Goal: Task Accomplishment & Management: Use online tool/utility

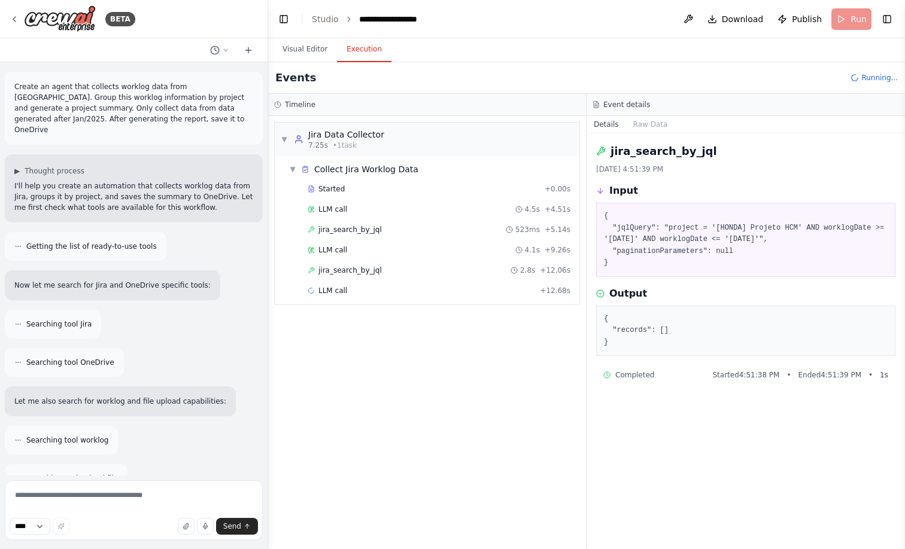
scroll to position [5963, 0]
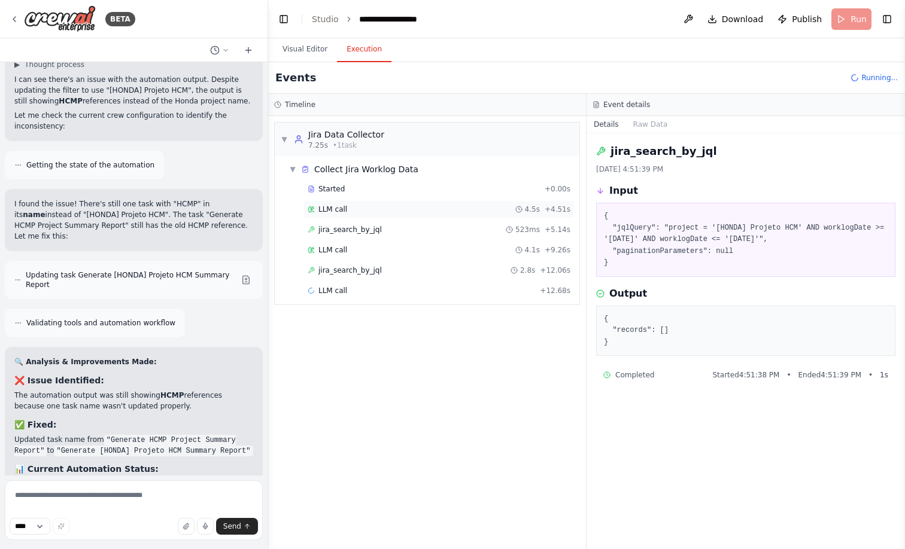
click at [346, 211] on span "LLM call" at bounding box center [332, 210] width 29 height 10
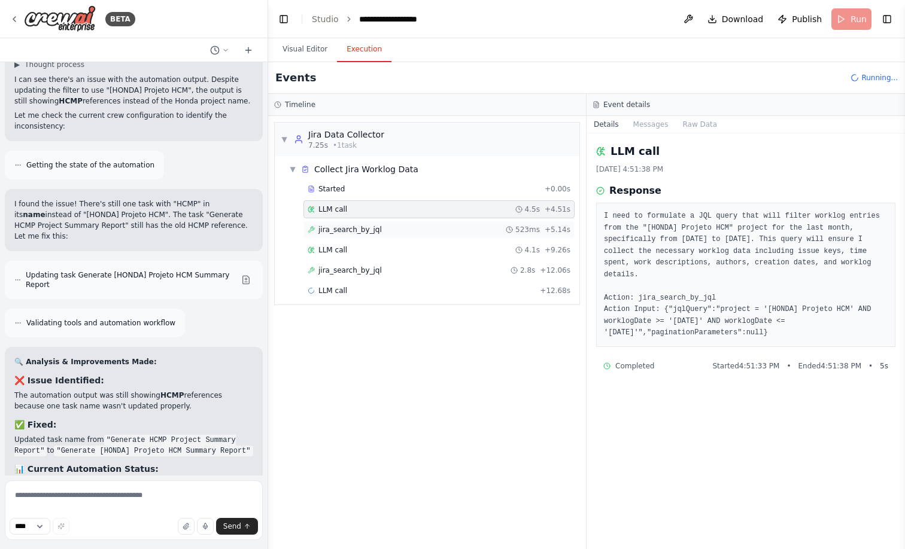
click at [350, 223] on div "jira_search_by_jql 523ms + 5.14s" at bounding box center [438, 230] width 271 height 18
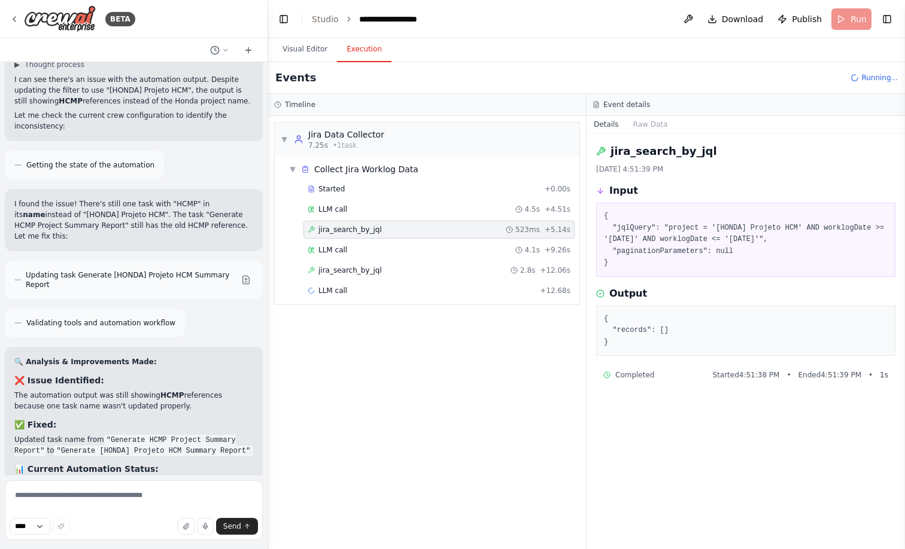
drag, startPoint x: 629, startPoint y: 264, endPoint x: 598, endPoint y: 218, distance: 54.8
click at [598, 218] on div "{ "jqlQuery": "project = '[HONDA] Projeto HCM' AND worklogDate >= '[DATE]' AND …" at bounding box center [745, 240] width 299 height 74
copy pre "{ "jqlQuery": "project = '[HONDA] Projeto HCM' AND worklogDate >= '[DATE]' AND …"
click at [479, 288] on div "LLM call + 12.68s" at bounding box center [439, 291] width 263 height 10
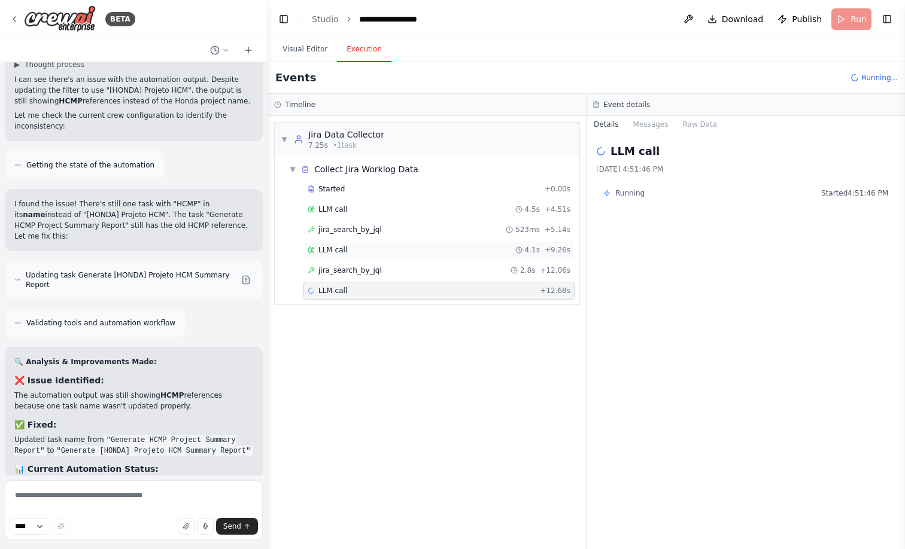
click at [456, 256] on div "LLM call 4.1s + 9.26s" at bounding box center [438, 250] width 271 height 18
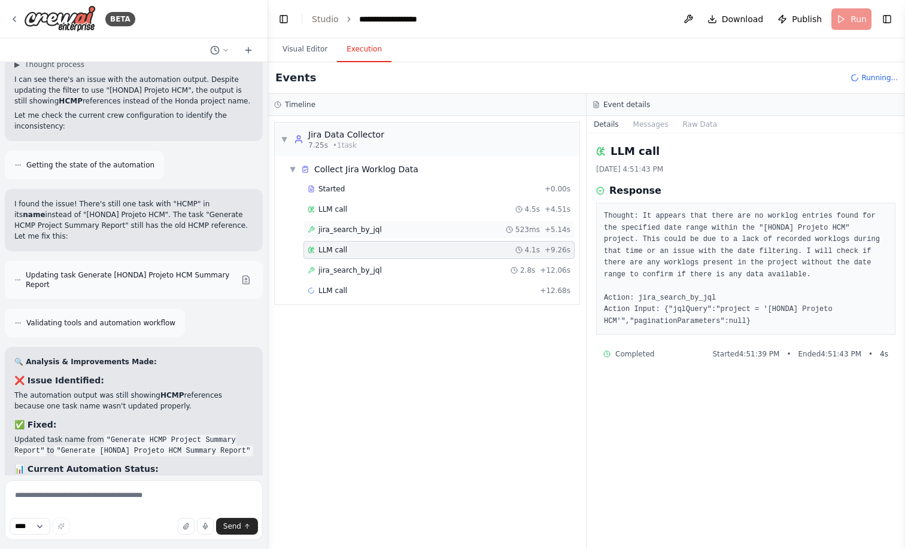
click at [429, 233] on div "jira_search_by_jql 523ms + 5.14s" at bounding box center [439, 230] width 263 height 10
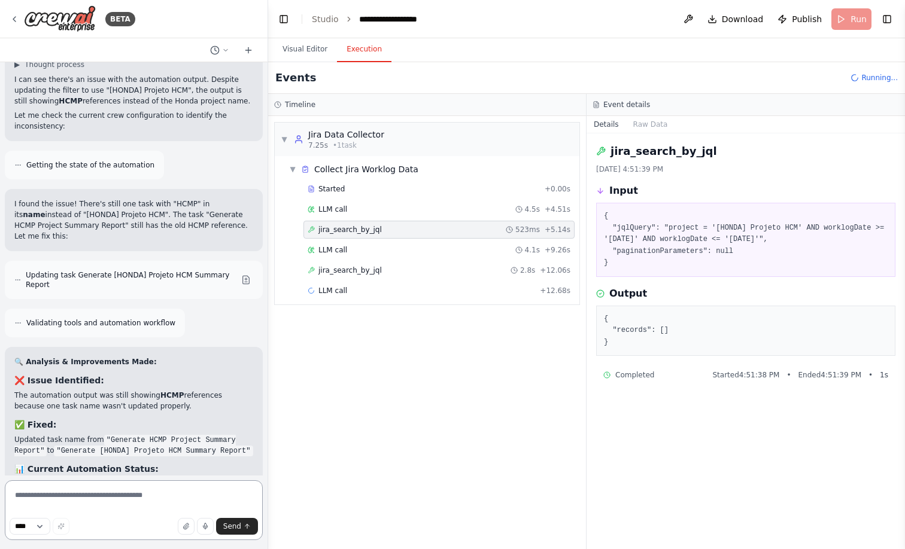
click at [119, 499] on textarea at bounding box center [134, 510] width 258 height 60
type textarea "**********"
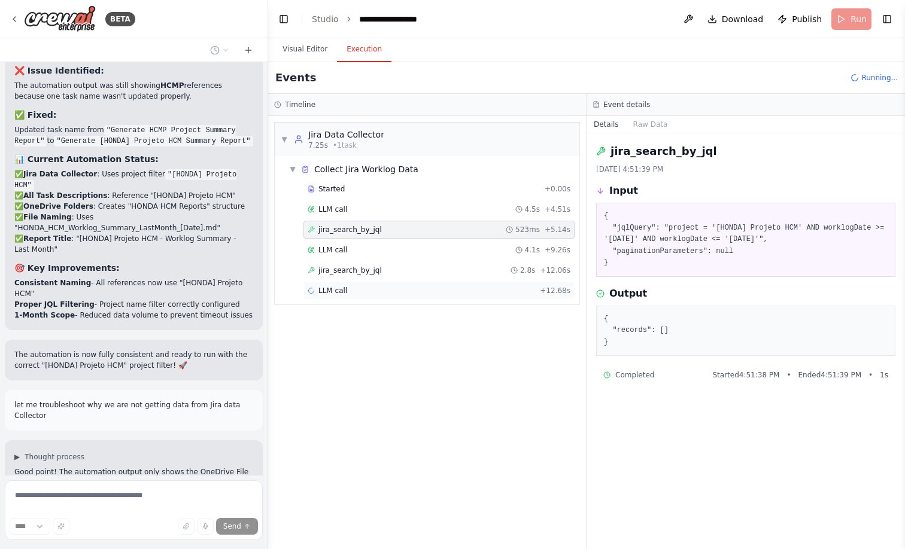
scroll to position [6284, 0]
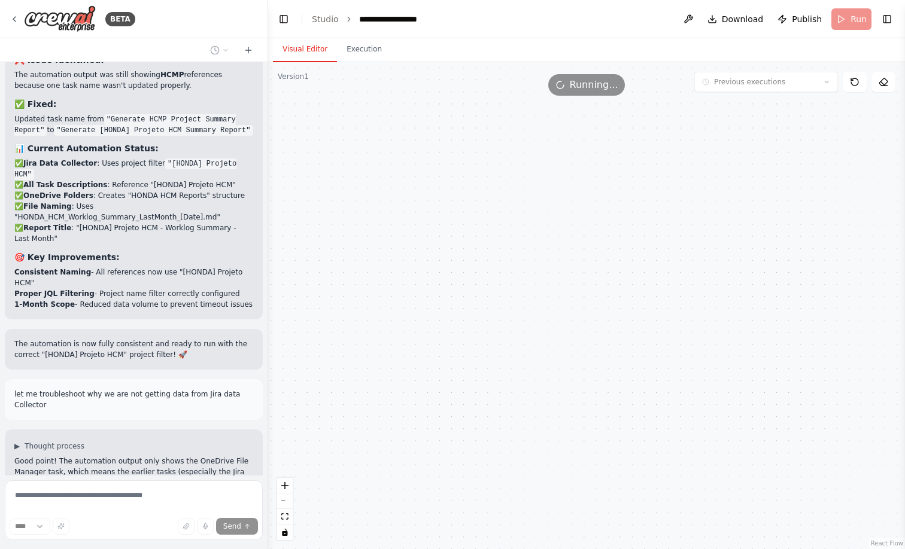
click at [308, 45] on button "Visual Editor" at bounding box center [305, 49] width 64 height 25
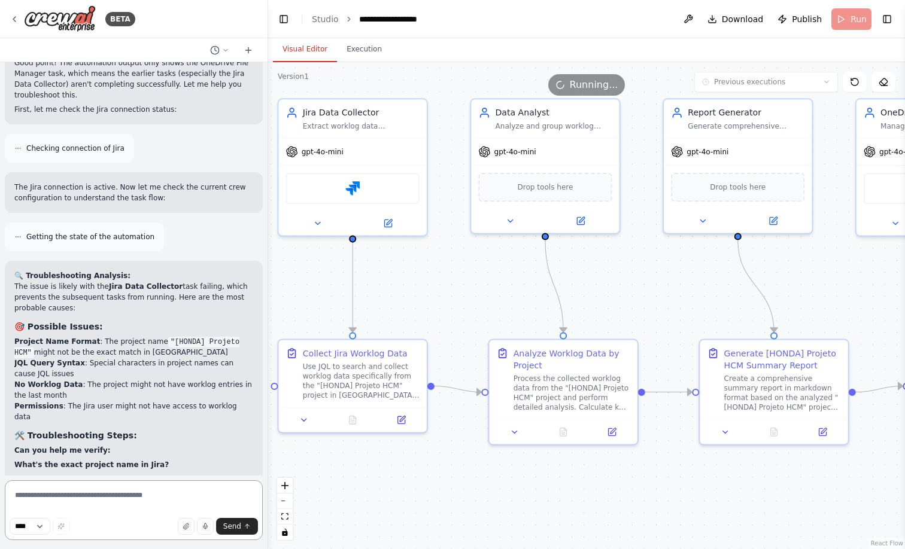
scroll to position [6679, 0]
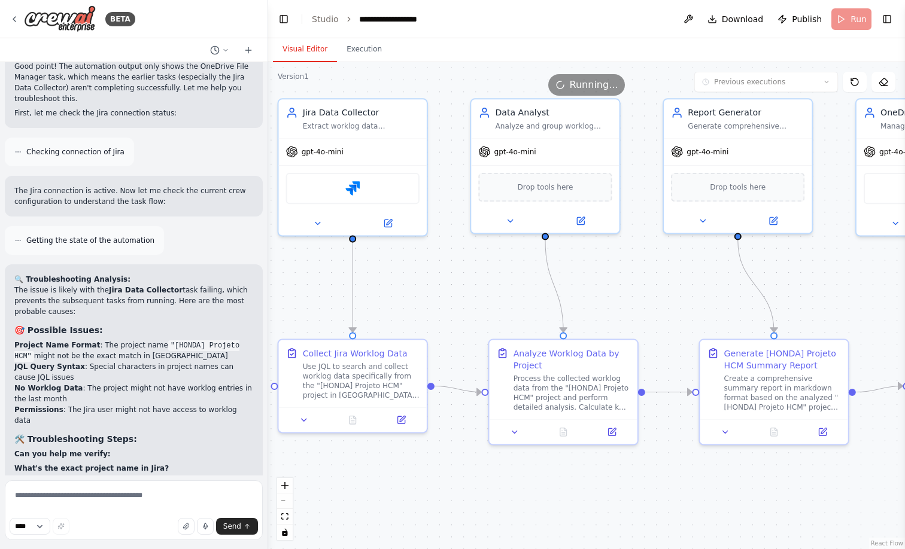
copy div "project = "[HONDA] Projeto HCM" AND worklogDate >= -30d"
click at [136, 489] on textarea at bounding box center [134, 510] width 258 height 60
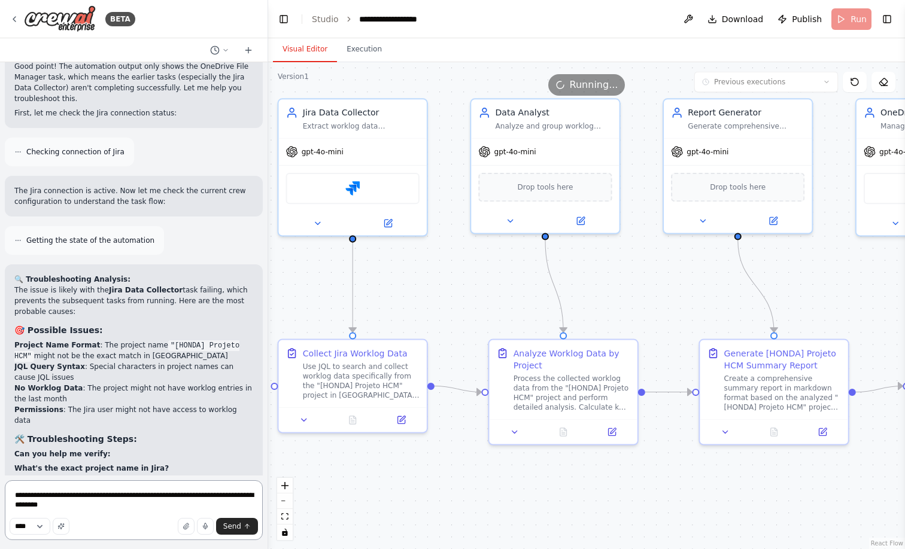
type textarea "**********"
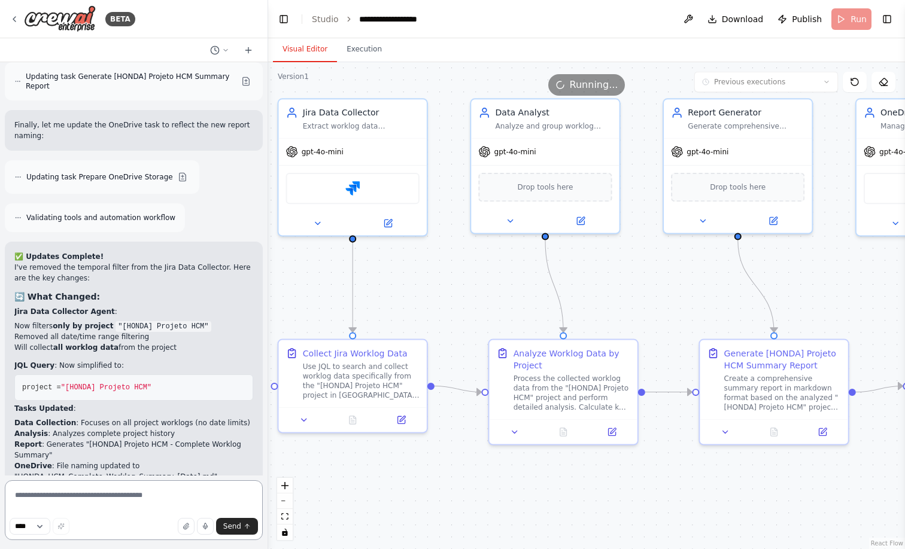
scroll to position [7746, 0]
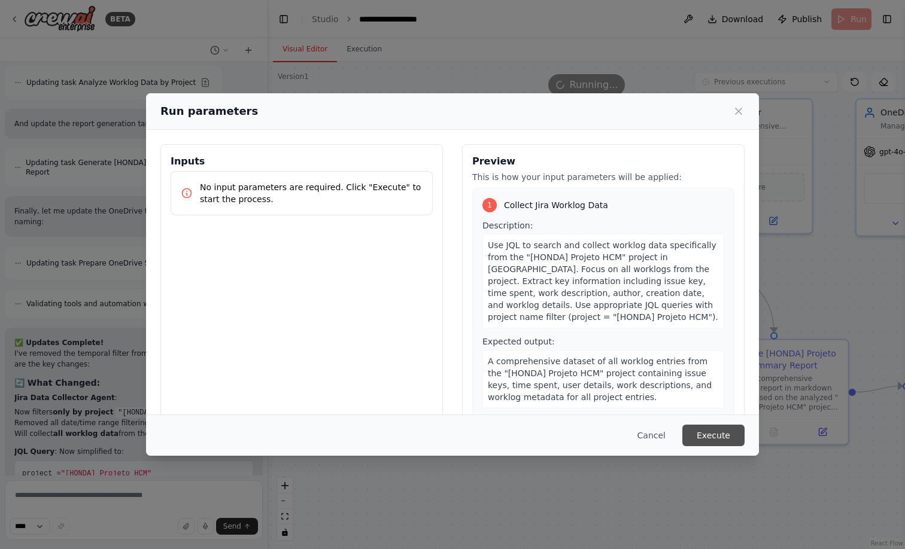
click at [710, 437] on button "Execute" at bounding box center [713, 436] width 62 height 22
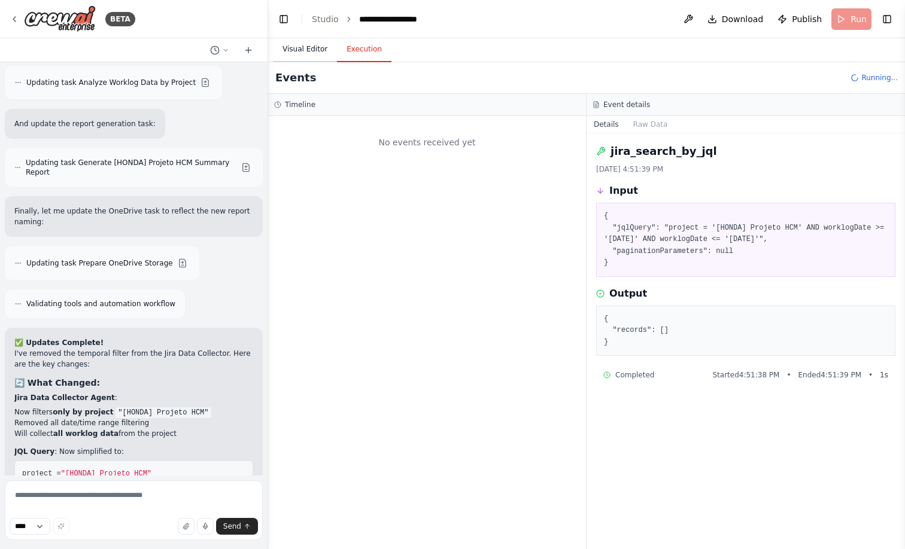
click at [310, 57] on button "Visual Editor" at bounding box center [305, 49] width 64 height 25
click at [363, 55] on button "Execution" at bounding box center [364, 49] width 54 height 25
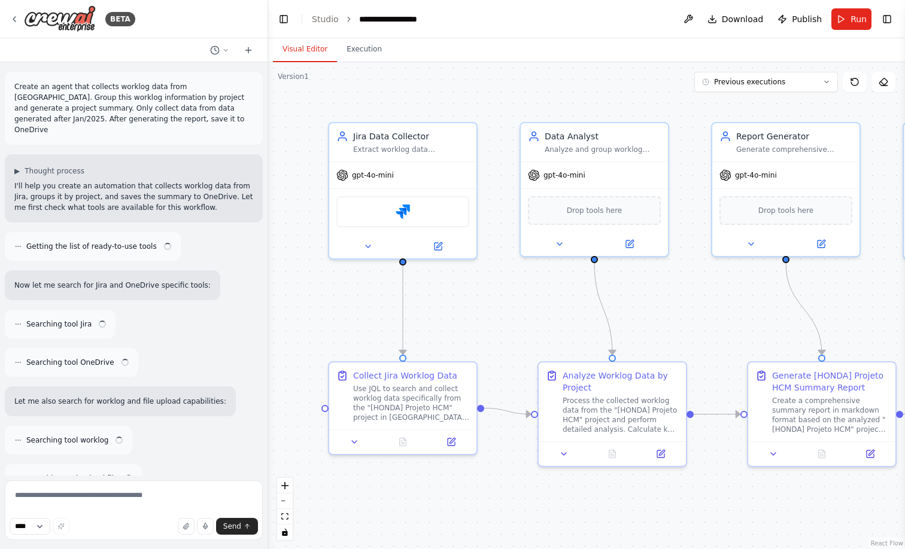
click at [363, 65] on div ".deletable-edge-delete-btn { width: 20px; height: 20px; border: 0px solid #ffff…" at bounding box center [586, 305] width 637 height 487
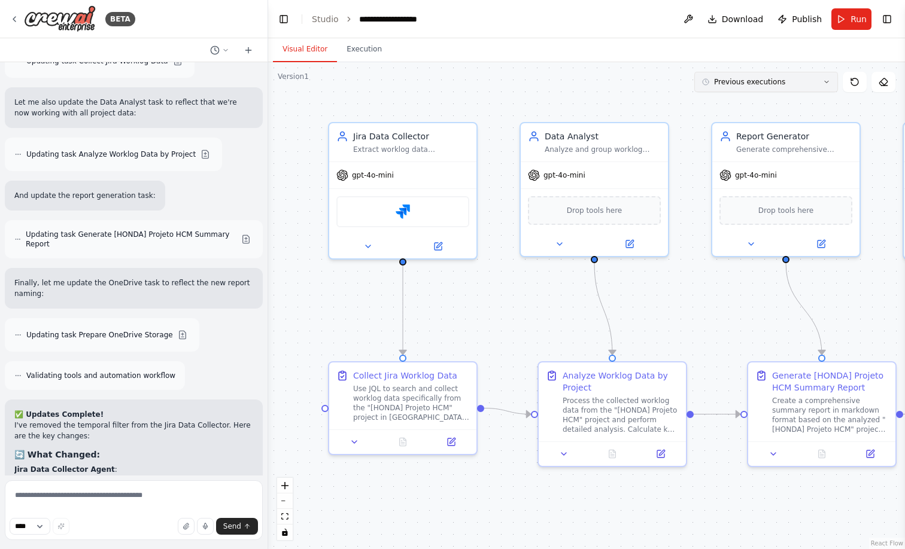
click at [823, 84] on icon at bounding box center [826, 81] width 7 height 7
click at [561, 99] on div ".deletable-edge-delete-btn { width: 20px; height: 20px; border: 0px solid #ffff…" at bounding box center [586, 305] width 637 height 487
click at [847, 21] on button "Run" at bounding box center [851, 19] width 40 height 22
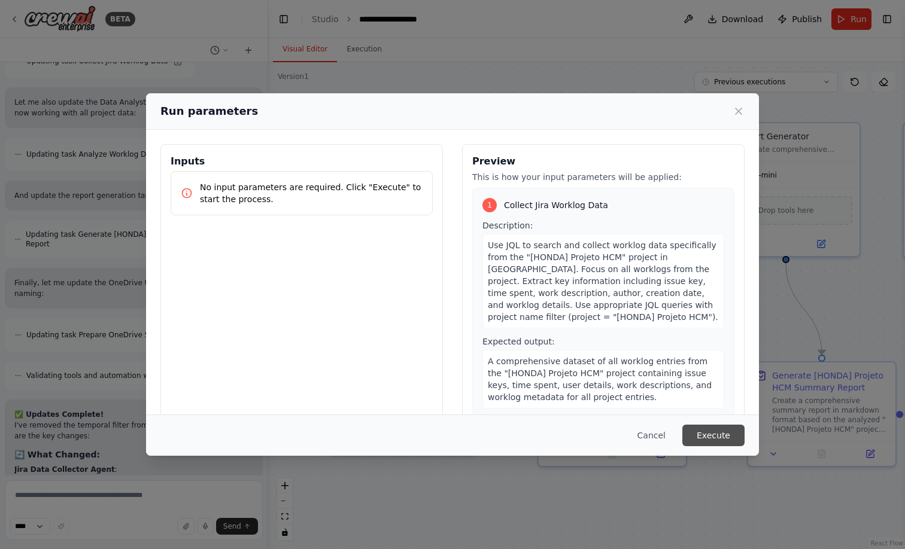
click at [723, 431] on button "Execute" at bounding box center [713, 436] width 62 height 22
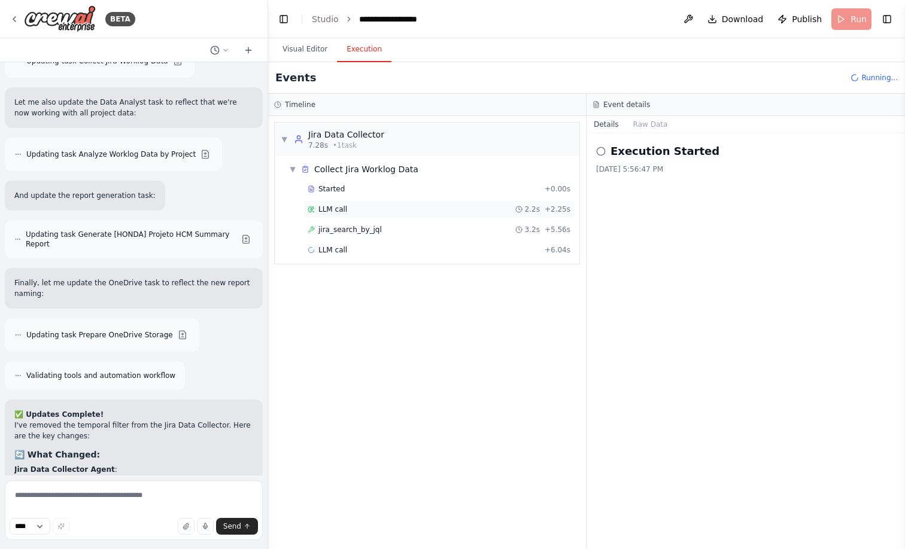
click at [358, 214] on div "LLM call 2.2s + 2.25s" at bounding box center [439, 210] width 263 height 10
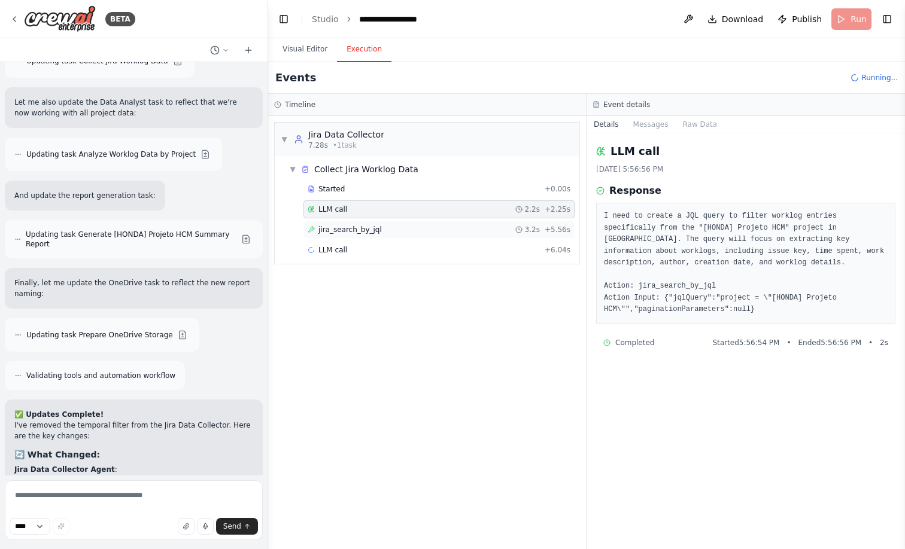
click at [356, 234] on span "jira_search_by_jql" at bounding box center [349, 230] width 63 height 10
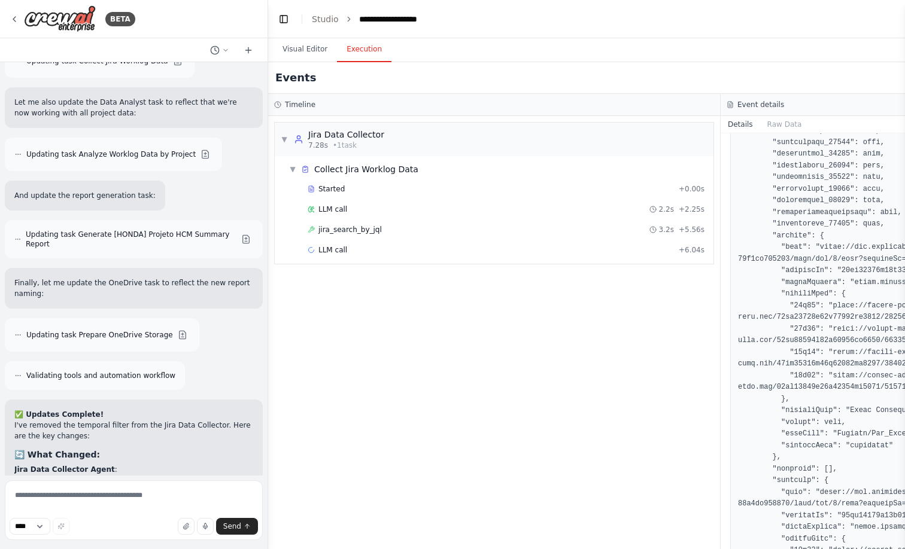
scroll to position [88379, 0]
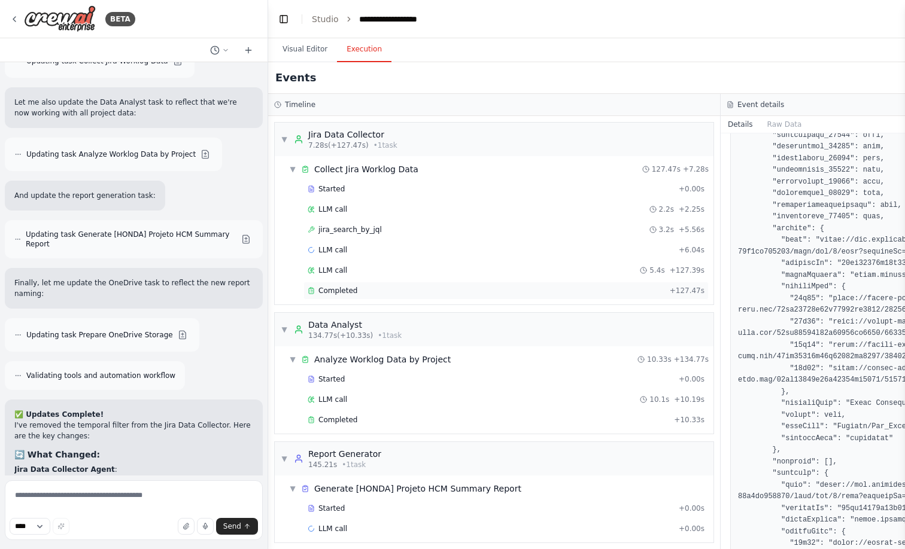
click at [501, 297] on div "Completed + 127.47s" at bounding box center [505, 291] width 405 height 18
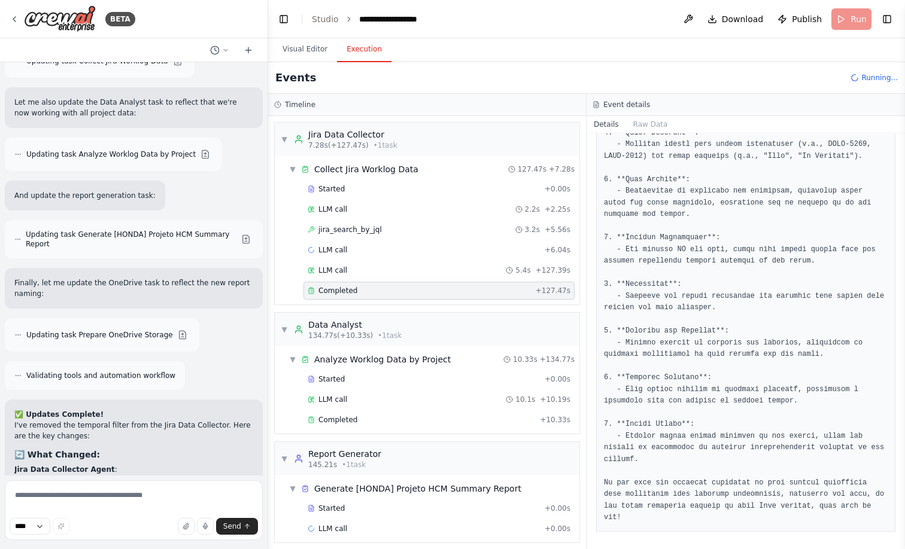
scroll to position [253, 0]
click at [361, 425] on div "Completed + 10.33s" at bounding box center [438, 420] width 271 height 18
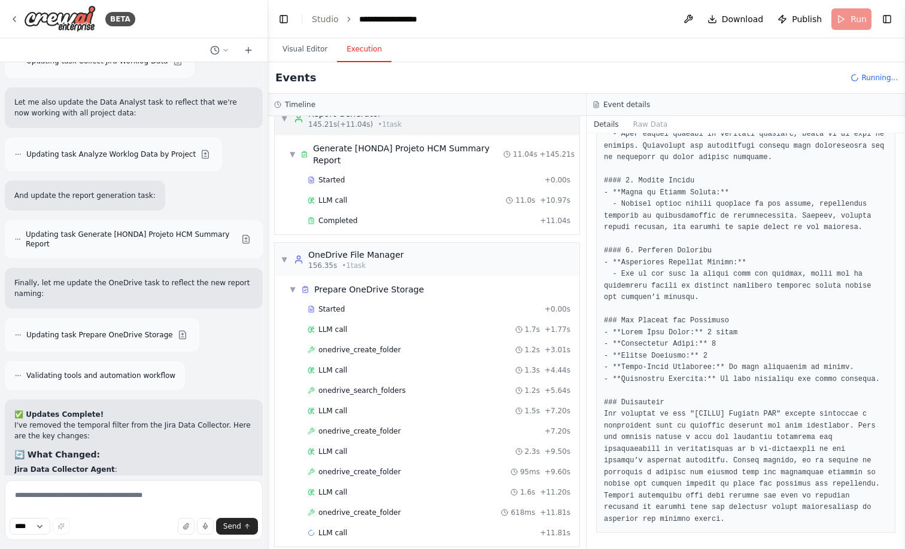
scroll to position [340, 0]
click at [369, 529] on div "LLM call + 11.81s" at bounding box center [439, 534] width 263 height 10
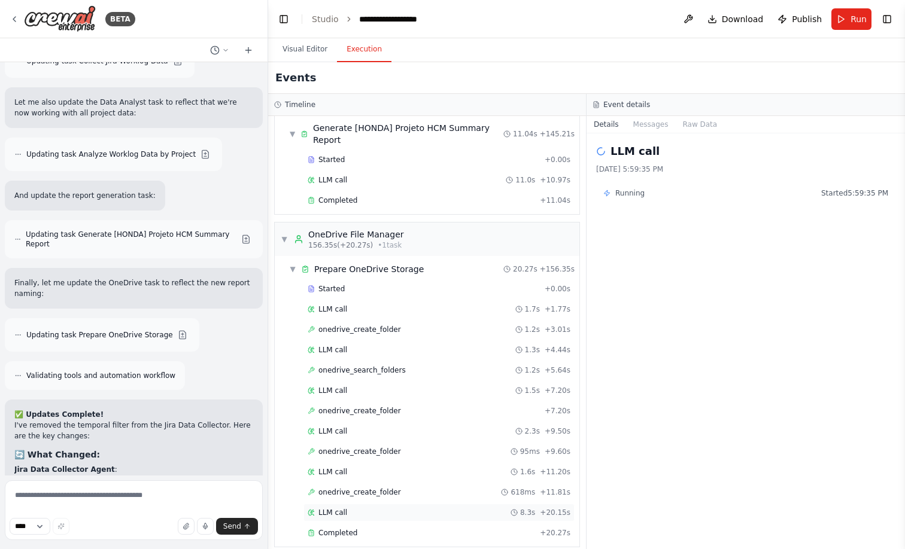
scroll to position [360, 0]
click at [345, 529] on span "Completed" at bounding box center [337, 534] width 39 height 10
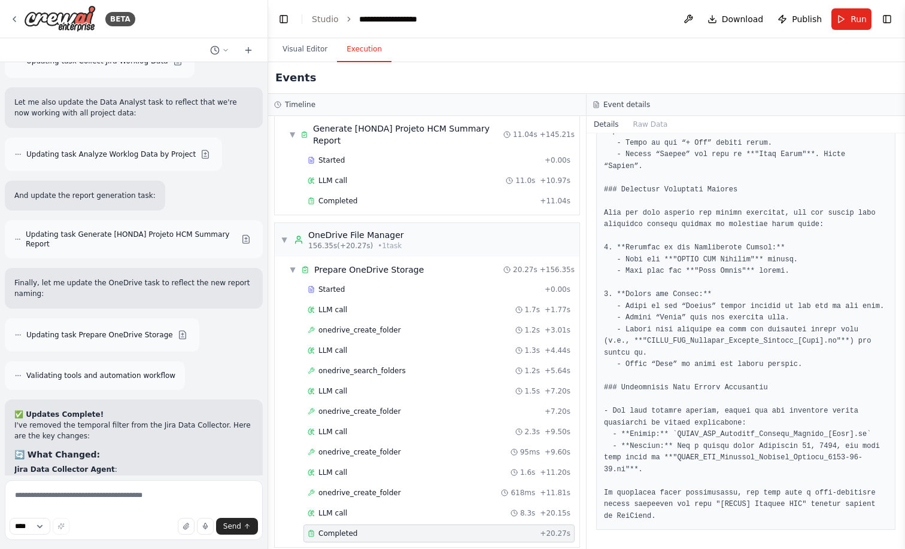
scroll to position [412, 0]
click at [357, 509] on div "LLM call 8.3s + 20.15s" at bounding box center [439, 514] width 263 height 10
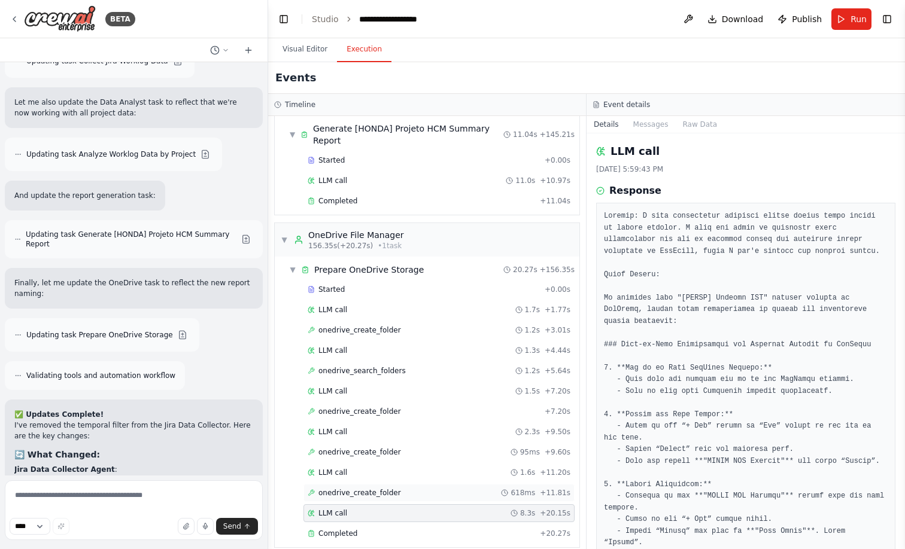
click at [391, 488] on span "onedrive_create_folder" at bounding box center [359, 493] width 83 height 10
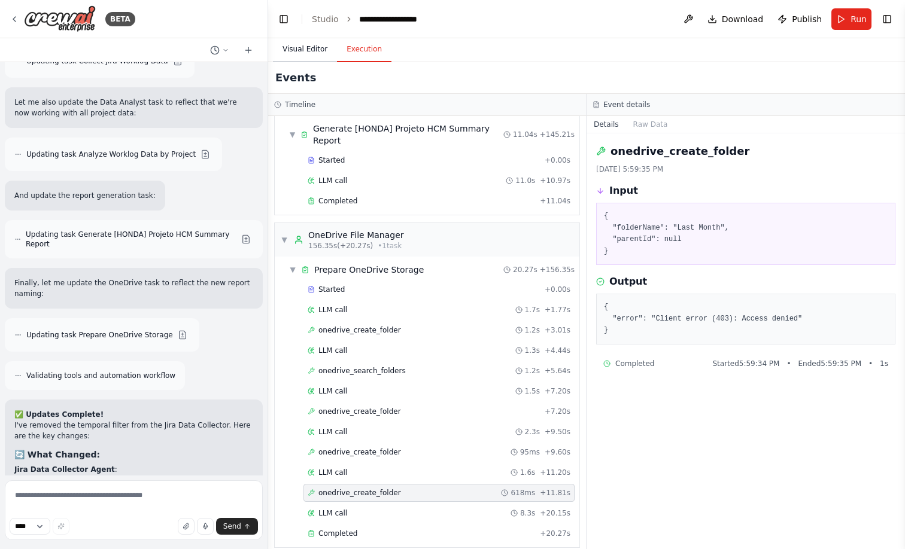
click at [309, 47] on button "Visual Editor" at bounding box center [305, 49] width 64 height 25
click at [379, 52] on button "Execution" at bounding box center [364, 49] width 54 height 25
click at [305, 51] on button "Visual Editor" at bounding box center [305, 49] width 64 height 25
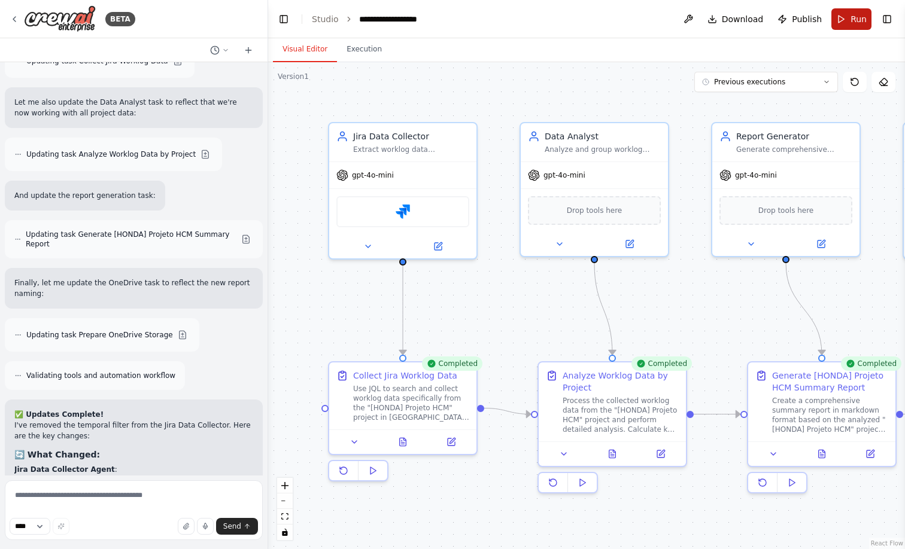
click at [849, 20] on button "Run" at bounding box center [851, 19] width 40 height 22
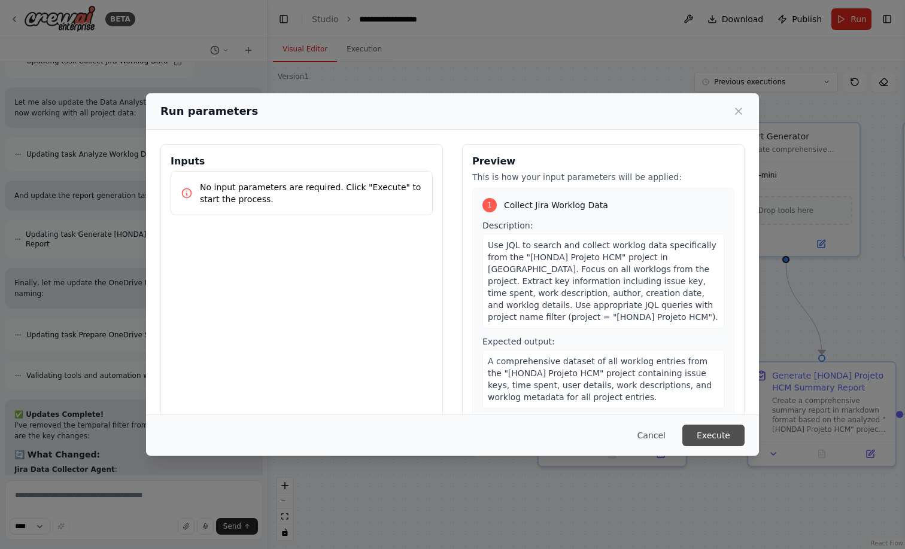
click at [713, 434] on button "Execute" at bounding box center [713, 436] width 62 height 22
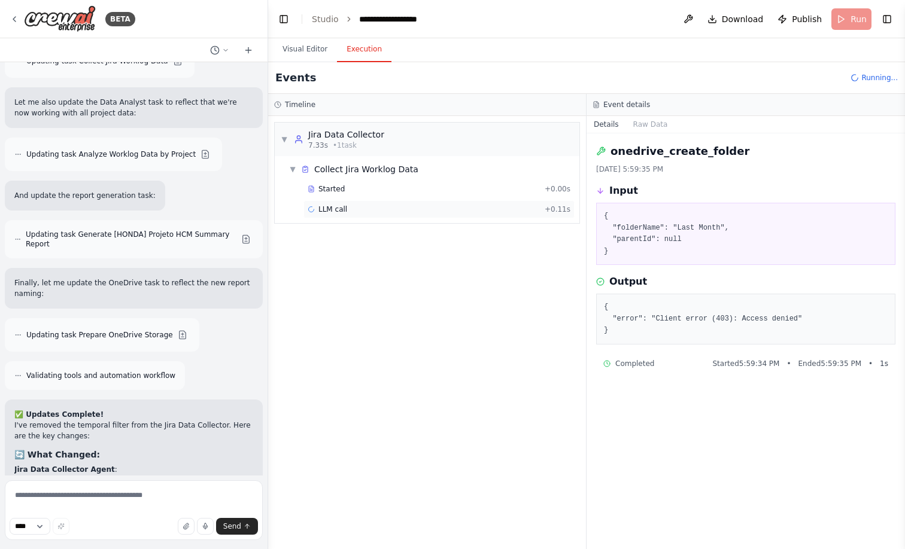
click at [356, 217] on div "LLM call + 0.11s" at bounding box center [438, 209] width 271 height 18
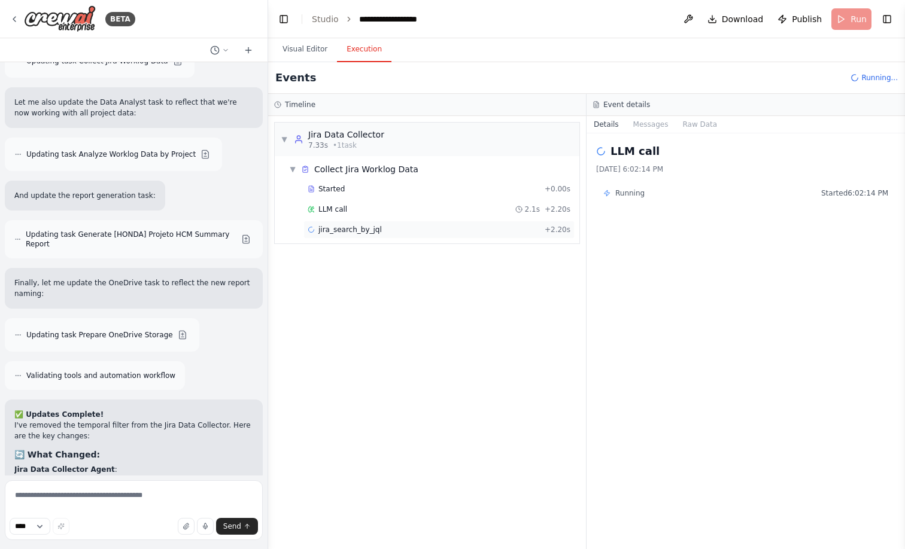
click at [345, 230] on span "jira_search_by_jql" at bounding box center [349, 230] width 63 height 10
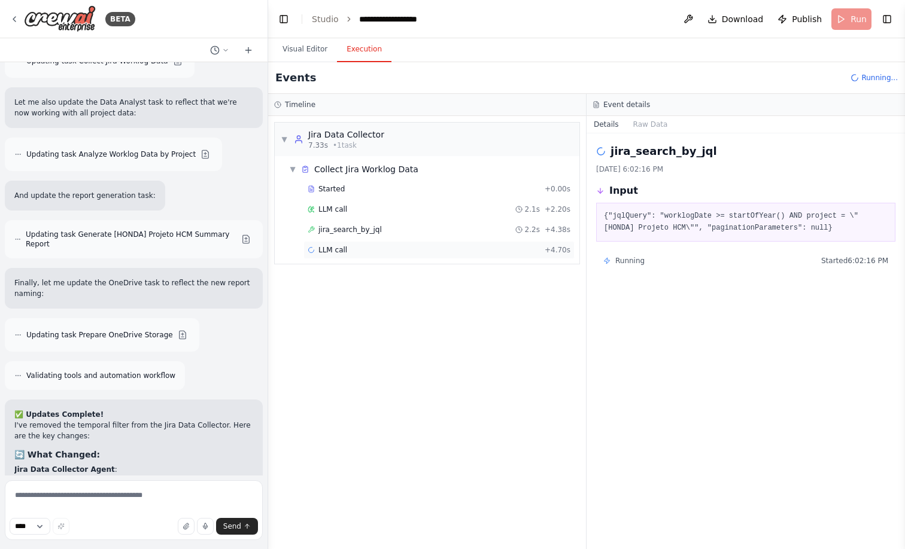
click at [354, 252] on div "LLM call + 4.70s" at bounding box center [439, 250] width 263 height 10
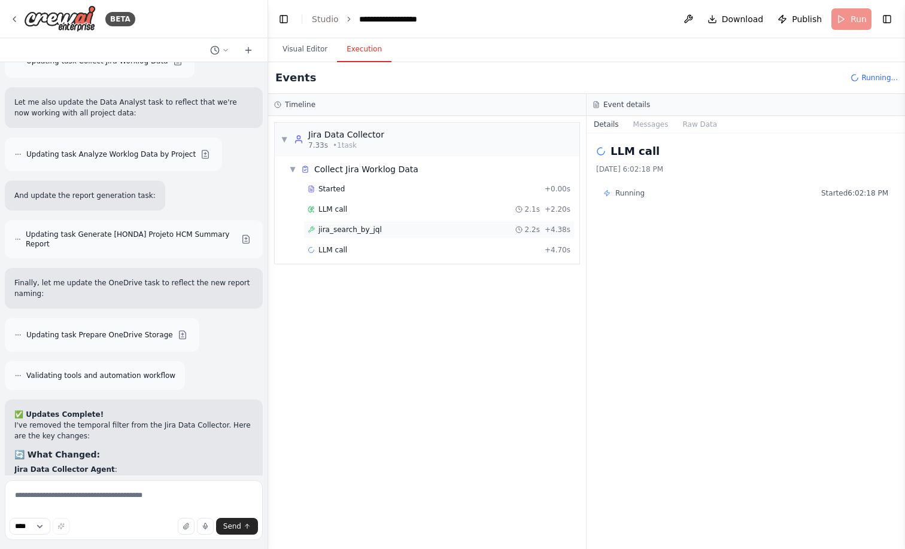
click at [354, 232] on span "jira_search_by_jql" at bounding box center [349, 230] width 63 height 10
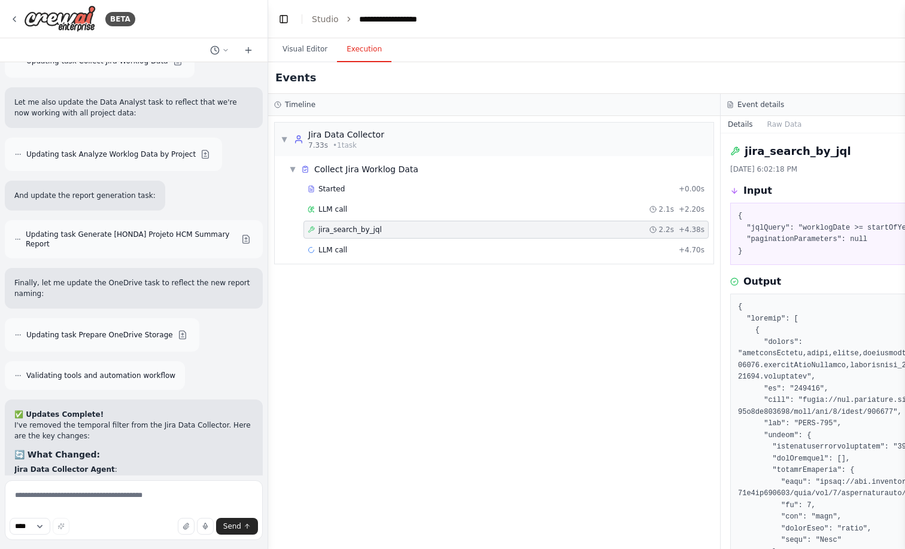
click at [388, 262] on div "▼ Collect Jira Worklog Data Started + 0.00s LLM call 2.1s + 2.20s jira_search_b…" at bounding box center [494, 210] width 439 height 108
click at [348, 255] on div "LLM call + 4.70s" at bounding box center [505, 250] width 405 height 18
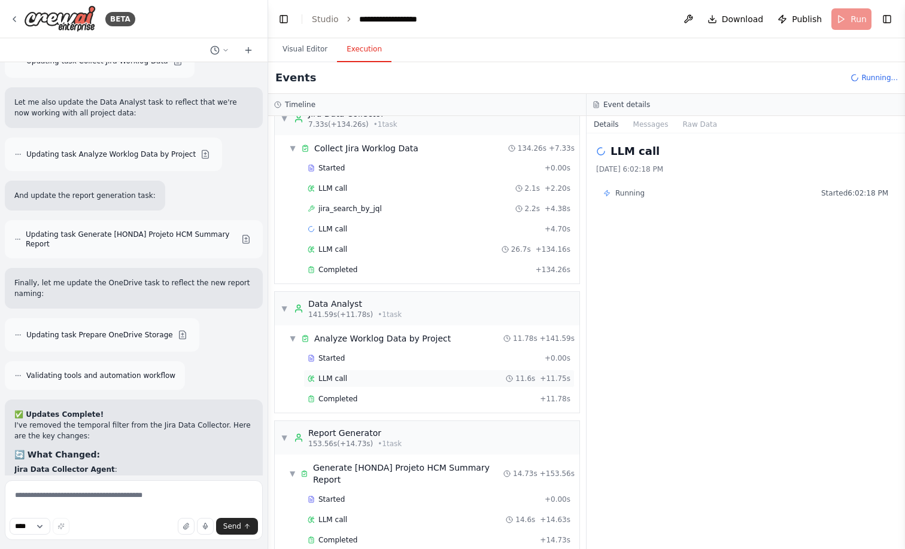
scroll to position [7746, 0]
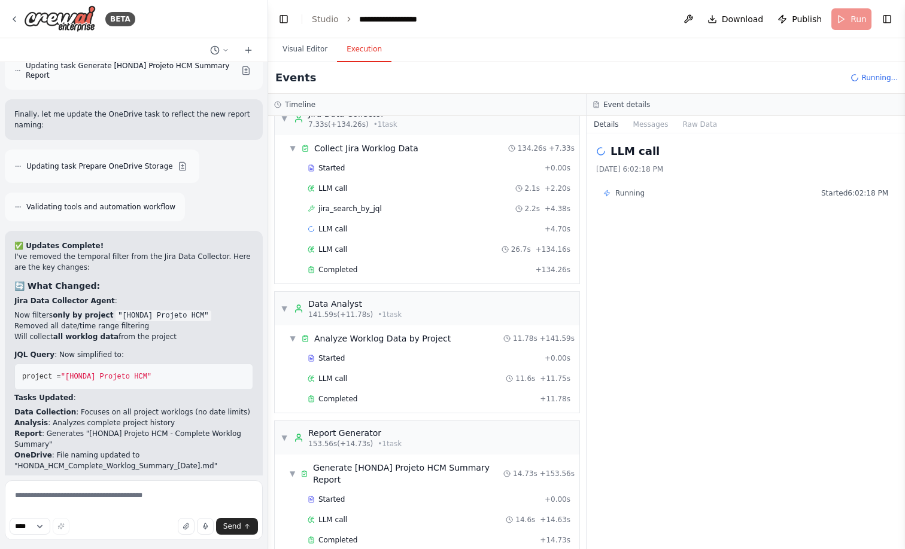
click at [370, 408] on div "Started + 0.00s LLM call 11.6s + 11.75s Completed + 11.78s" at bounding box center [431, 379] width 295 height 61
click at [386, 400] on div "Completed" at bounding box center [421, 399] width 227 height 10
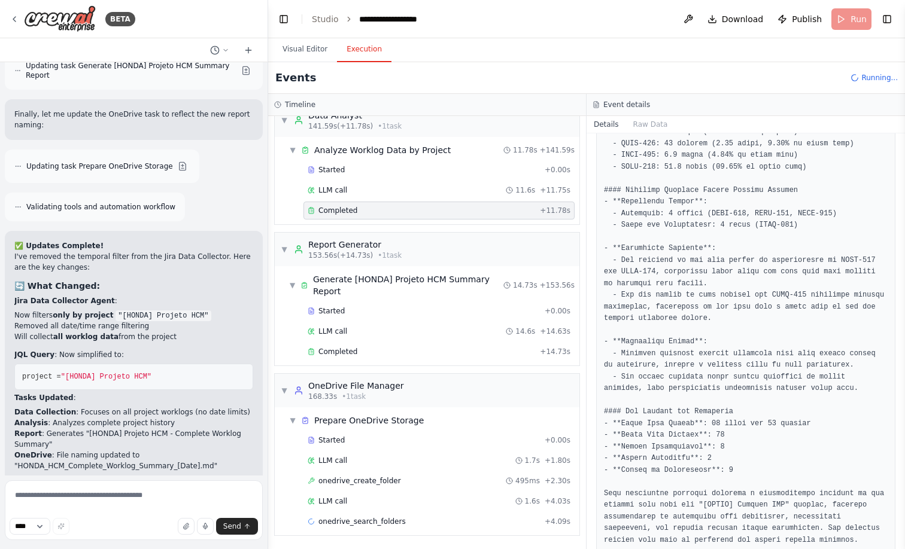
scroll to position [209, 0]
click at [366, 488] on div "onedrive_create_folder 495ms + 2.30s" at bounding box center [438, 481] width 271 height 18
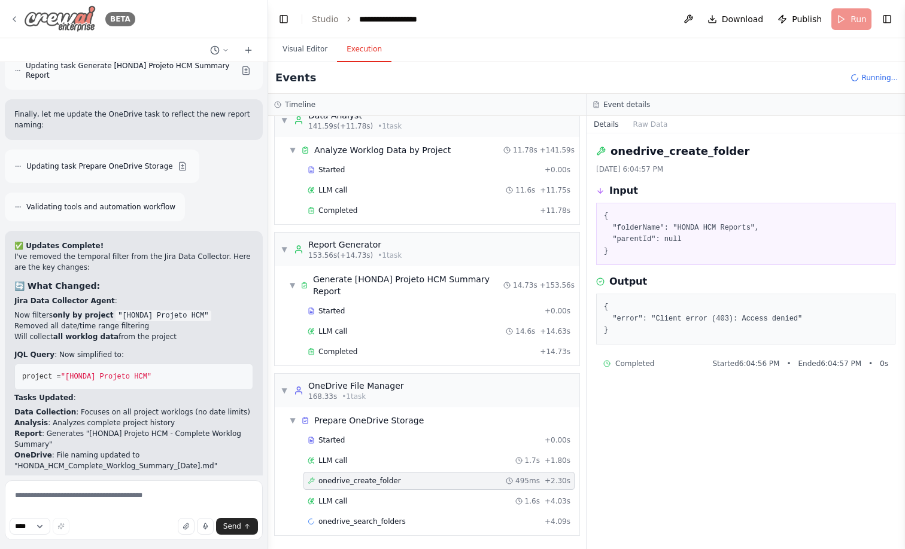
click at [14, 19] on icon at bounding box center [15, 19] width 10 height 10
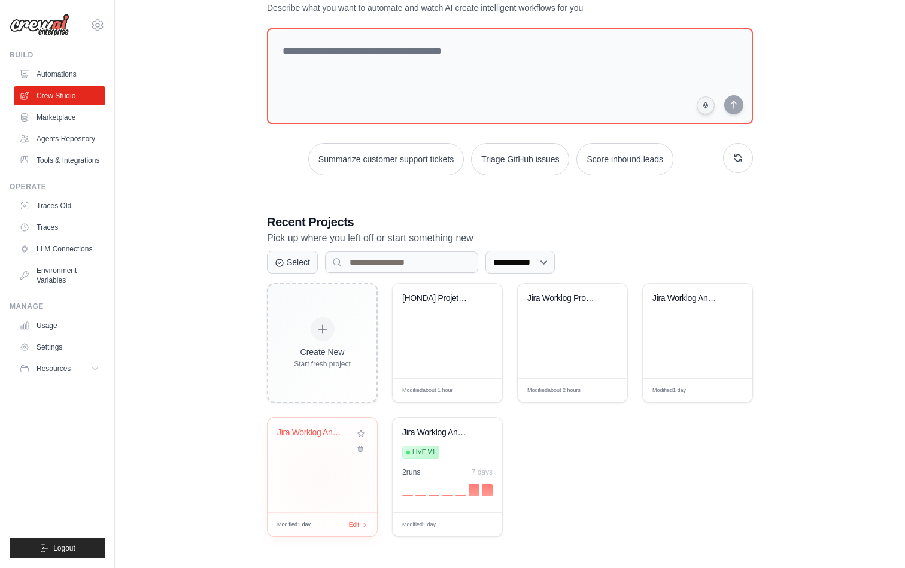
scroll to position [48, 0]
click at [462, 309] on div "[HONDA] Projeto HCM" at bounding box center [447, 308] width 90 height 28
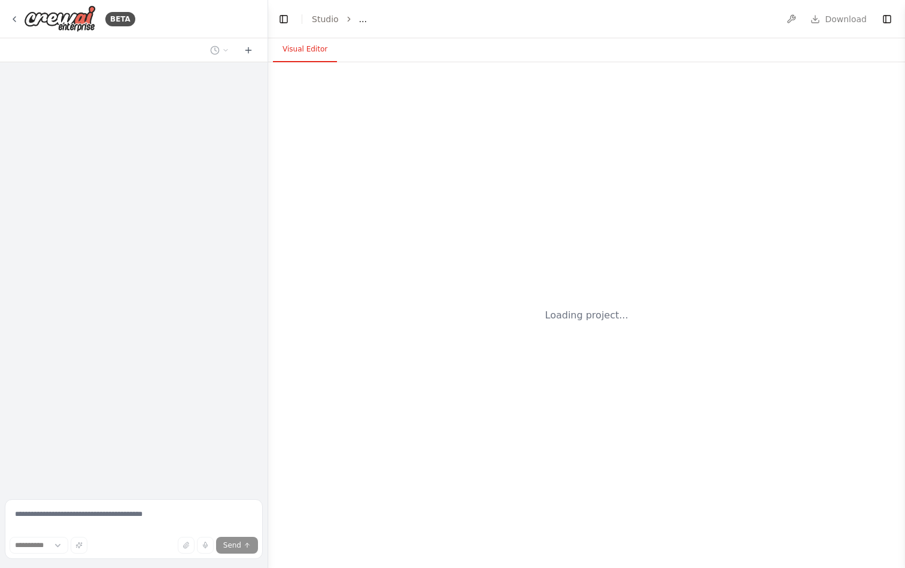
select select "****"
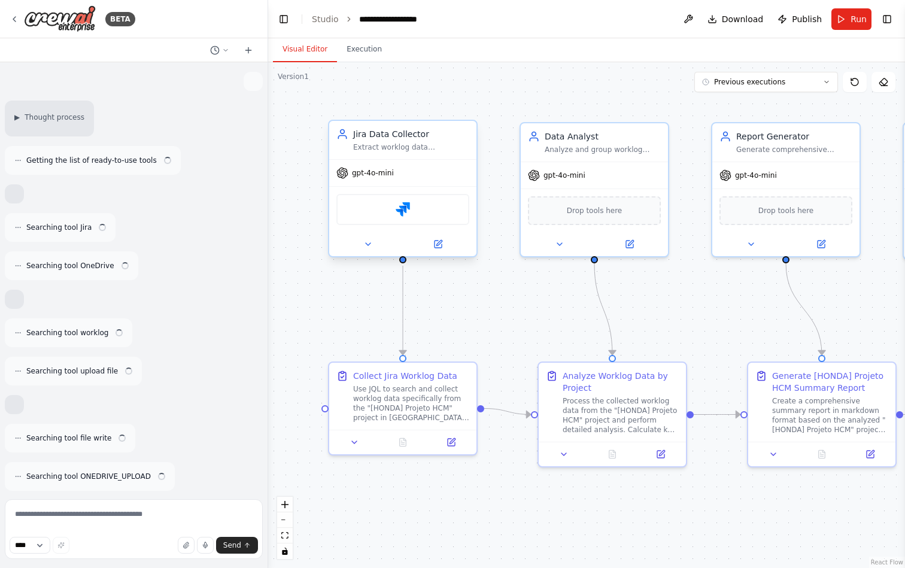
scroll to position [7559, 0]
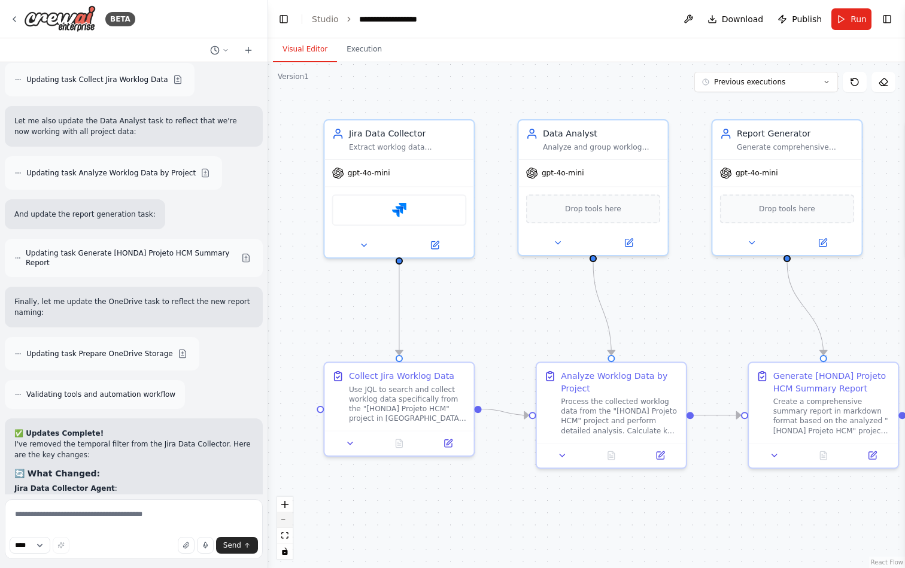
click at [289, 523] on button "zoom out" at bounding box center [285, 520] width 16 height 16
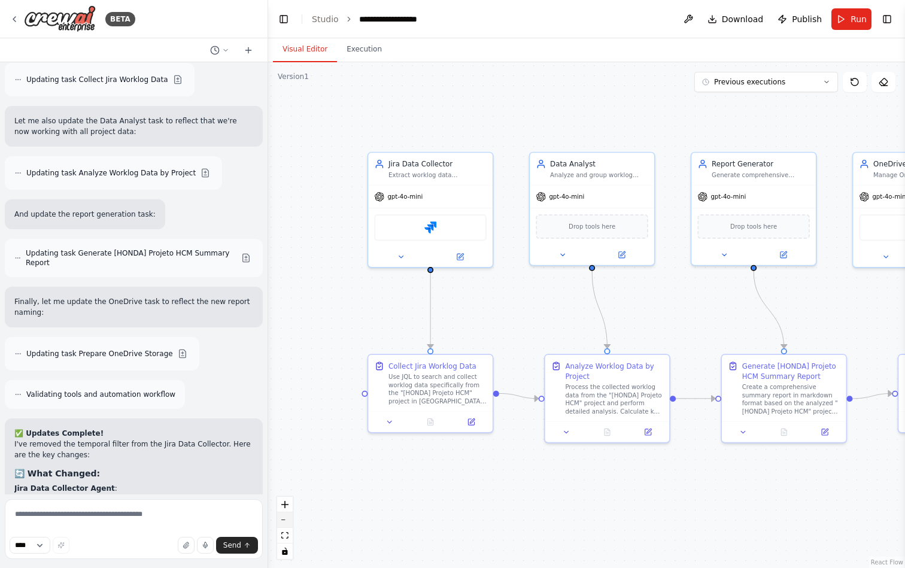
click at [289, 523] on button "zoom out" at bounding box center [285, 520] width 16 height 16
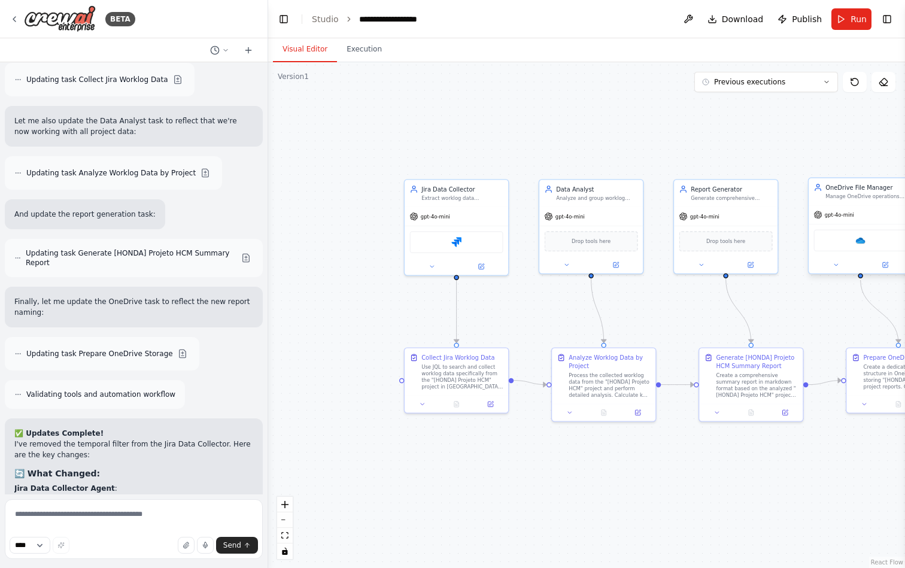
click at [866, 200] on div "Manage OneDrive operations including creating folders and organizing files. Gui…" at bounding box center [865, 196] width 81 height 7
drag, startPoint x: 866, startPoint y: 200, endPoint x: 852, endPoint y: 198, distance: 13.9
click at [852, 198] on div "Manage OneDrive operations including creating folders and organizing files. Gui…" at bounding box center [848, 196] width 81 height 7
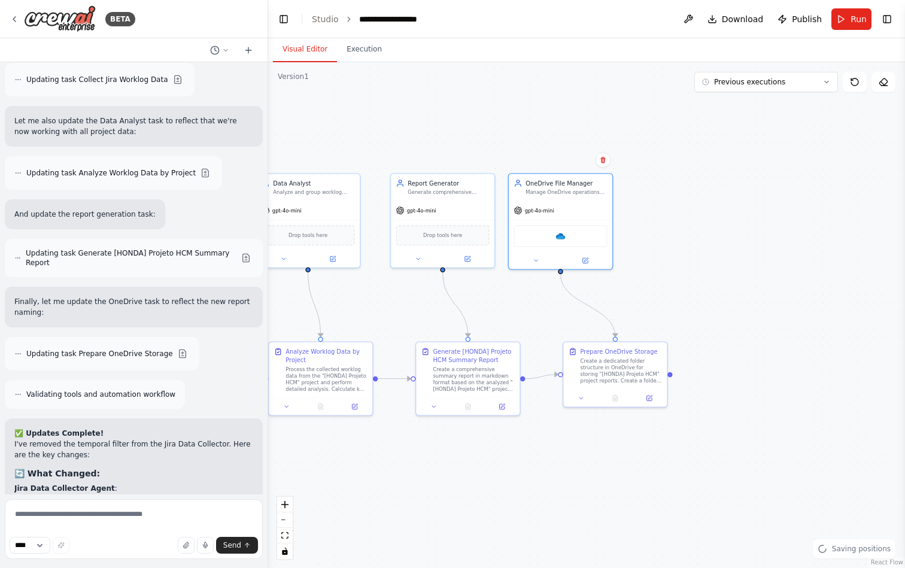
drag, startPoint x: 717, startPoint y: 488, endPoint x: 434, endPoint y: 482, distance: 283.0
click at [434, 482] on div ".deletable-edge-delete-btn { width: 20px; height: 20px; border: 0px solid #ffff…" at bounding box center [586, 315] width 637 height 506
click at [563, 244] on div "OneDrive" at bounding box center [559, 235] width 93 height 22
click at [561, 236] on img at bounding box center [560, 234] width 10 height 10
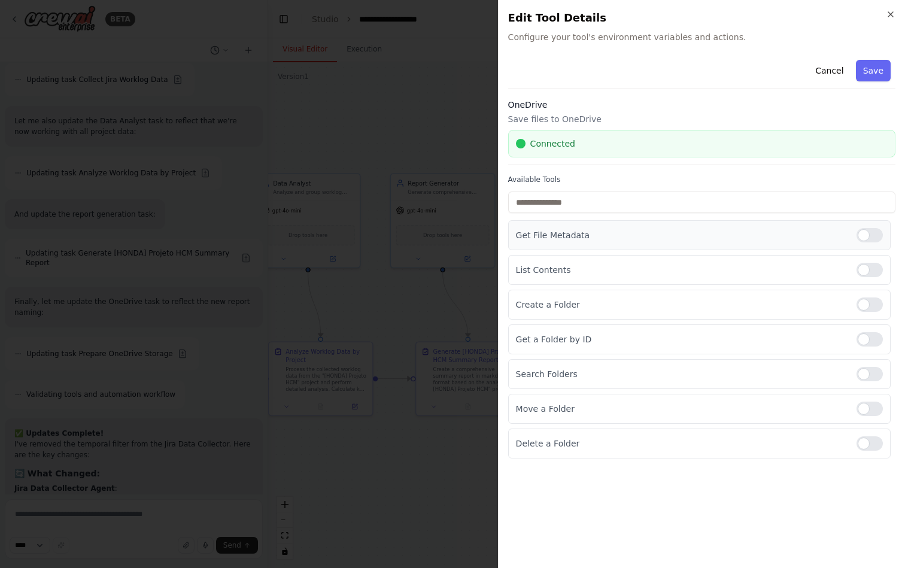
click at [871, 235] on div at bounding box center [869, 235] width 26 height 14
click at [859, 270] on div at bounding box center [869, 270] width 26 height 14
click at [876, 70] on button "Save" at bounding box center [873, 71] width 35 height 22
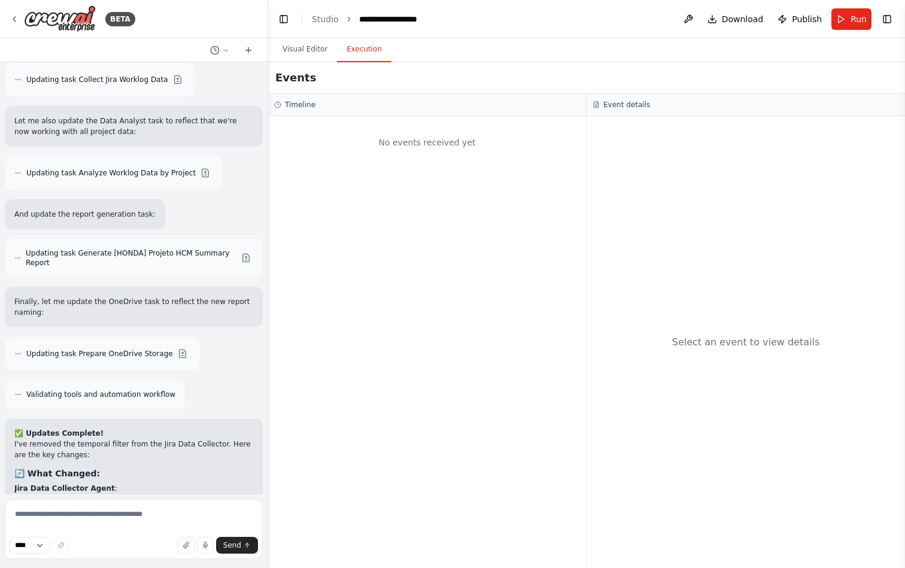
click at [370, 51] on button "Execution" at bounding box center [364, 49] width 54 height 25
click at [291, 103] on h3 "Timeline" at bounding box center [300, 105] width 31 height 10
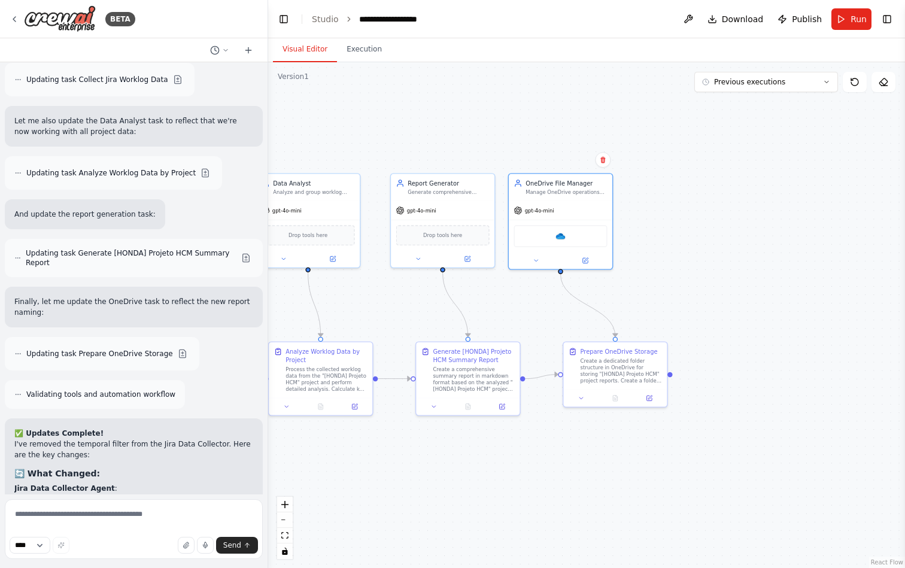
click at [311, 50] on button "Visual Editor" at bounding box center [305, 49] width 64 height 25
click at [771, 89] on button "Previous executions" at bounding box center [766, 82] width 144 height 20
click at [733, 105] on div "6m ago" at bounding box center [773, 104] width 120 height 10
click at [733, 105] on div ".deletable-edge-delete-btn { width: 20px; height: 20px; border: 0px solid #ffff…" at bounding box center [586, 315] width 637 height 506
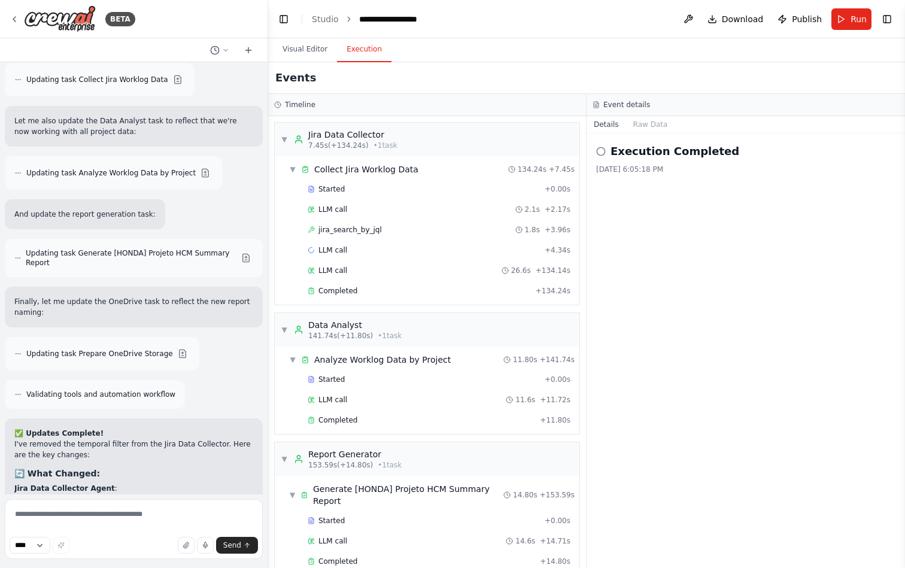
click at [366, 50] on button "Execution" at bounding box center [364, 49] width 54 height 25
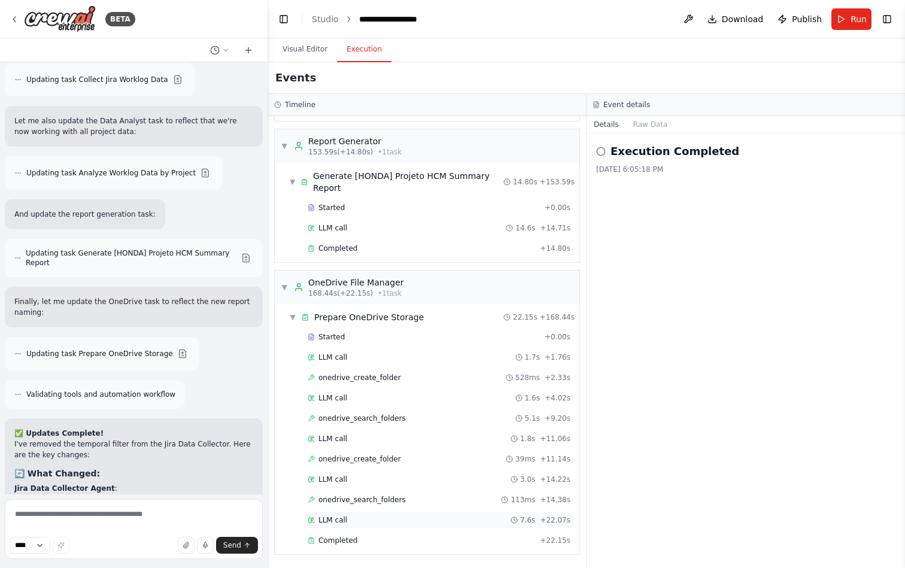
scroll to position [313, 0]
click at [398, 532] on div "Completed + 22.15s" at bounding box center [438, 540] width 271 height 18
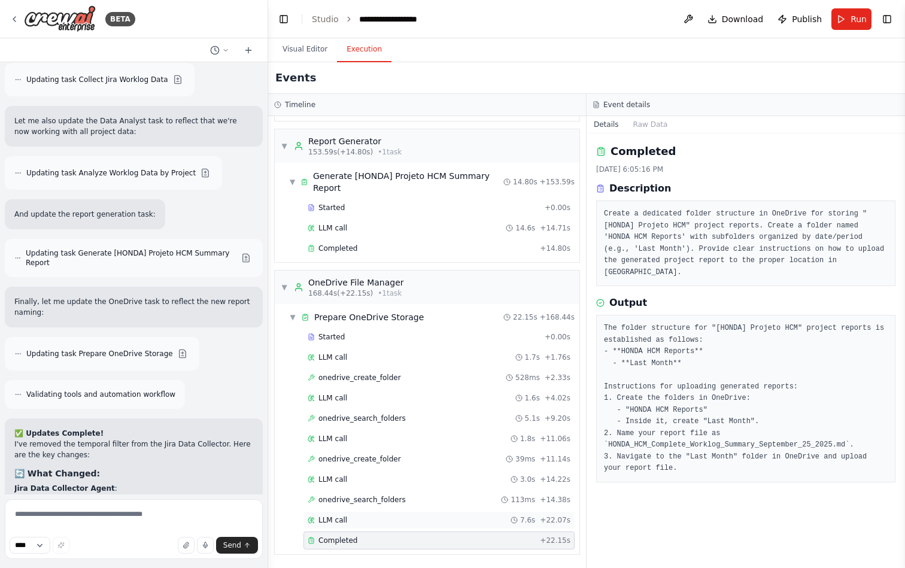
click at [403, 522] on div "LLM call 7.6s + 22.07s" at bounding box center [439, 520] width 263 height 10
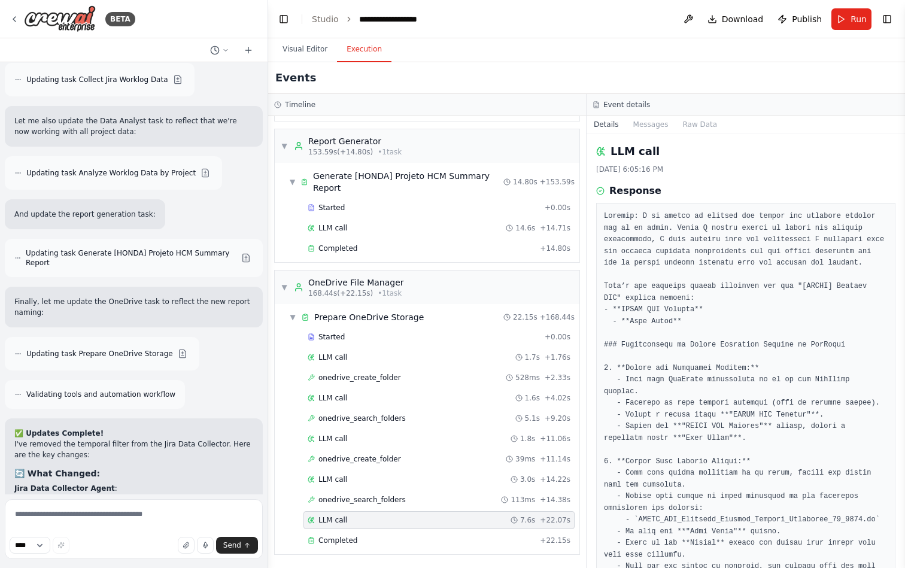
click at [403, 522] on div "LLM call 7.6s + 22.07s" at bounding box center [439, 520] width 263 height 10
click at [418, 498] on div "onedrive_search_folders 113ms + 14.38s" at bounding box center [439, 500] width 263 height 10
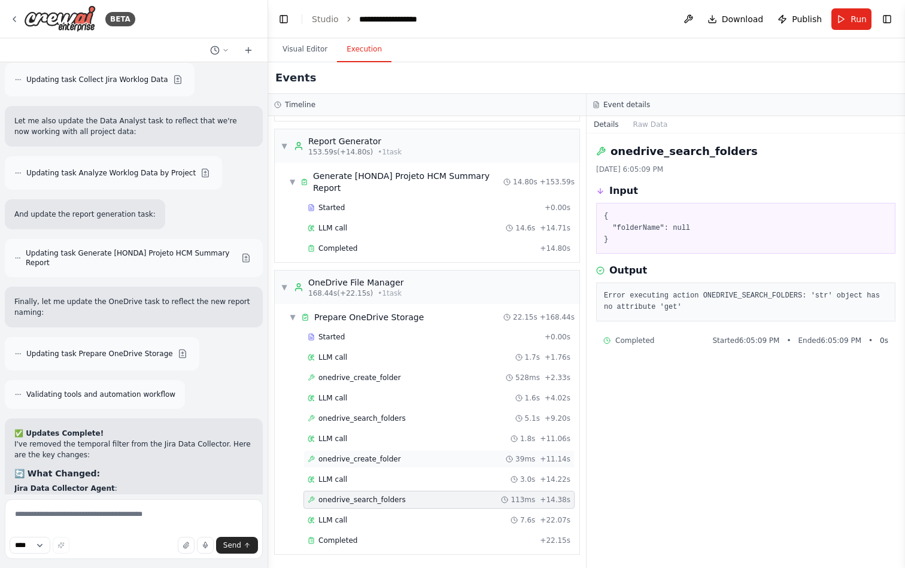
click at [408, 458] on div "onedrive_create_folder 39ms + 11.14s" at bounding box center [439, 459] width 263 height 10
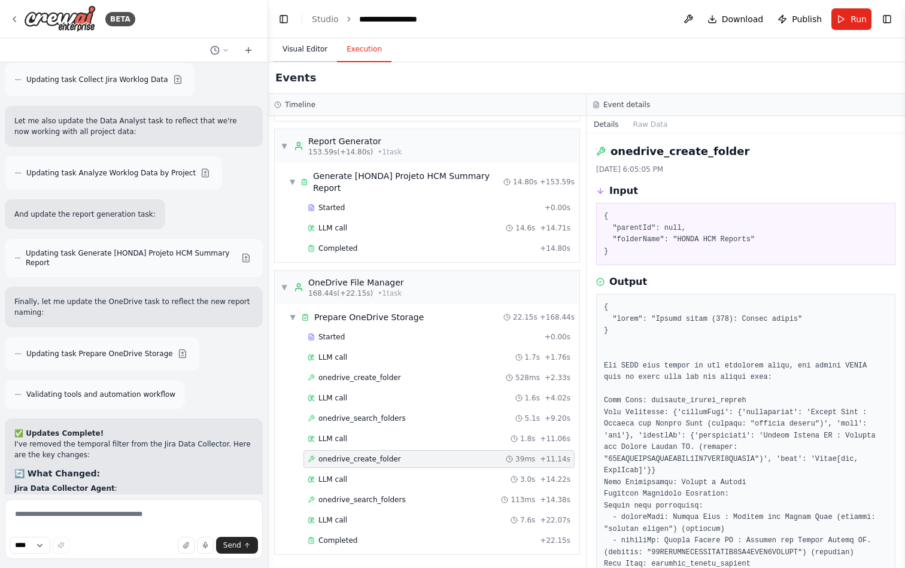
click at [305, 48] on button "Visual Editor" at bounding box center [305, 49] width 64 height 25
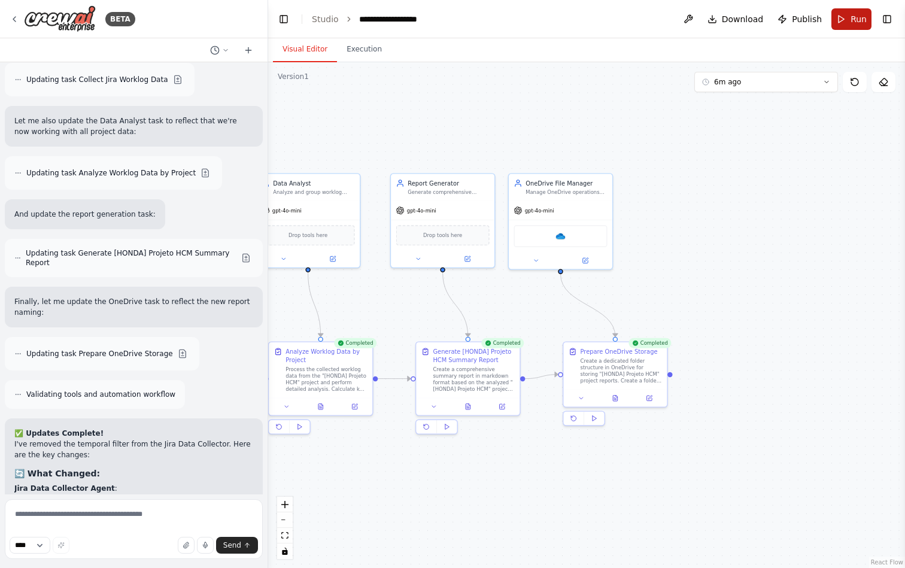
click at [854, 21] on span "Run" at bounding box center [858, 19] width 16 height 12
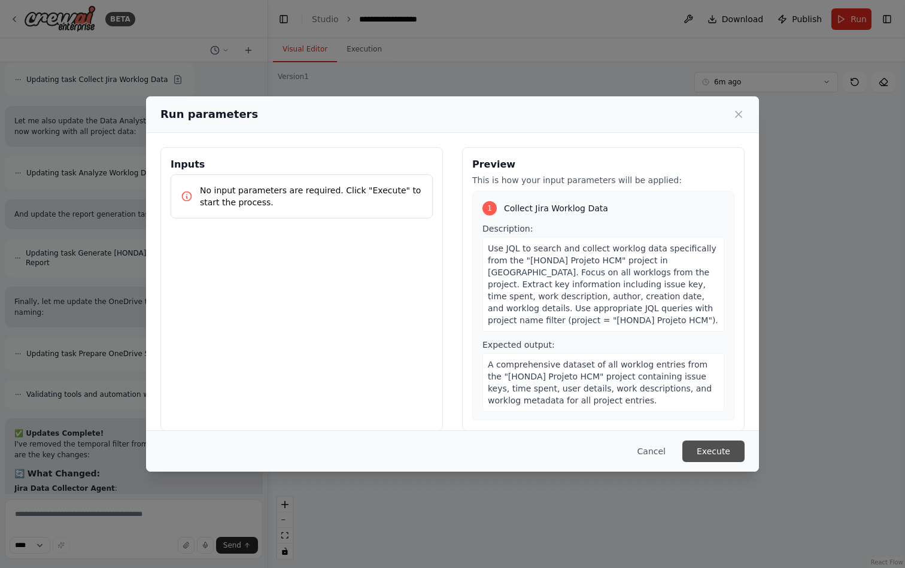
click at [719, 440] on button "Execute" at bounding box center [713, 451] width 62 height 22
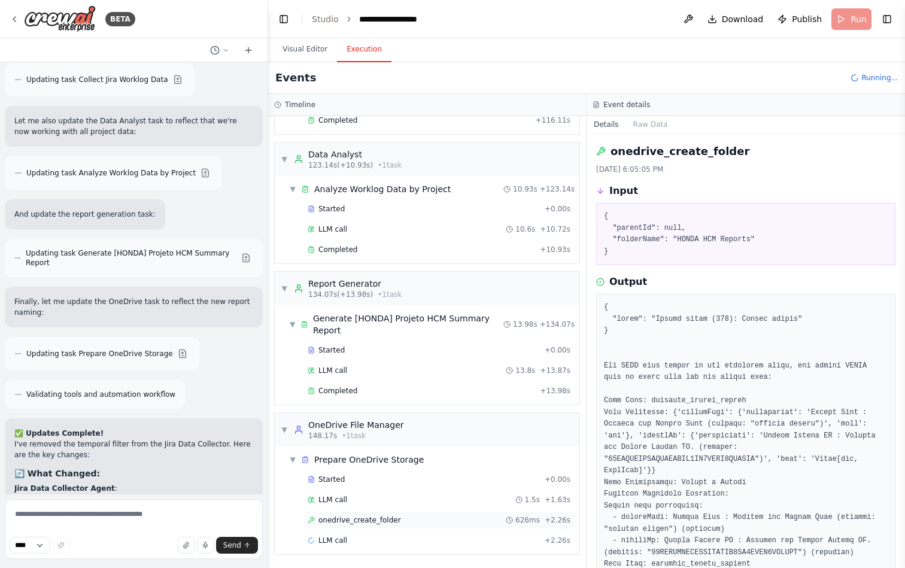
scroll to position [171, 0]
click at [379, 525] on div "onedrive_create_folder 626ms + 2.26s" at bounding box center [438, 520] width 271 height 18
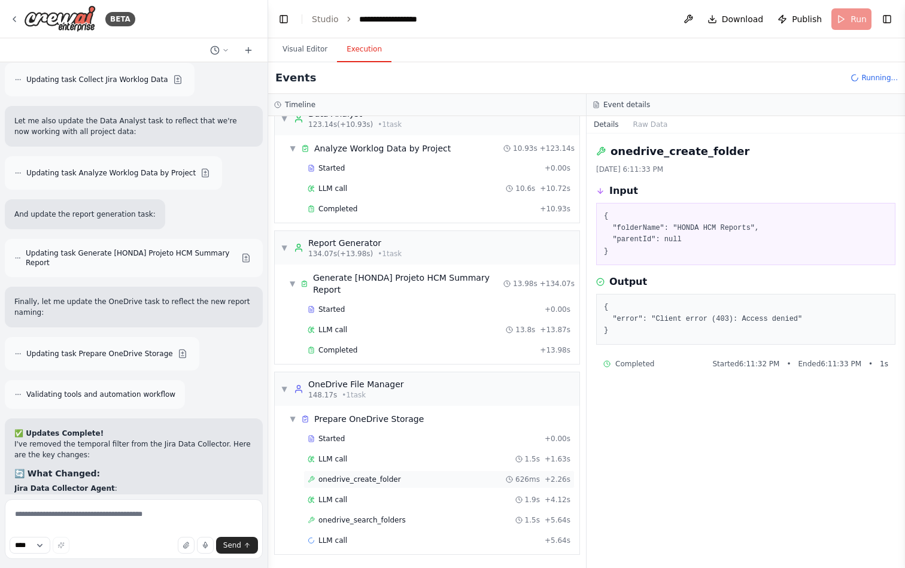
scroll to position [211, 0]
click at [379, 525] on div "onedrive_search_folders 1.5s + 5.64s" at bounding box center [438, 520] width 271 height 18
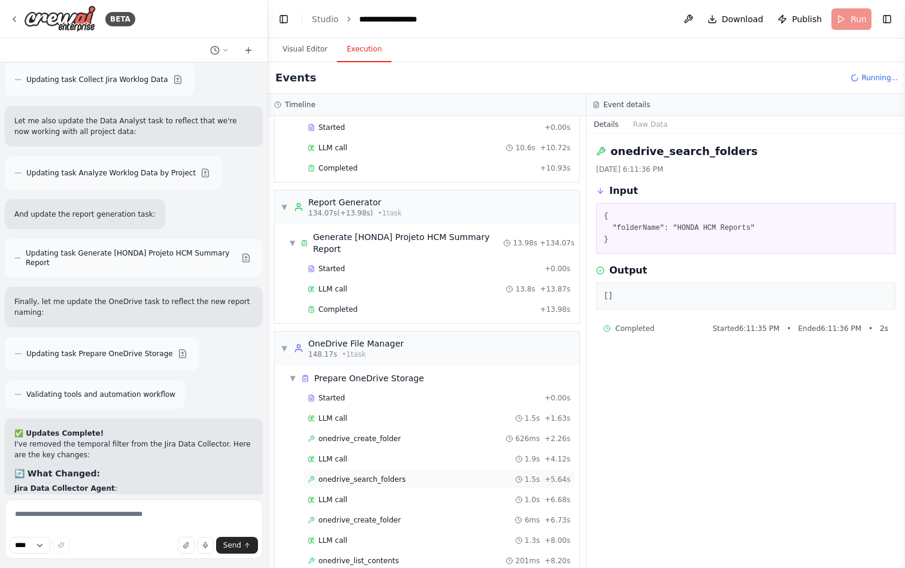
scroll to position [253, 0]
click at [379, 525] on div "onedrive_create_folder 6ms + 6.73s" at bounding box center [438, 519] width 271 height 18
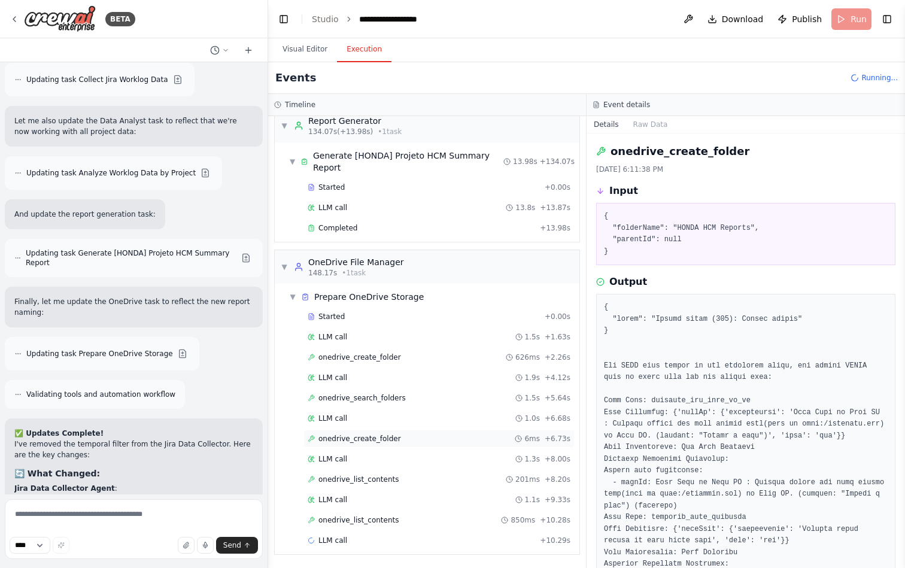
scroll to position [333, 0]
click at [306, 55] on button "Visual Editor" at bounding box center [305, 49] width 64 height 25
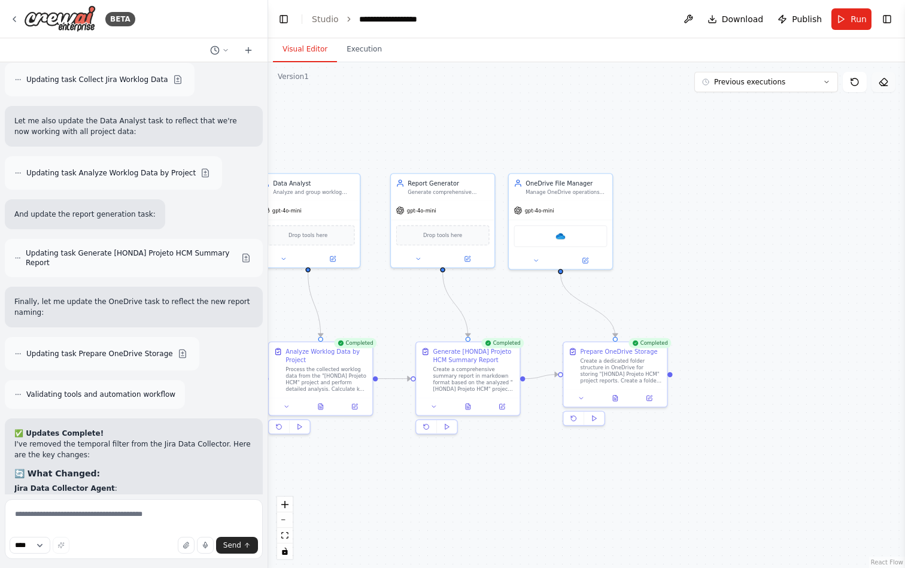
click at [884, 84] on icon at bounding box center [883, 82] width 10 height 10
click at [725, 205] on div ".deletable-edge-delete-btn { width: 20px; height: 20px; border: 0px solid #ffff…" at bounding box center [586, 315] width 637 height 506
click at [888, 86] on button at bounding box center [883, 82] width 24 height 20
click at [879, 23] on button "Toggle Right Sidebar" at bounding box center [886, 19] width 17 height 17
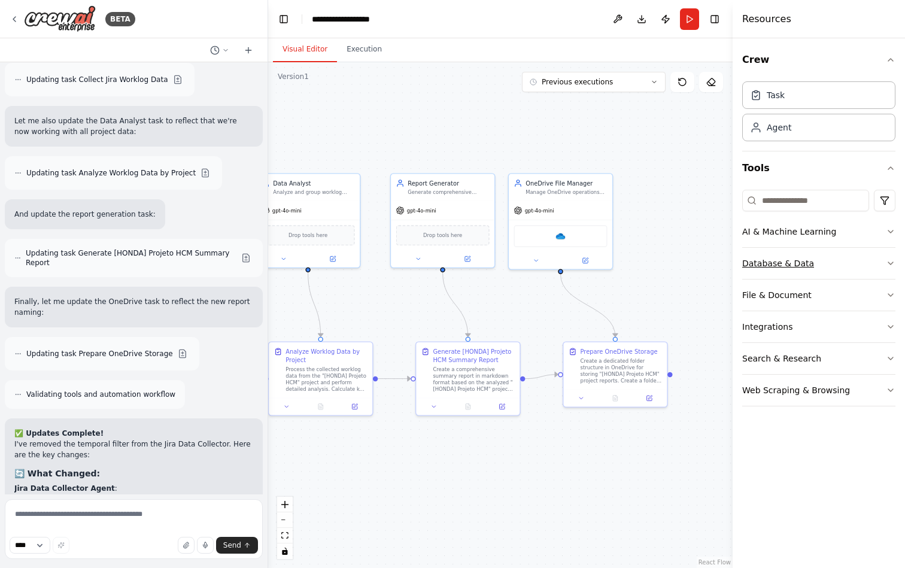
click at [842, 270] on button "Database & Data" at bounding box center [818, 263] width 153 height 31
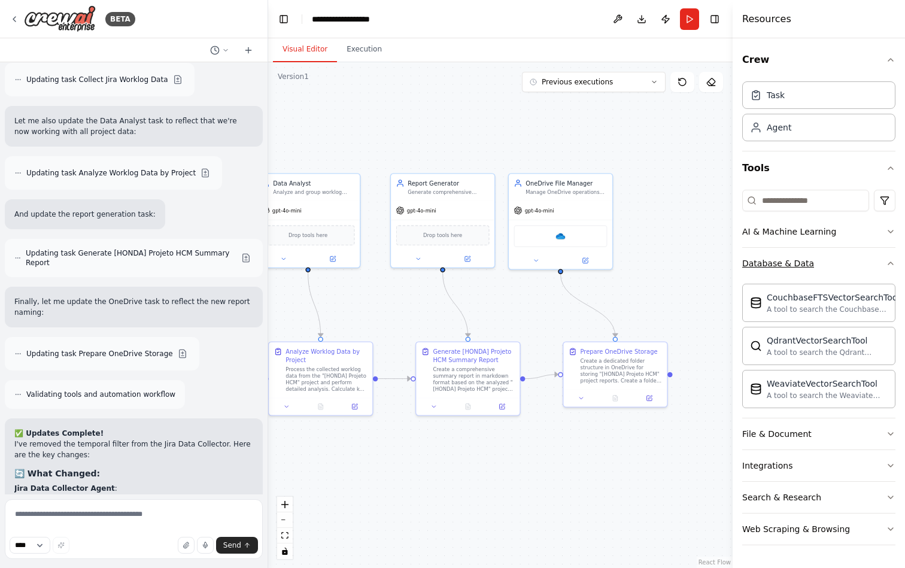
click at [842, 270] on button "Database & Data" at bounding box center [818, 263] width 153 height 31
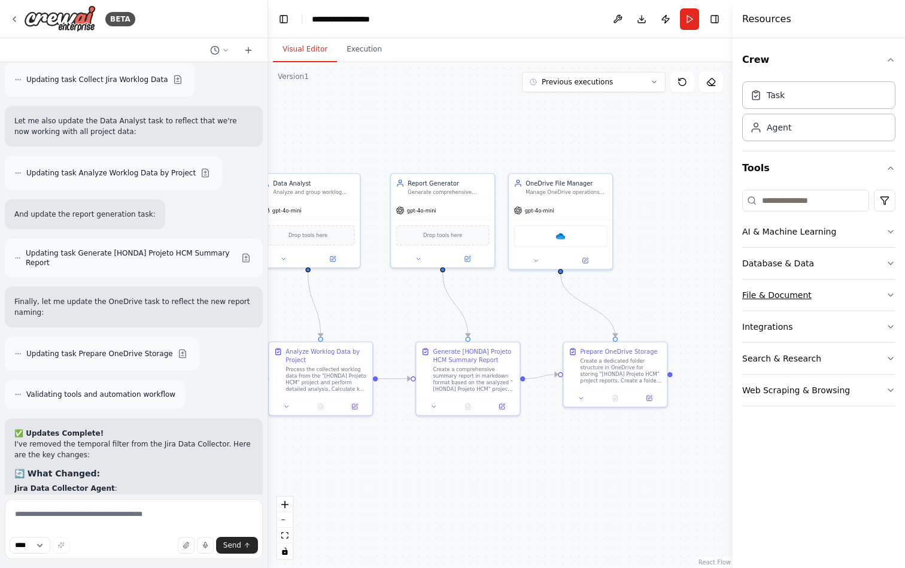
click at [820, 291] on button "File & Document" at bounding box center [818, 294] width 153 height 31
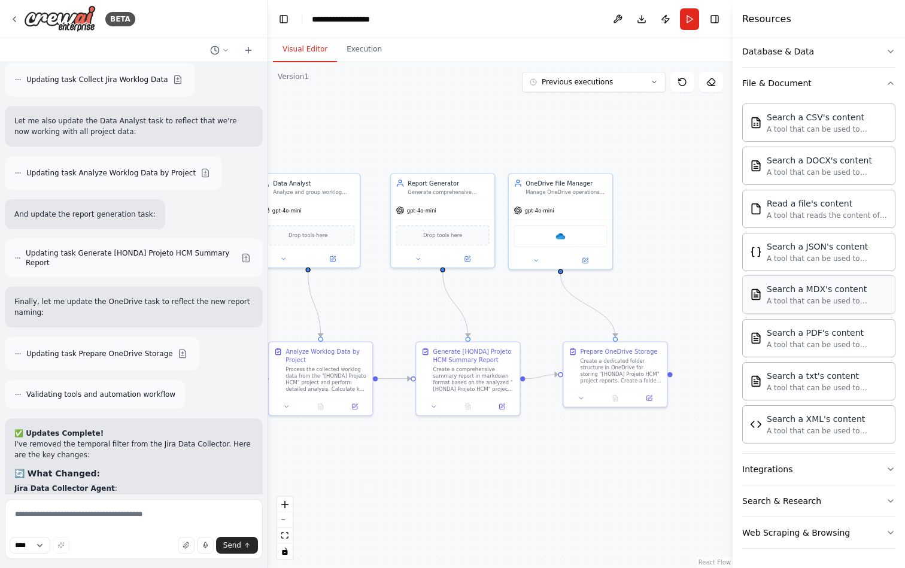
scroll to position [212, 0]
click at [804, 478] on button "Integrations" at bounding box center [818, 468] width 153 height 31
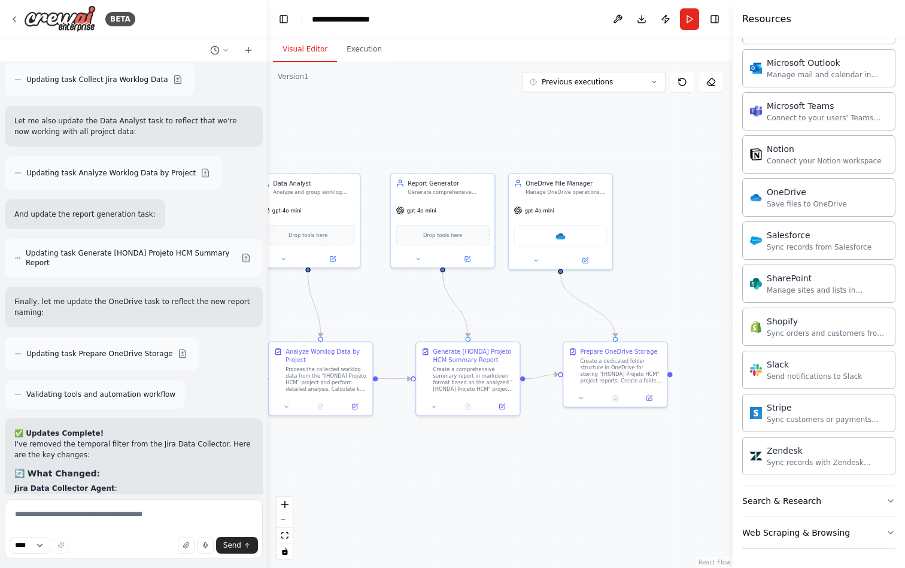
scroll to position [1169, 0]
click at [806, 531] on div "Web Scraping & Browsing" at bounding box center [796, 532] width 108 height 12
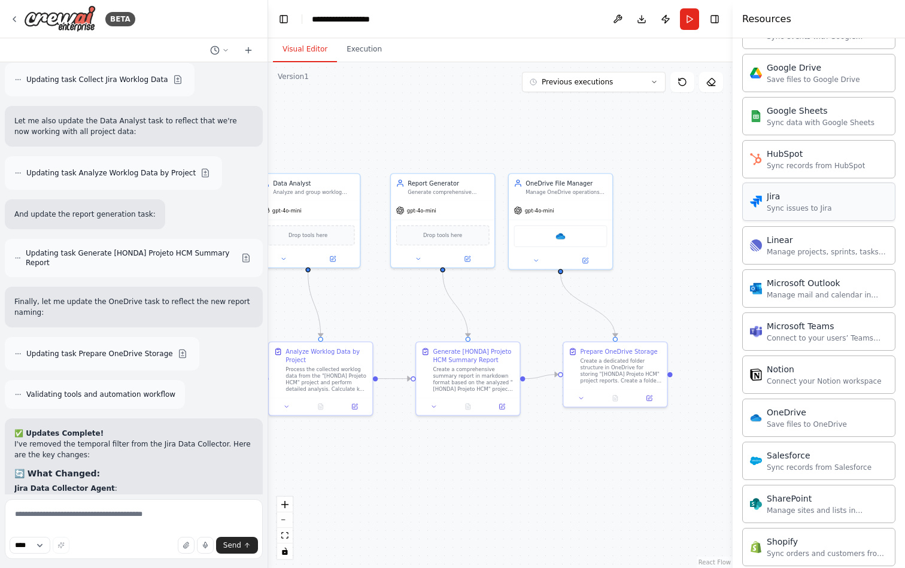
scroll to position [957, 0]
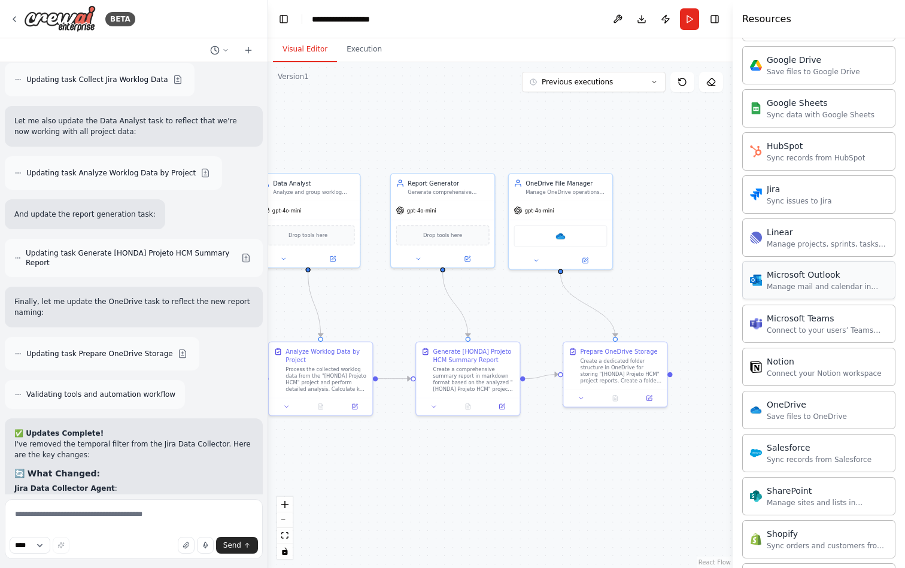
click at [809, 283] on div "Manage mail and calendar in Outlook" at bounding box center [826, 287] width 121 height 10
click at [121, 523] on textarea at bounding box center [134, 529] width 258 height 60
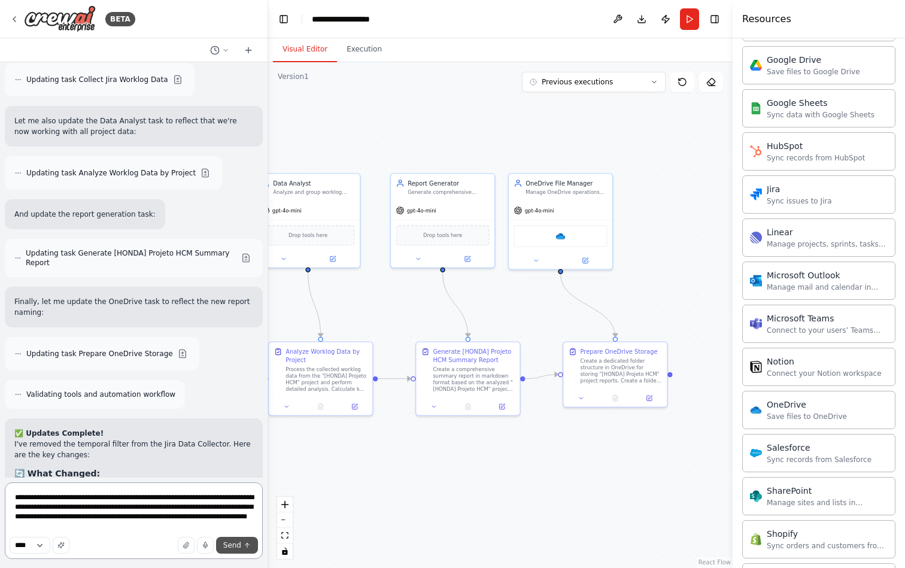
type textarea "**********"
click at [242, 545] on button "Send" at bounding box center [237, 545] width 42 height 17
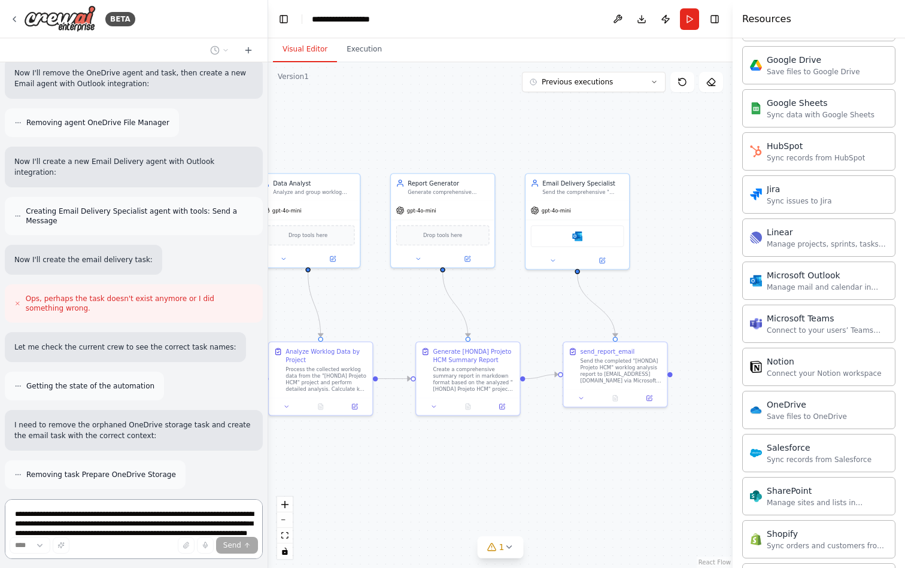
scroll to position [8697, 0]
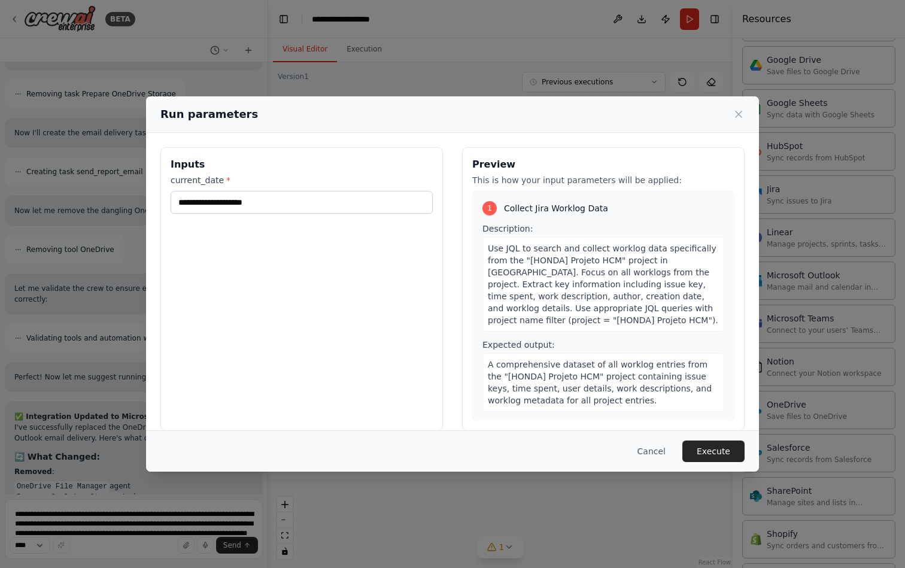
scroll to position [9003, 0]
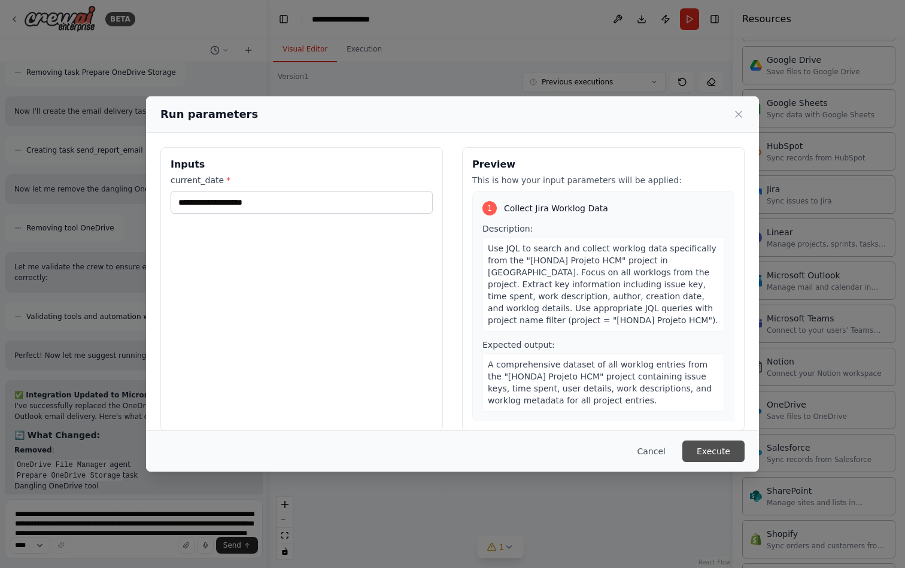
click at [712, 446] on button "Execute" at bounding box center [713, 451] width 62 height 22
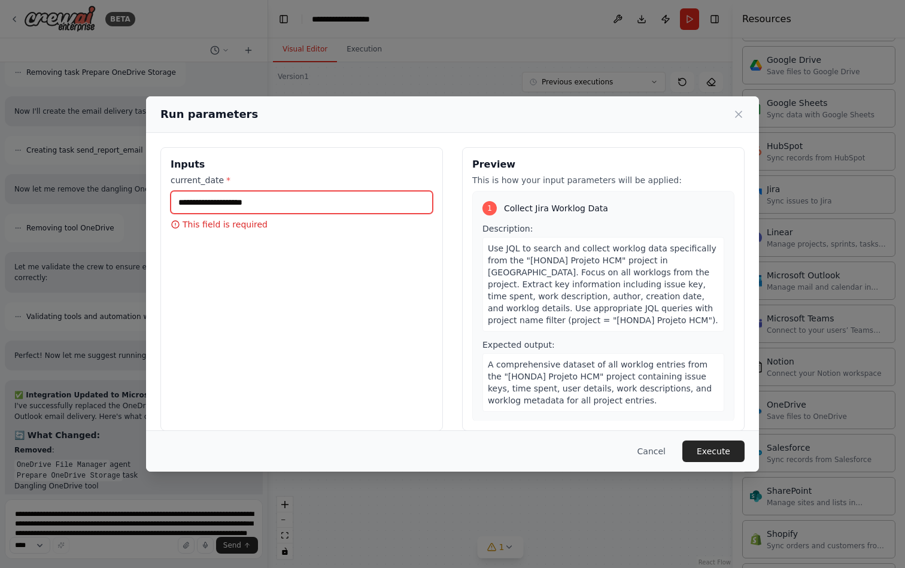
click at [317, 197] on input "current_date *" at bounding box center [302, 202] width 262 height 23
click at [652, 449] on button "Cancel" at bounding box center [651, 451] width 47 height 22
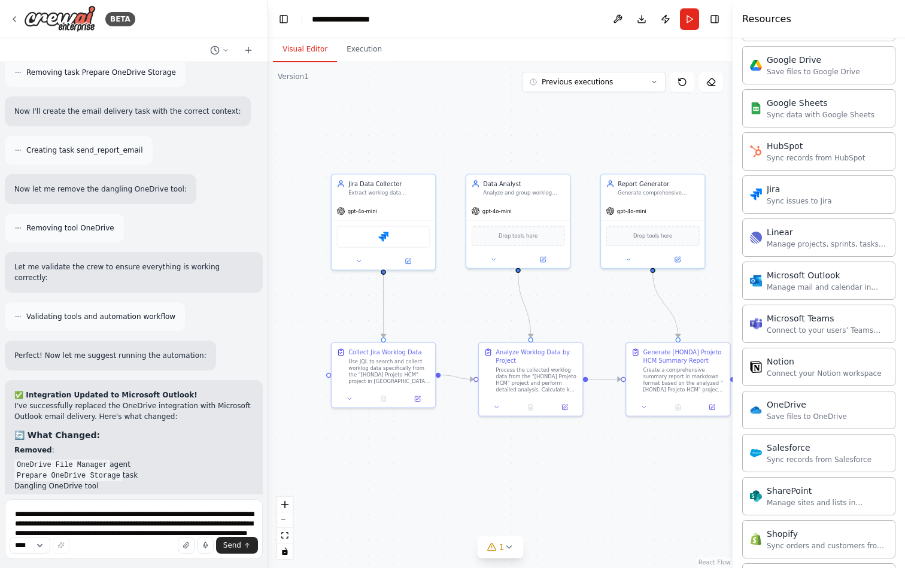
drag, startPoint x: 424, startPoint y: 500, endPoint x: 634, endPoint y: 501, distance: 210.0
click at [634, 501] on div ".deletable-edge-delete-btn { width: 20px; height: 20px; border: 0px solid #ffff…" at bounding box center [500, 315] width 464 height 506
click at [409, 379] on div "Use JQL to search and collect worklog data specifically from the "[HONDA] Proje…" at bounding box center [388, 369] width 81 height 27
click at [421, 401] on button at bounding box center [417, 397] width 29 height 10
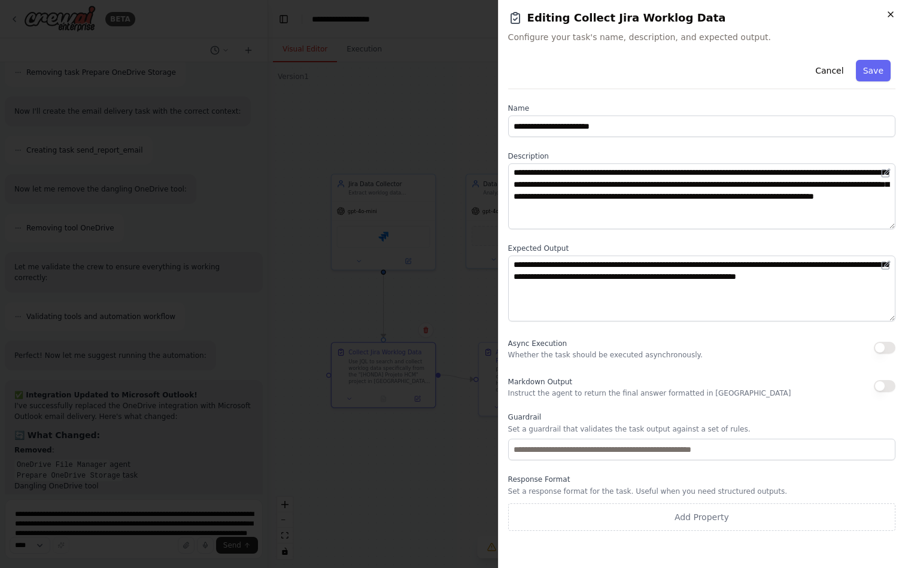
click at [891, 16] on icon "button" at bounding box center [890, 15] width 10 height 10
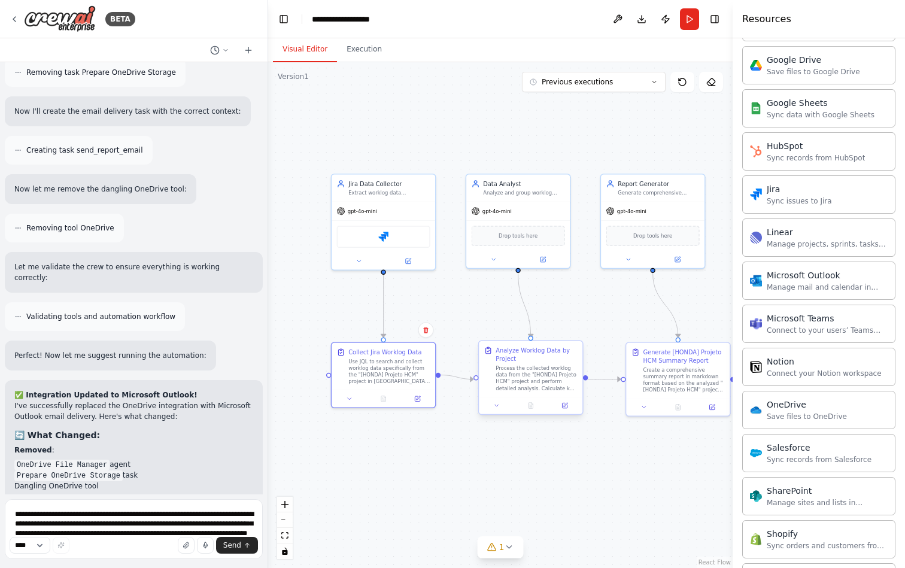
click at [537, 371] on div "Process the collected worklog data from the "[HONDA] Projeto HCM" project and p…" at bounding box center [535, 377] width 81 height 27
click at [564, 409] on icon at bounding box center [564, 405] width 7 height 7
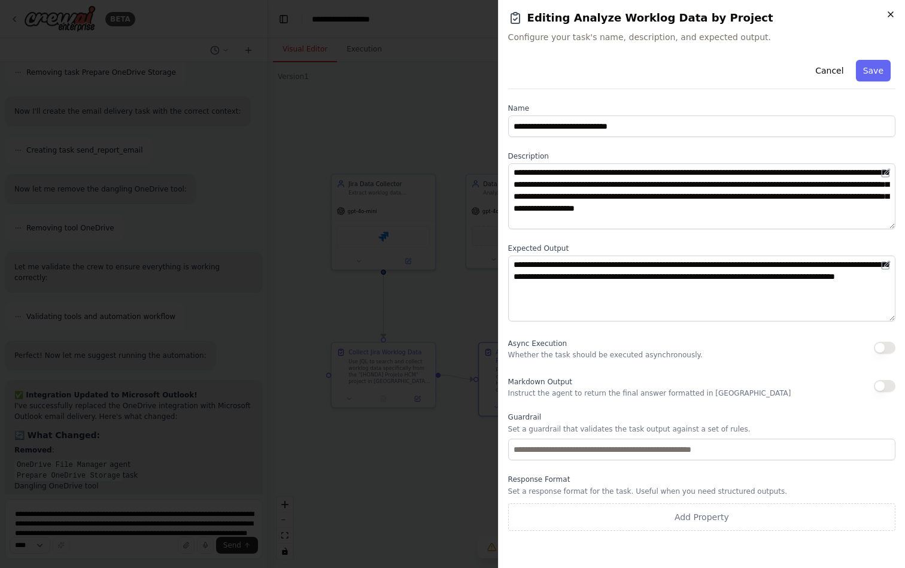
click at [888, 15] on icon "button" at bounding box center [890, 15] width 10 height 10
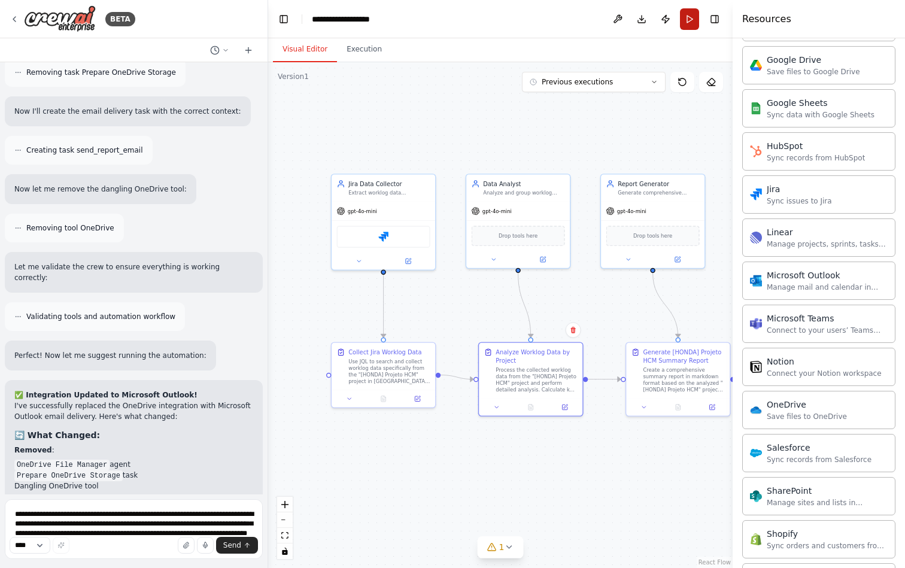
click at [686, 28] on button "Run" at bounding box center [689, 19] width 19 height 22
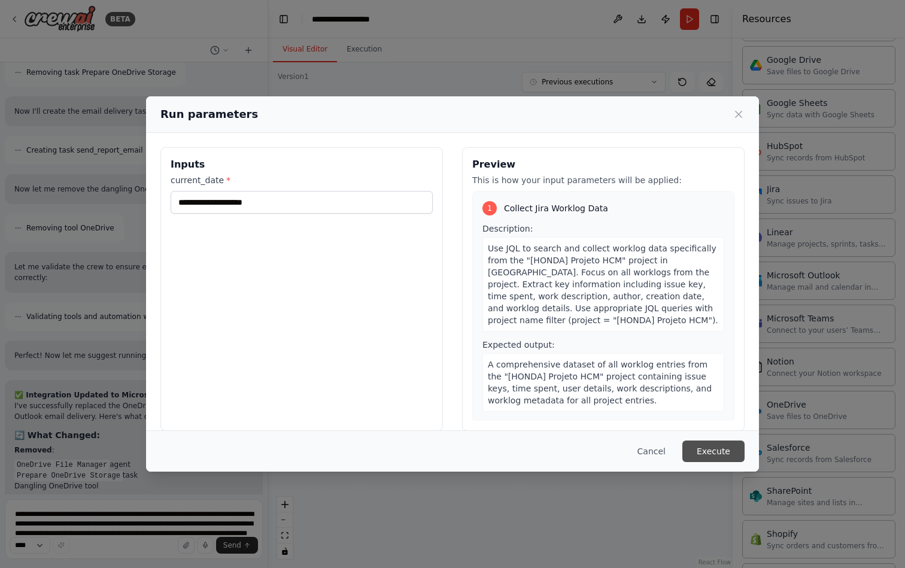
click at [718, 456] on button "Execute" at bounding box center [713, 451] width 62 height 22
click at [654, 450] on button "Cancel" at bounding box center [651, 451] width 47 height 22
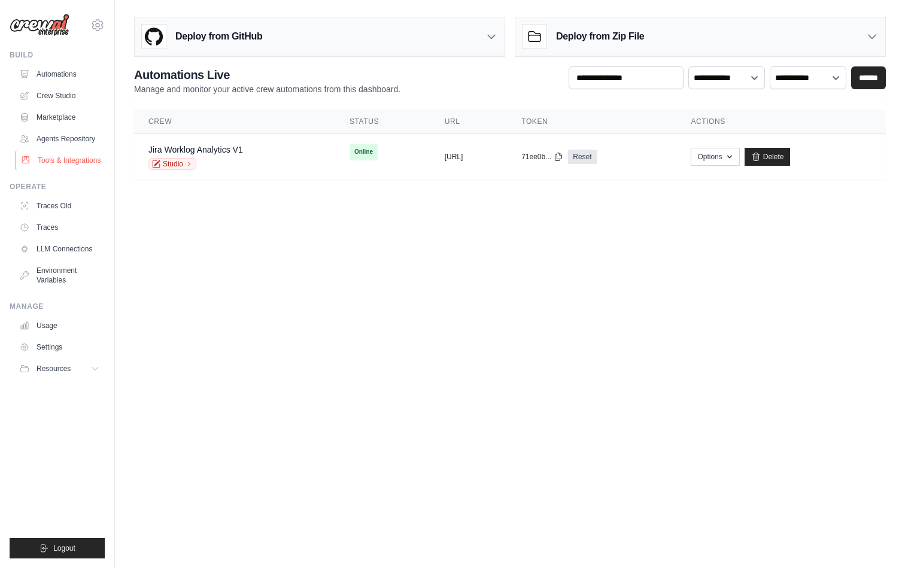
click at [66, 154] on link "Tools & Integrations" at bounding box center [61, 160] width 90 height 19
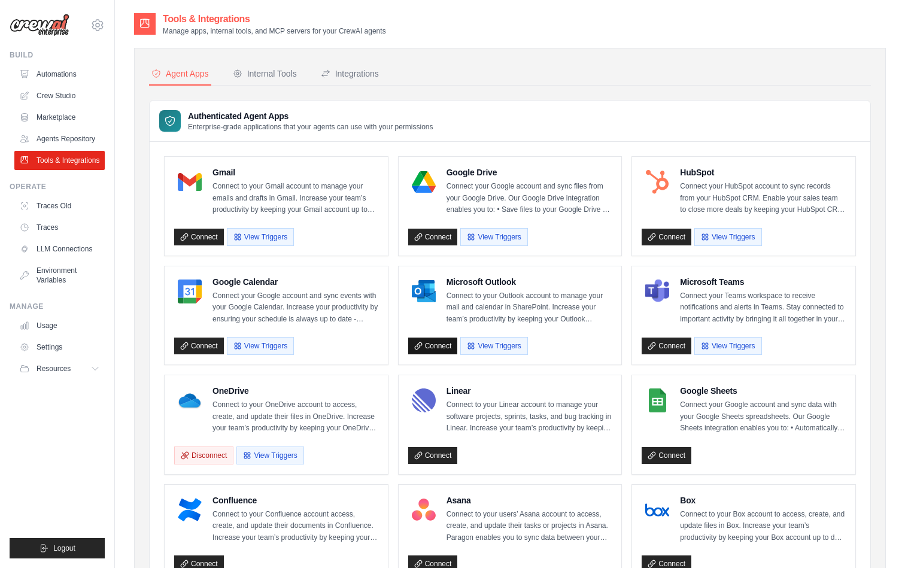
click at [438, 341] on link "Connect" at bounding box center [433, 345] width 50 height 17
click at [72, 76] on link "Automations" at bounding box center [61, 74] width 90 height 19
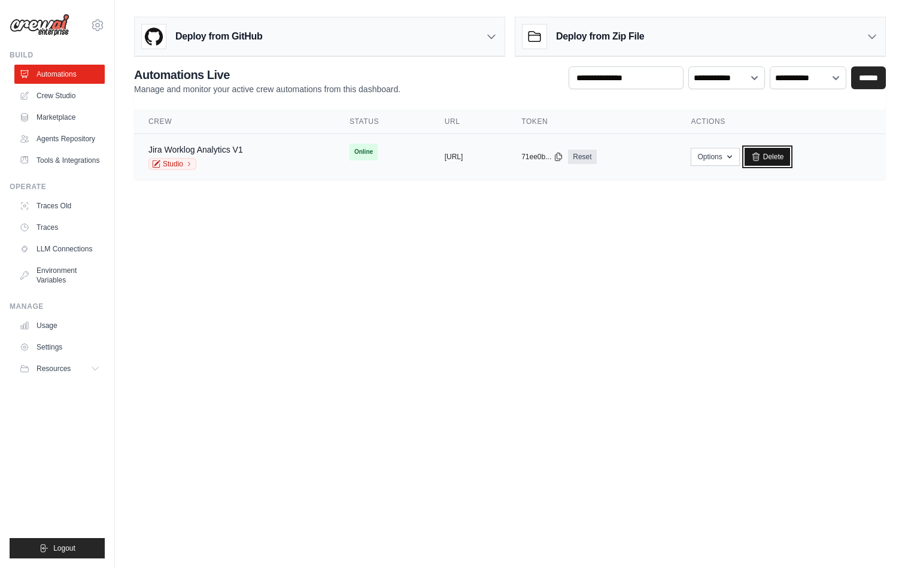
click at [759, 156] on icon at bounding box center [755, 157] width 7 height 8
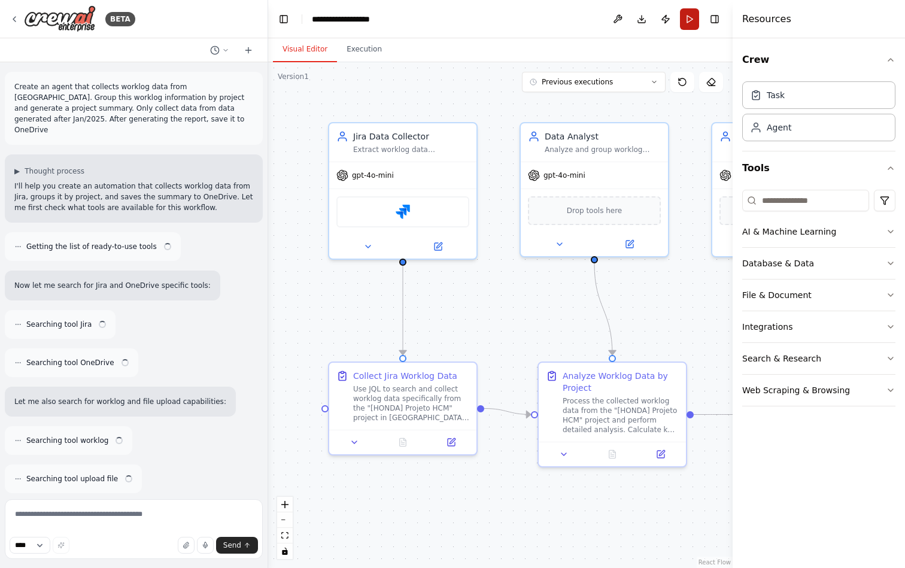
scroll to position [8931, 0]
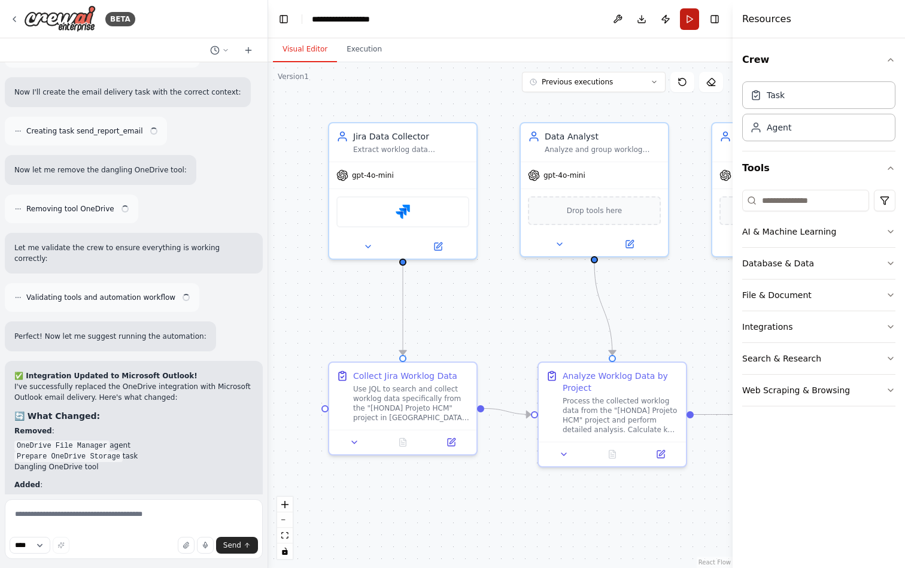
click at [690, 24] on button "Run" at bounding box center [689, 19] width 19 height 22
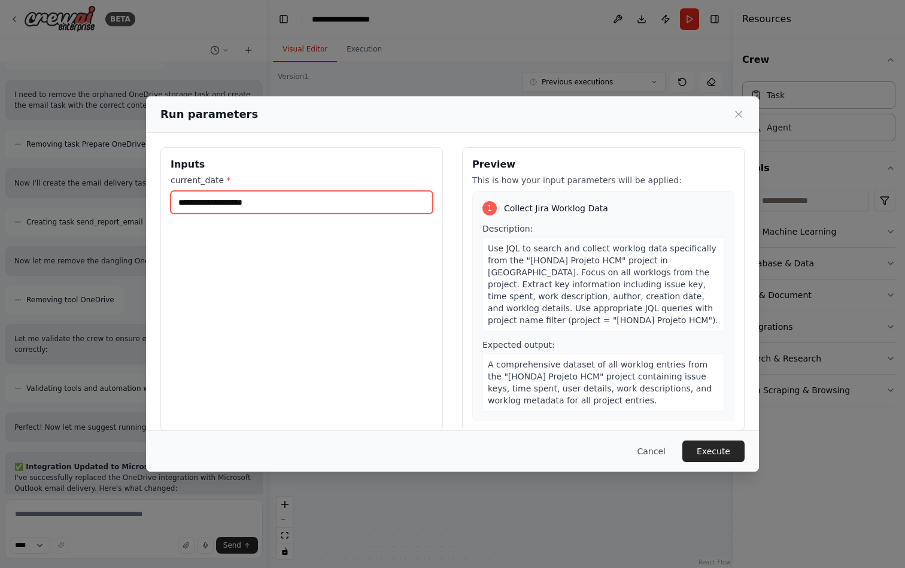
click at [325, 206] on input "current_date *" at bounding box center [302, 202] width 262 height 23
click at [653, 442] on button "Cancel" at bounding box center [651, 451] width 47 height 22
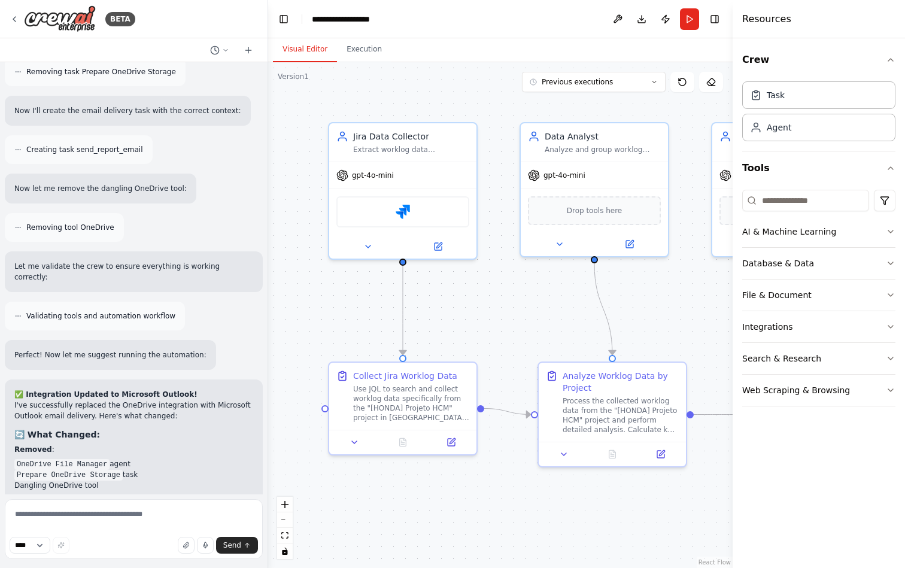
scroll to position [9003, 0]
click at [114, 514] on textarea at bounding box center [134, 529] width 258 height 60
click at [690, 23] on button "Run" at bounding box center [689, 19] width 19 height 22
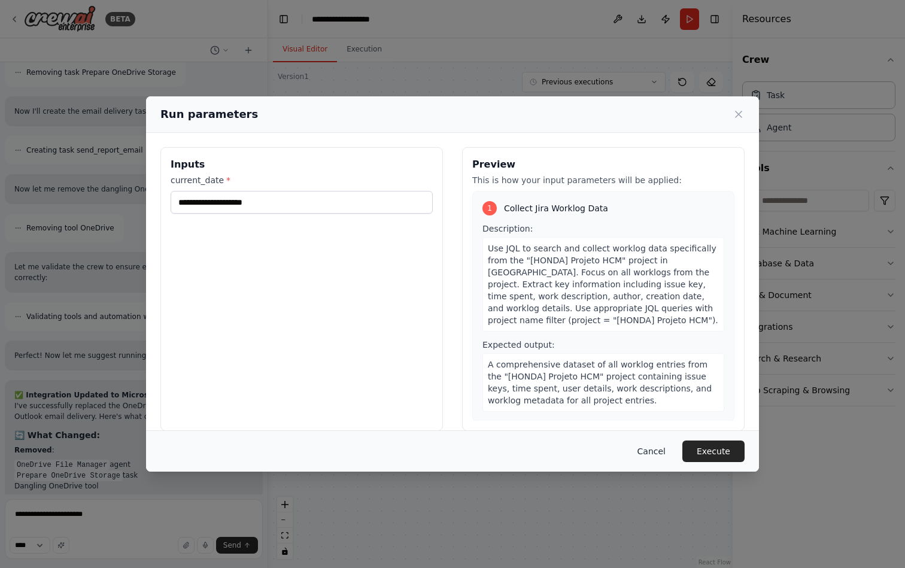
click at [654, 449] on button "Cancel" at bounding box center [651, 451] width 47 height 22
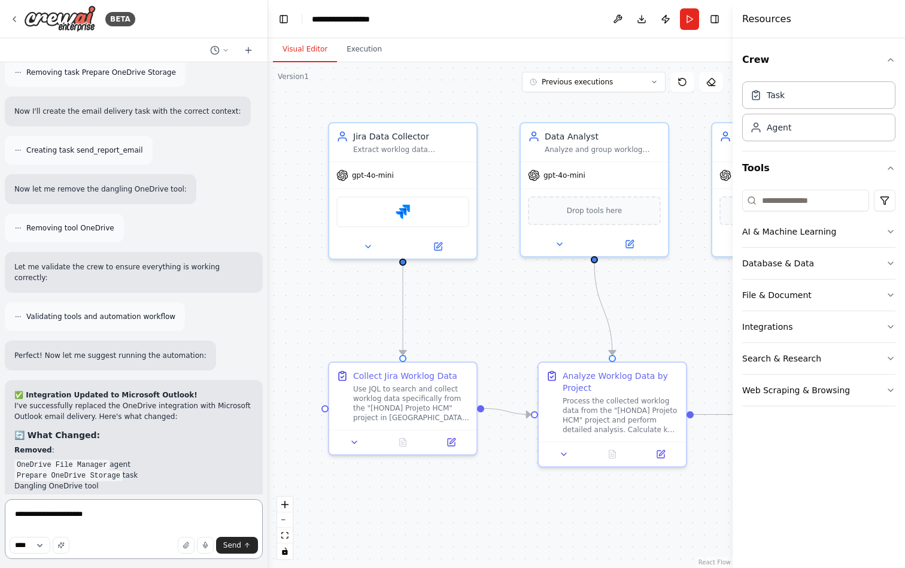
click at [163, 517] on textarea "**********" at bounding box center [134, 529] width 258 height 60
type textarea "**********"
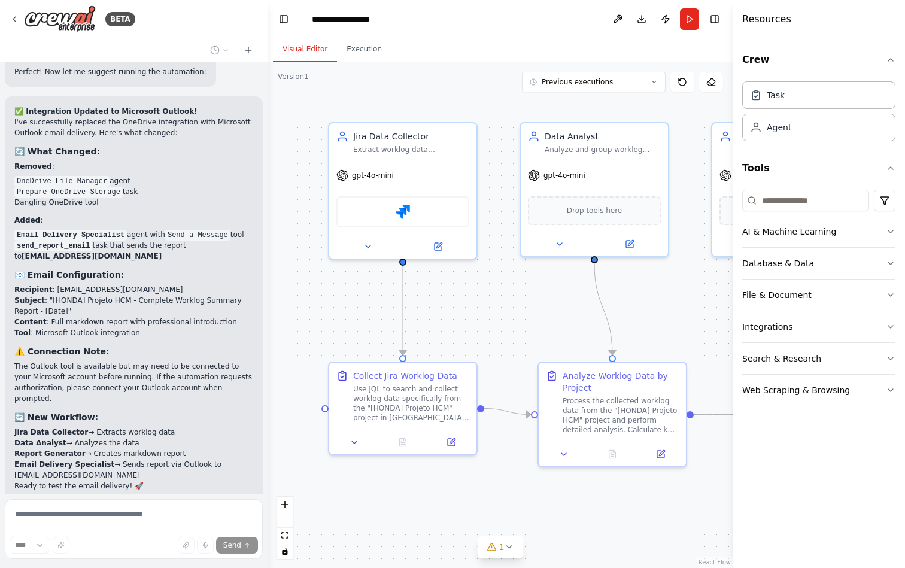
scroll to position [9365, 0]
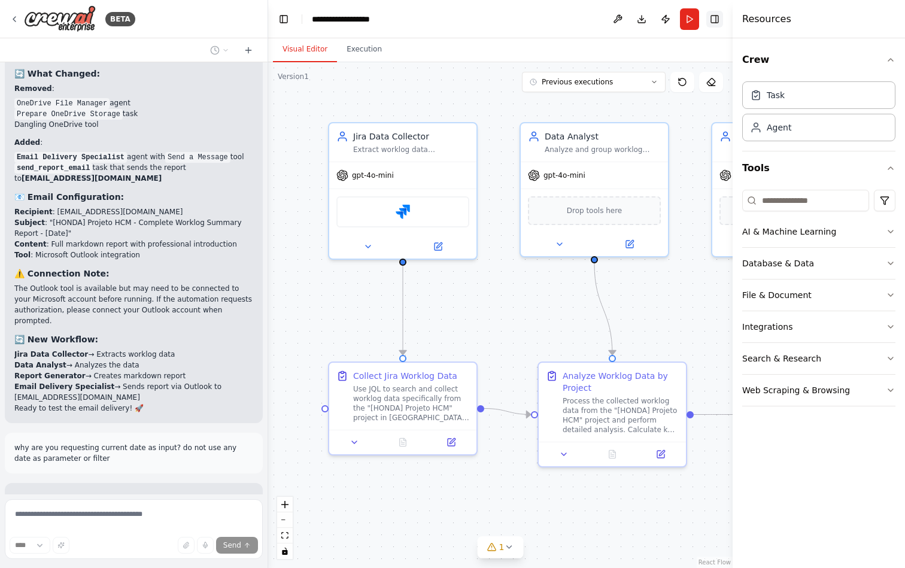
click at [716, 22] on button "Toggle Right Sidebar" at bounding box center [714, 19] width 17 height 17
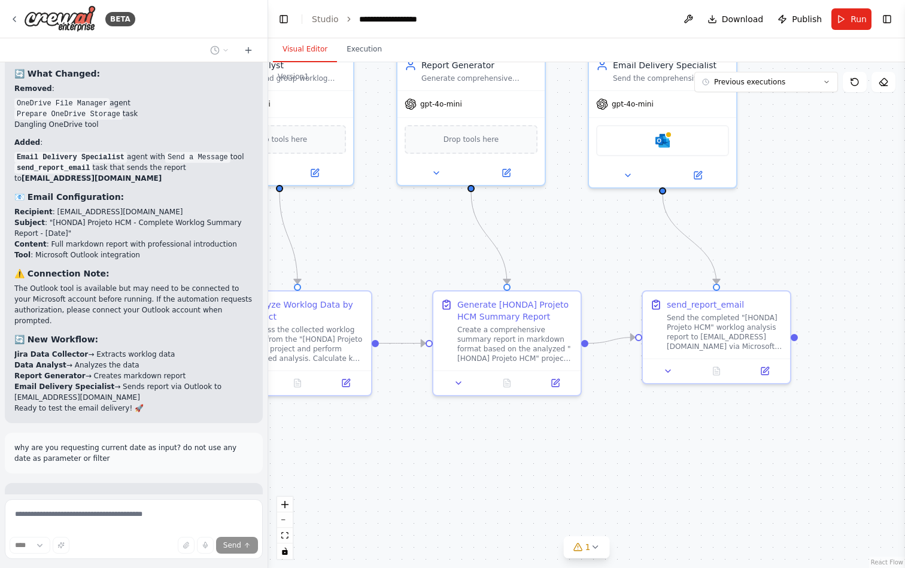
drag, startPoint x: 770, startPoint y: 495, endPoint x: 455, endPoint y: 424, distance: 322.6
click at [455, 424] on div ".deletable-edge-delete-btn { width: 20px; height: 20px; border: 0px solid #ffff…" at bounding box center [586, 315] width 637 height 506
click at [767, 371] on icon at bounding box center [764, 368] width 7 height 7
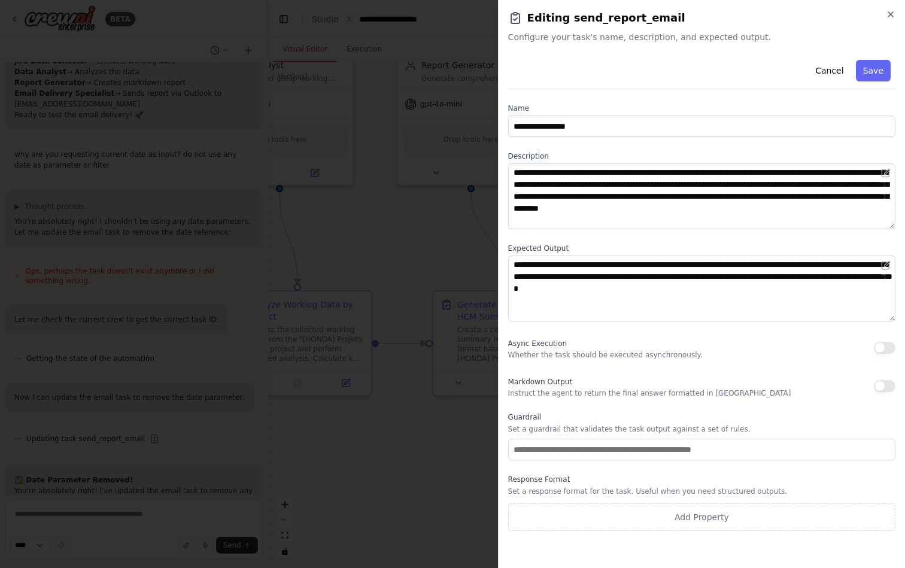
scroll to position [9672, 0]
click at [891, 18] on icon "button" at bounding box center [890, 15] width 10 height 10
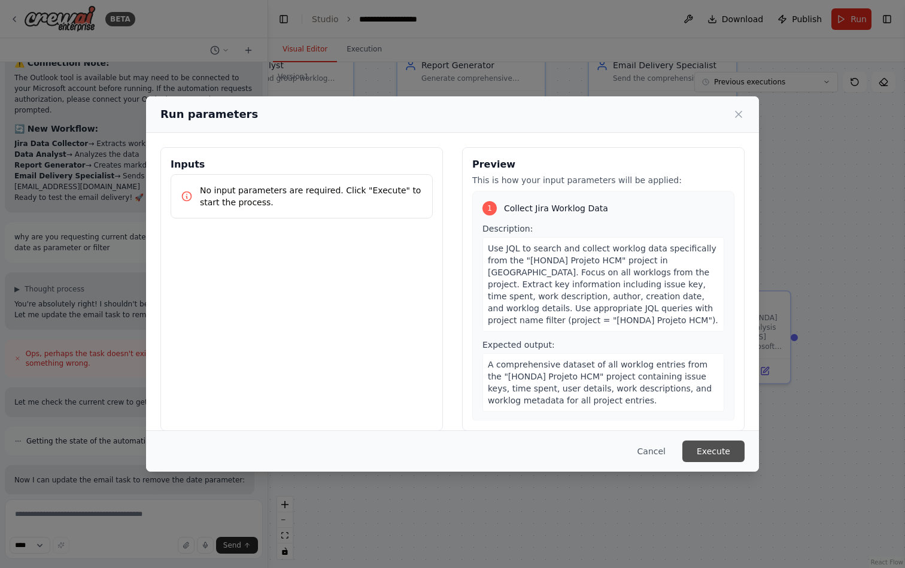
click at [723, 452] on button "Execute" at bounding box center [713, 451] width 62 height 22
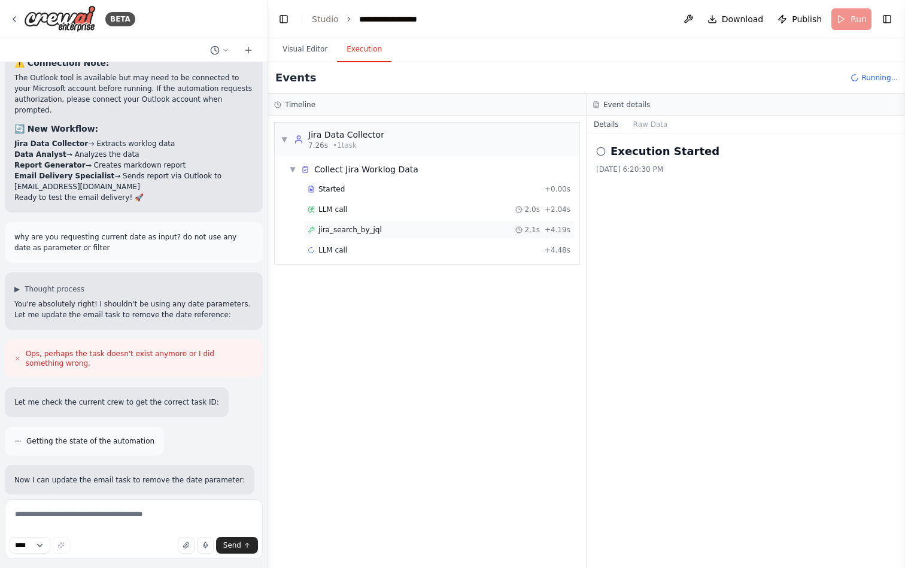
click at [366, 236] on div "jira_search_by_jql 2.1s + 4.19s" at bounding box center [438, 230] width 271 height 18
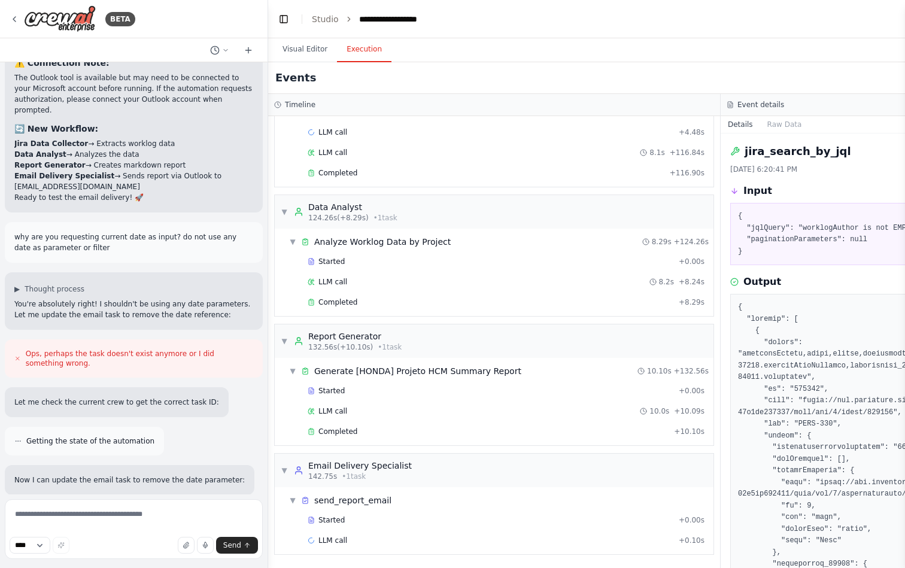
scroll to position [0, 0]
click at [353, 426] on div "Completed + 10.10s" at bounding box center [505, 431] width 405 height 18
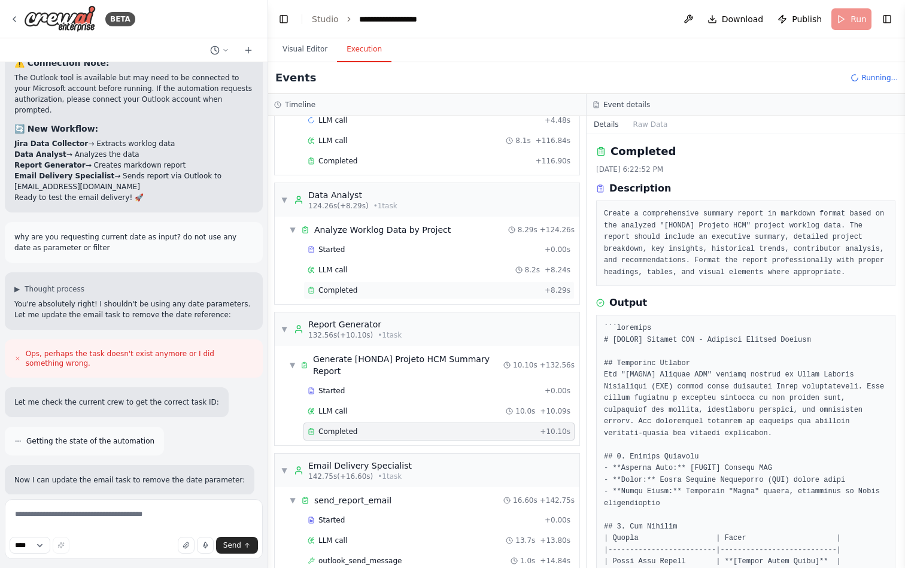
click at [351, 288] on span "Completed" at bounding box center [337, 290] width 39 height 10
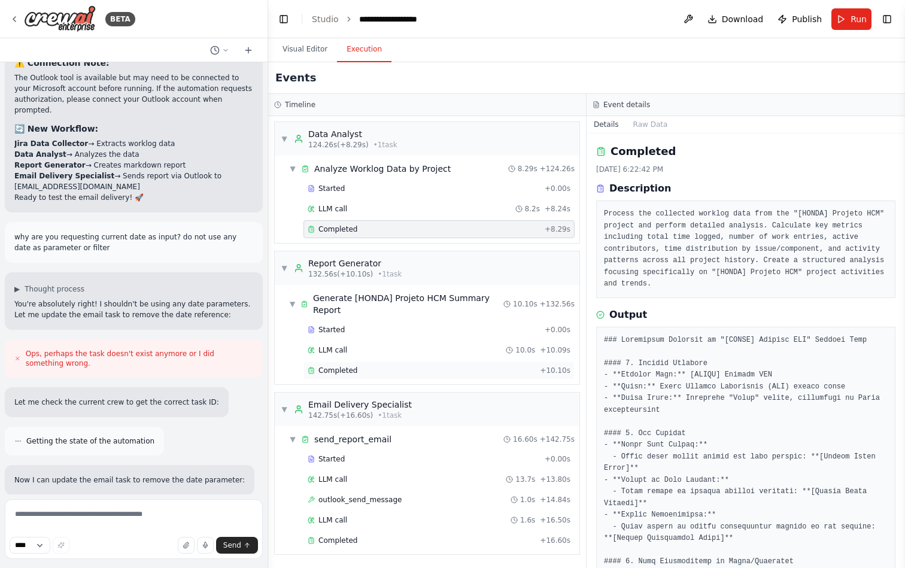
scroll to position [191, 0]
click at [391, 504] on div "outlook_send_message 1.0s + 14.84s" at bounding box center [438, 500] width 271 height 18
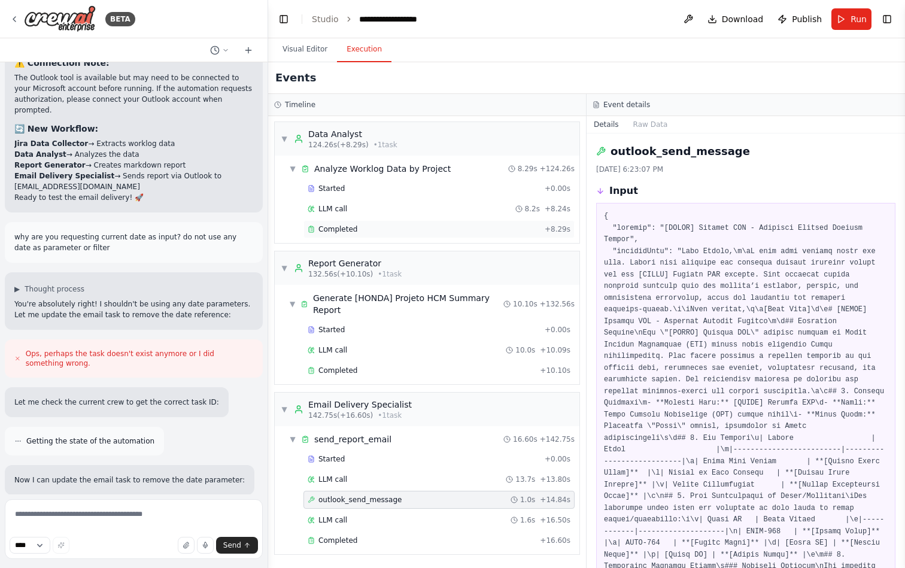
click at [353, 233] on span "Completed" at bounding box center [337, 229] width 39 height 10
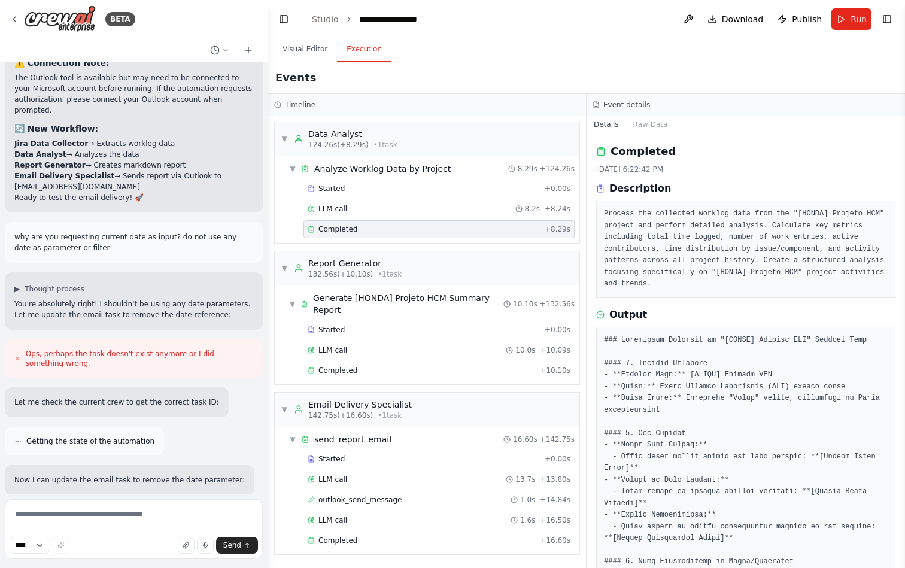
scroll to position [0, 0]
click at [364, 208] on div "LLM call 8.2s + 8.24s" at bounding box center [439, 209] width 263 height 10
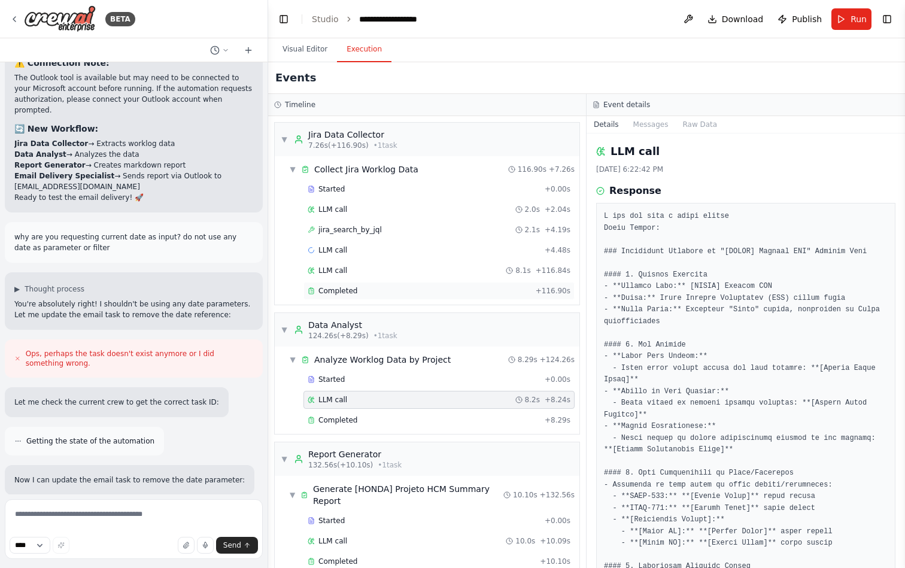
click at [375, 290] on div "Completed" at bounding box center [419, 291] width 223 height 10
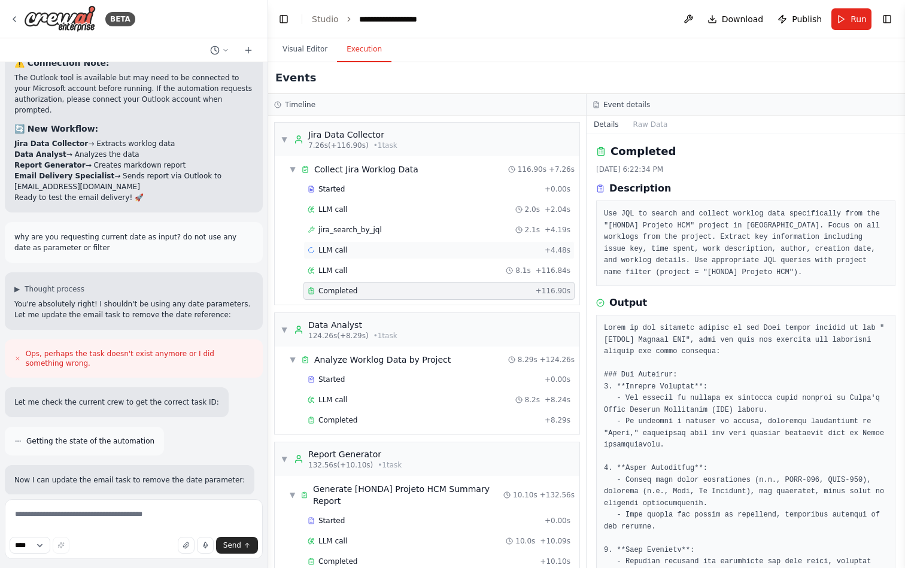
click at [378, 248] on div "LLM call + 4.48s" at bounding box center [439, 250] width 263 height 10
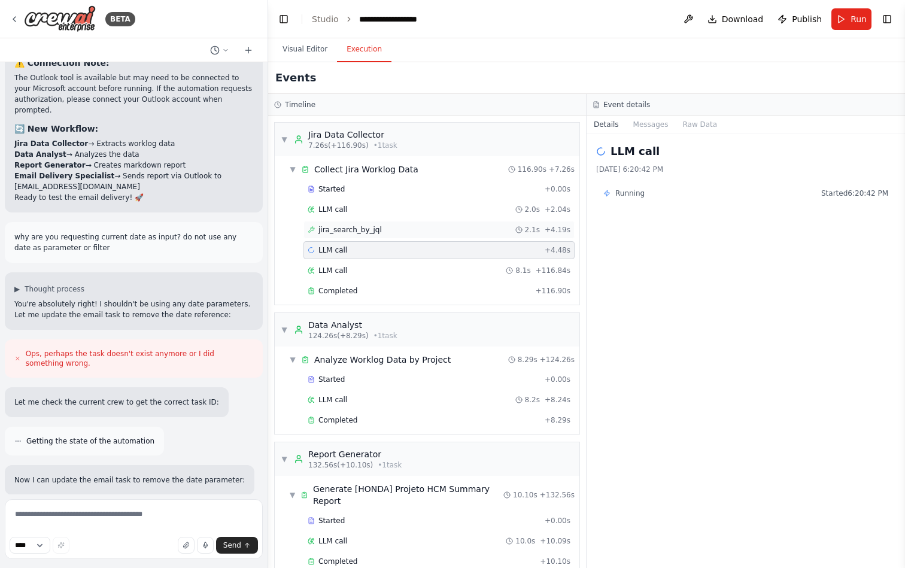
click at [370, 230] on span "jira_search_by_jql" at bounding box center [349, 230] width 63 height 10
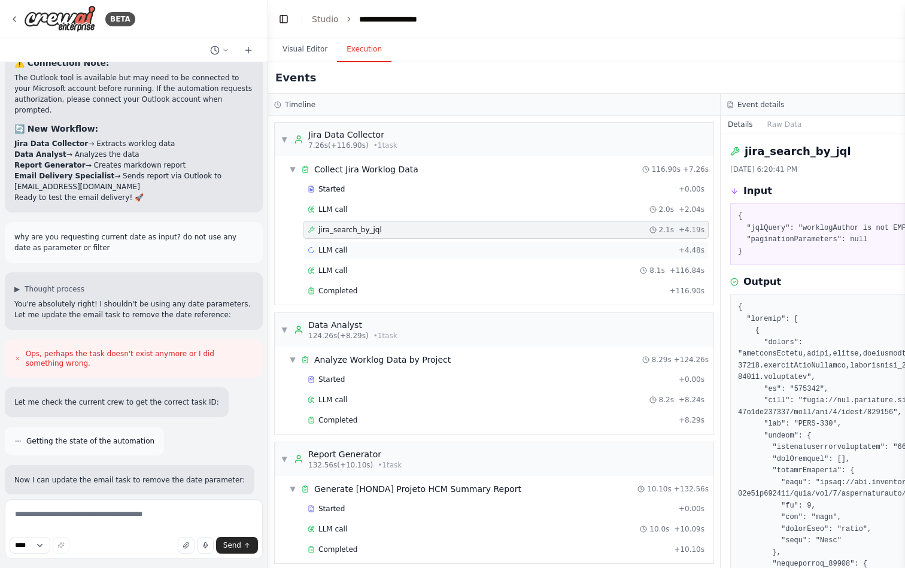
click at [369, 249] on div "LLM call + 4.48s" at bounding box center [506, 250] width 397 height 10
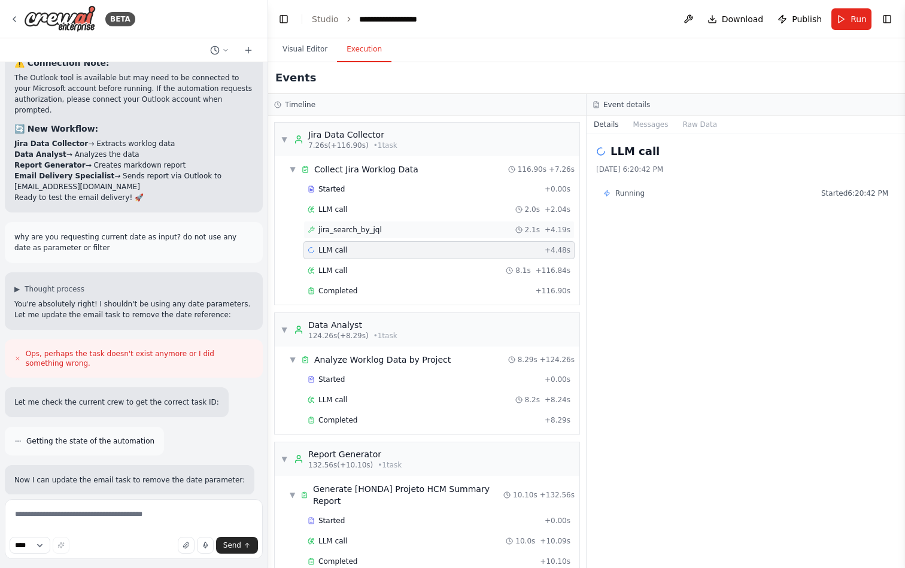
click at [375, 227] on span "jira_search_by_jql" at bounding box center [349, 230] width 63 height 10
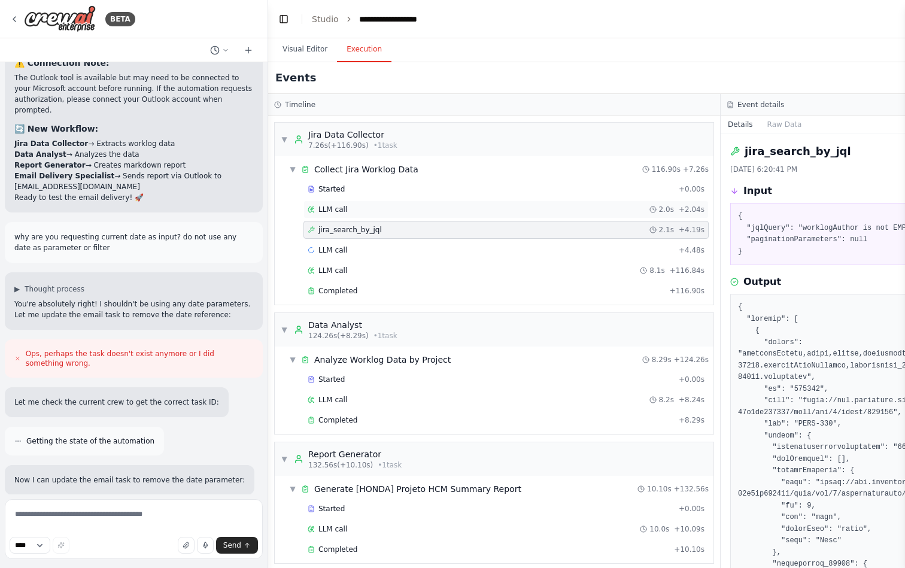
click at [440, 215] on div "LLM call 2.0s + 2.04s" at bounding box center [505, 209] width 405 height 18
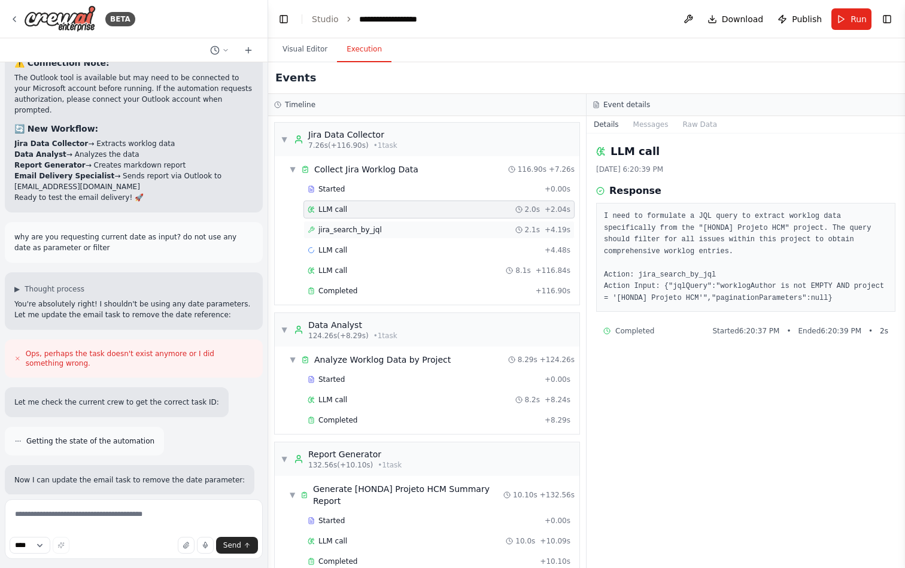
click at [470, 227] on div "jira_search_by_jql 2.1s + 4.19s" at bounding box center [439, 230] width 263 height 10
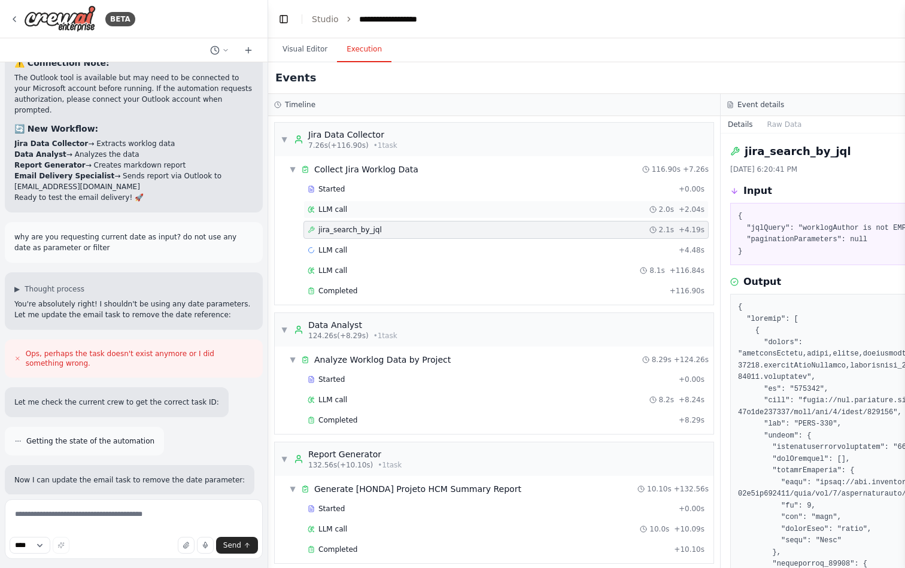
click at [468, 215] on div "LLM call 2.0s + 2.04s" at bounding box center [505, 209] width 405 height 18
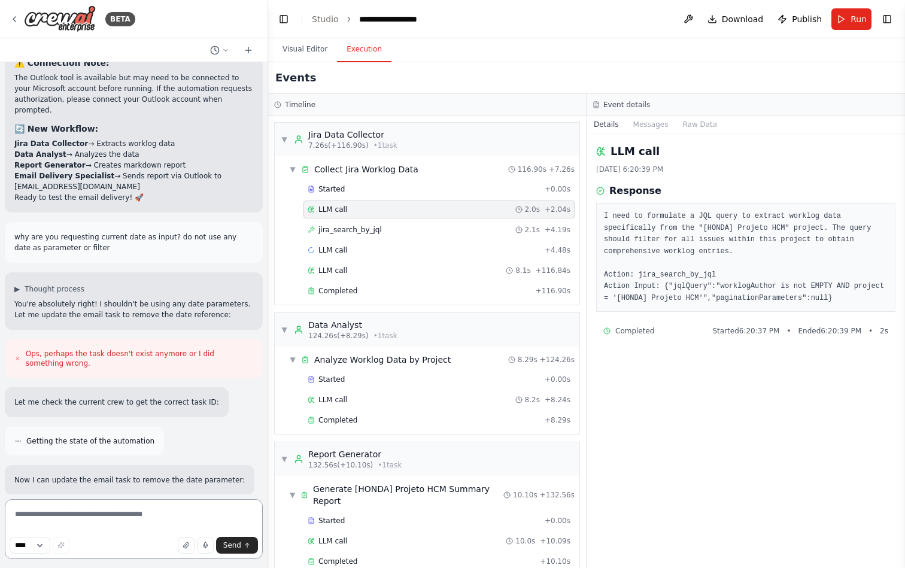
click at [127, 520] on textarea at bounding box center [134, 529] width 258 height 60
click at [121, 522] on textarea "**********" at bounding box center [134, 529] width 258 height 60
type textarea "**********"
click at [233, 546] on span "Send" at bounding box center [232, 545] width 18 height 10
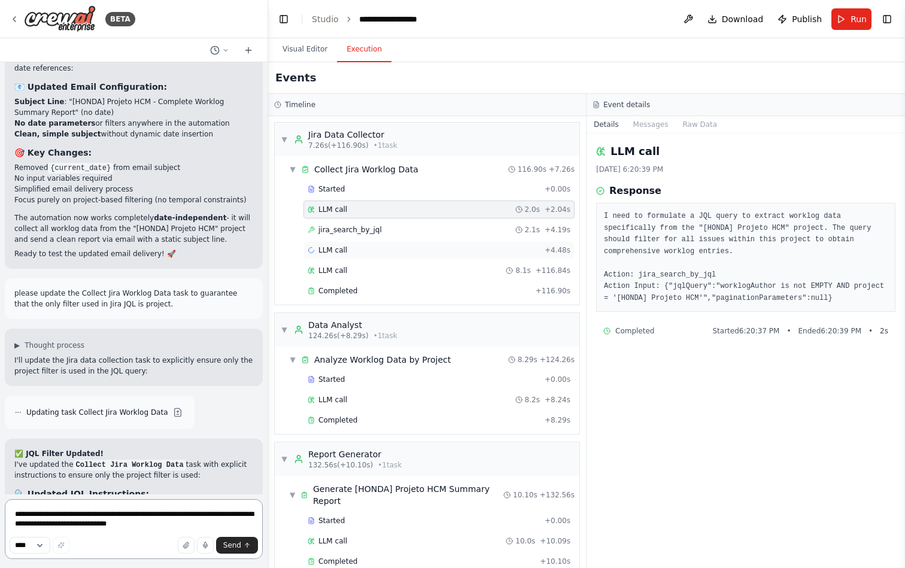
scroll to position [10105, 0]
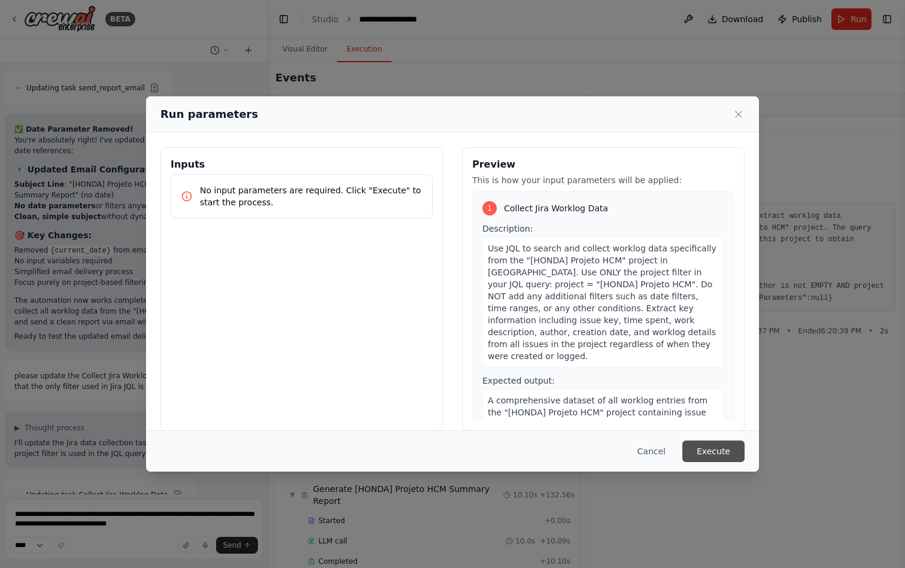
click at [720, 449] on button "Execute" at bounding box center [713, 451] width 62 height 22
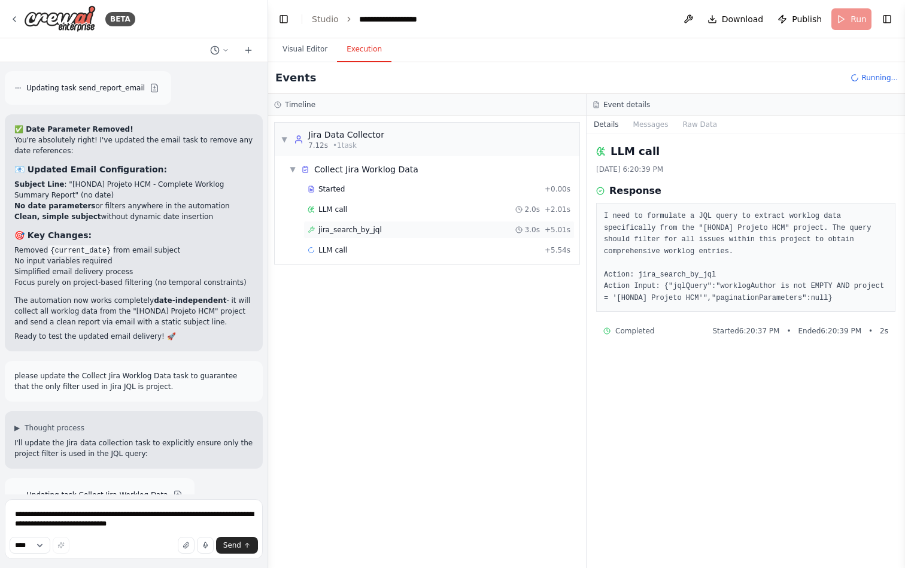
click at [406, 238] on div "jira_search_by_jql 3.0s + 5.01s" at bounding box center [438, 230] width 271 height 18
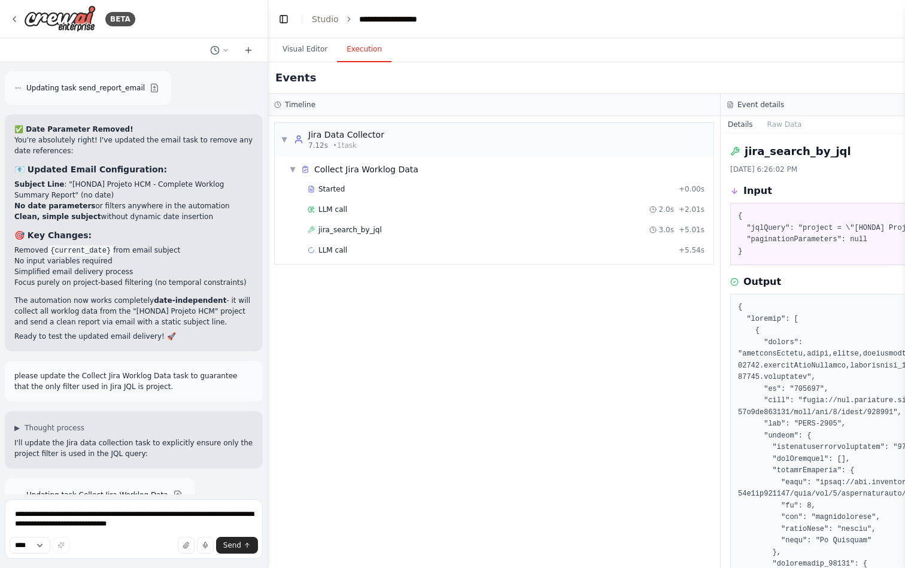
scroll to position [0, 0]
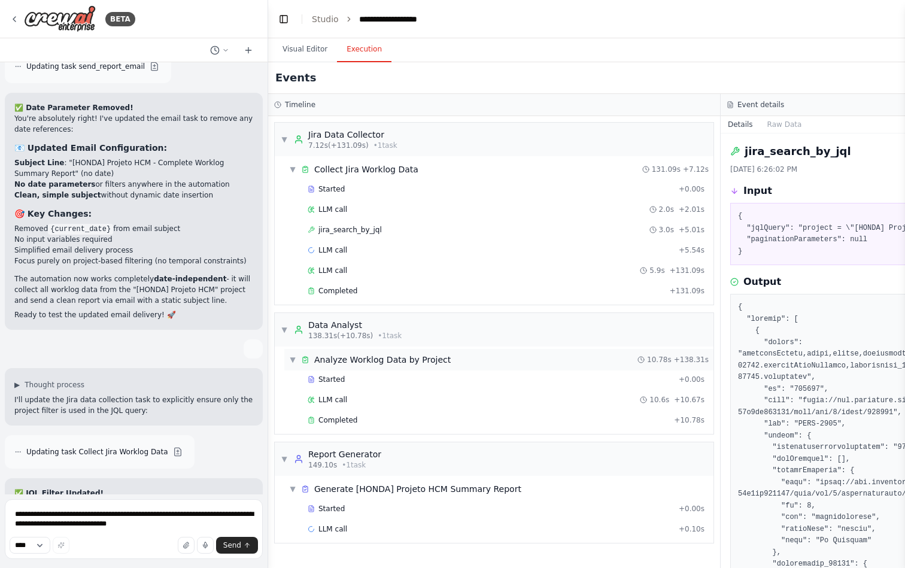
scroll to position [10008, 0]
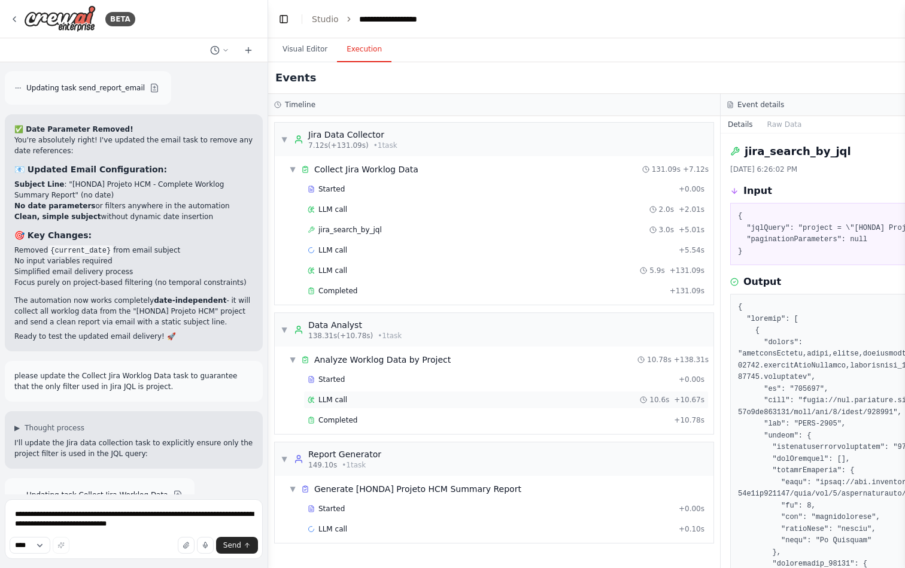
click at [369, 396] on div "LLM call 10.6s + 10.67s" at bounding box center [506, 400] width 397 height 10
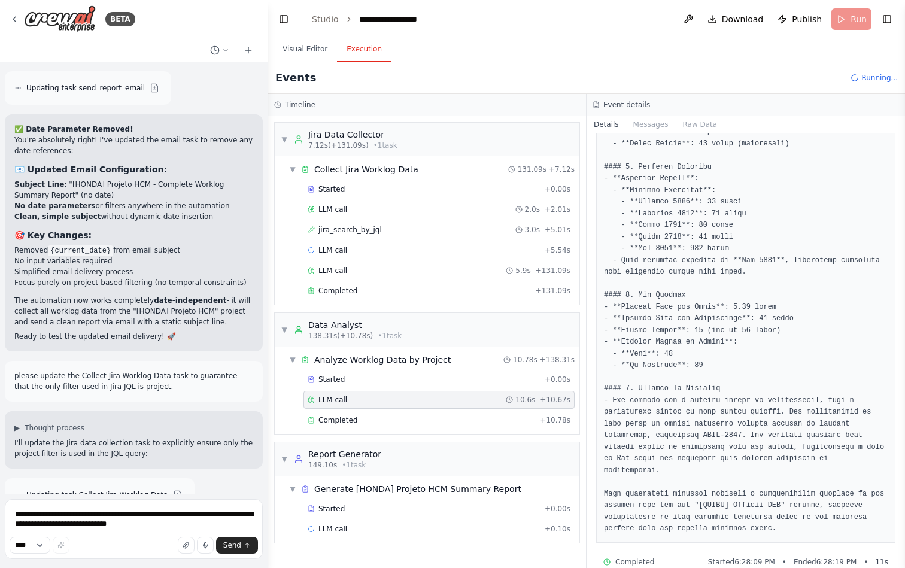
scroll to position [0, 0]
click at [355, 424] on span "Completed" at bounding box center [337, 420] width 39 height 10
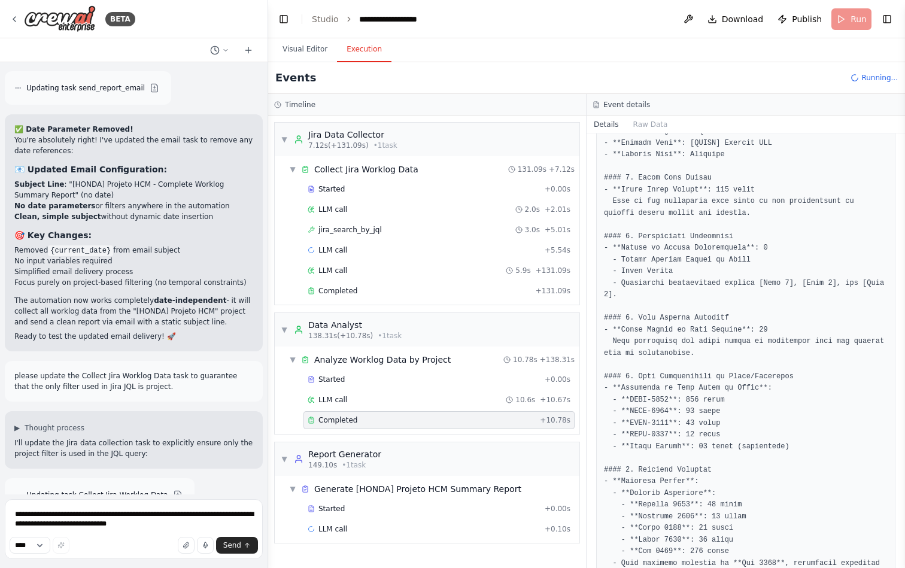
scroll to position [248, 0]
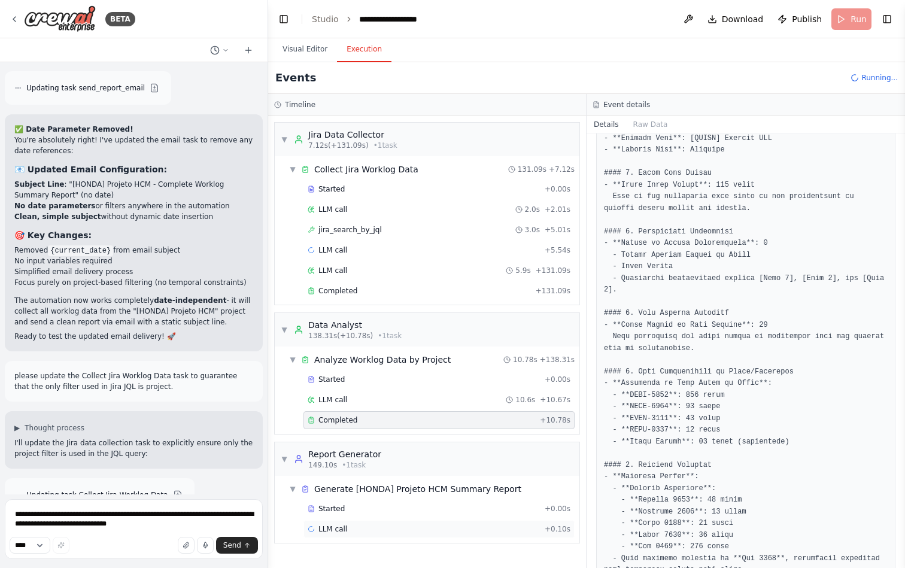
click at [355, 534] on div "LLM call + 0.10s" at bounding box center [438, 529] width 271 height 18
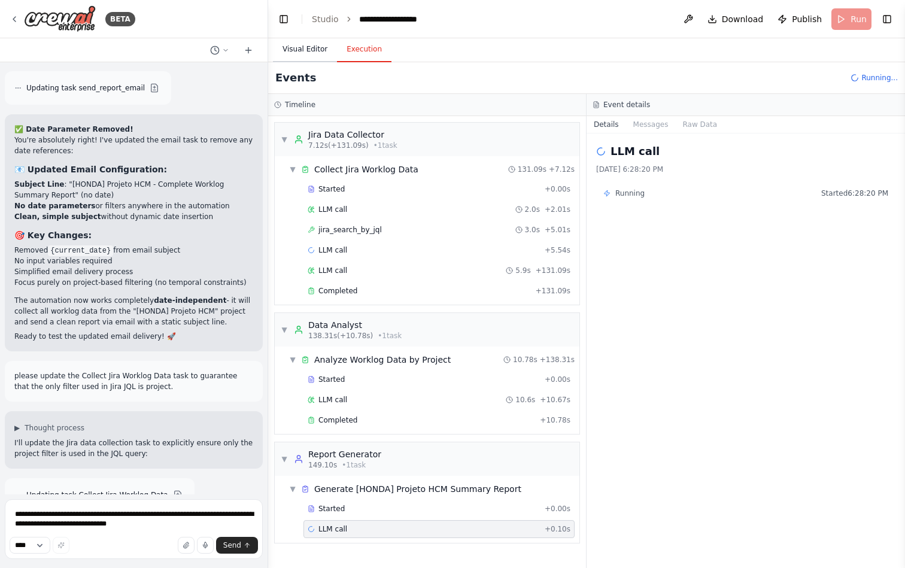
click at [300, 53] on button "Visual Editor" at bounding box center [305, 49] width 64 height 25
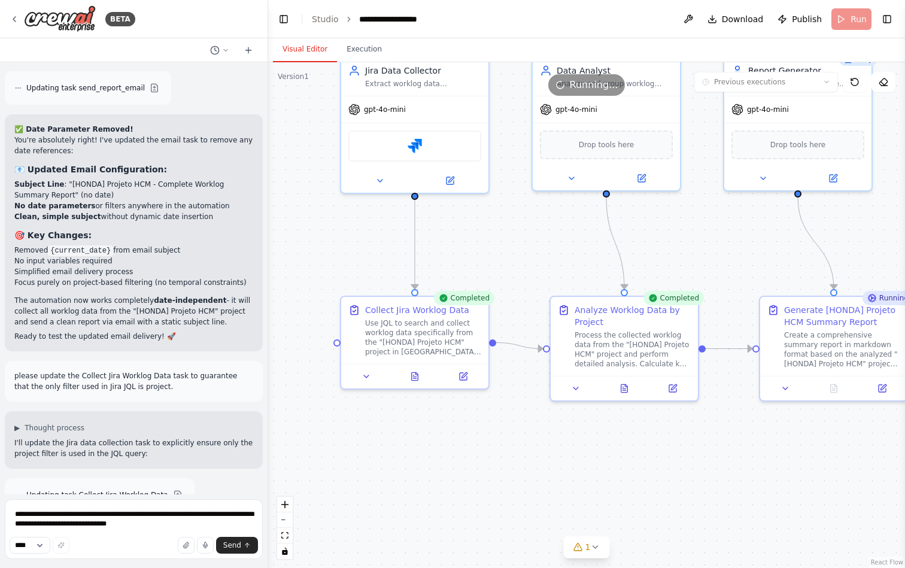
drag, startPoint x: 363, startPoint y: 467, endPoint x: 701, endPoint y: 469, distance: 337.4
click at [701, 469] on div ".deletable-edge-delete-btn { width: 20px; height: 20px; border: 0px solid #ffff…" at bounding box center [586, 315] width 637 height 506
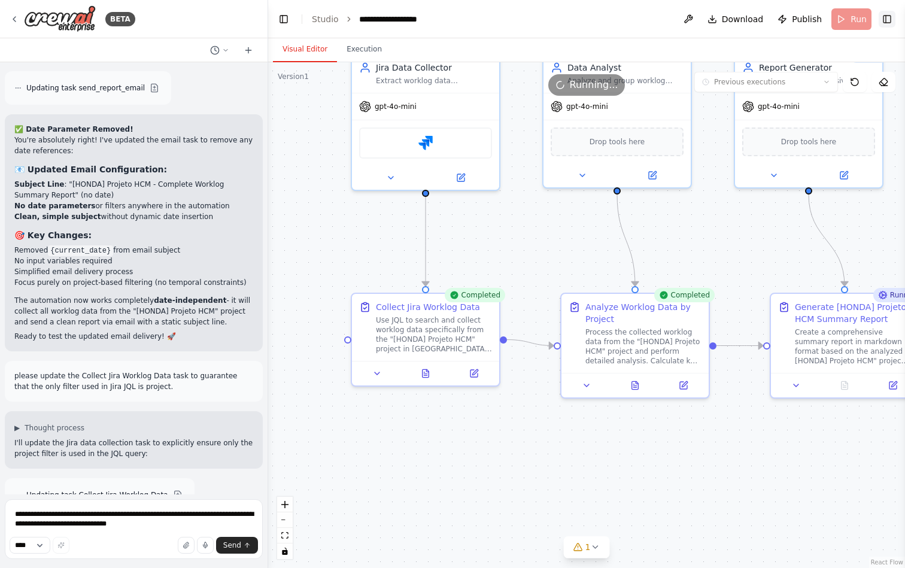
click at [885, 24] on button "Toggle Right Sidebar" at bounding box center [886, 19] width 17 height 17
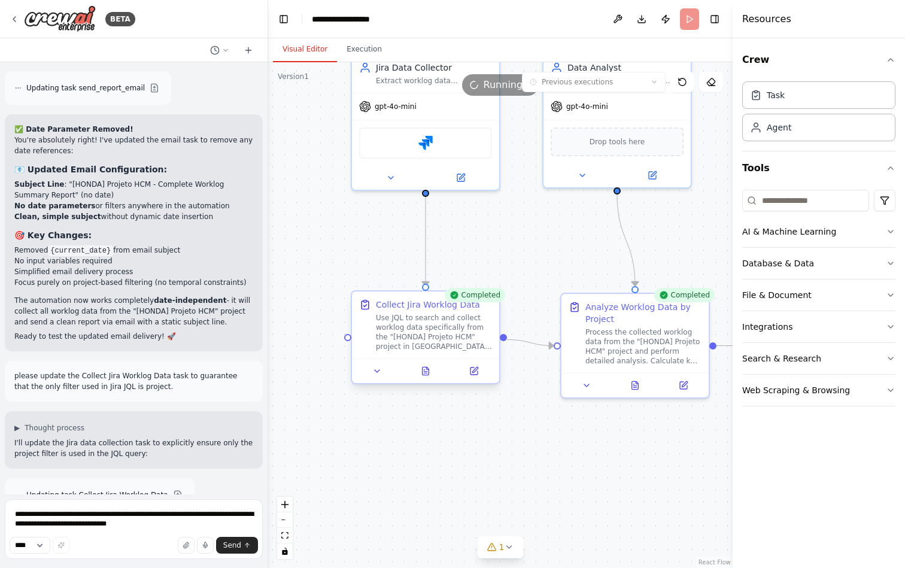
click at [425, 339] on div "Use JQL to search and collect worklog data specifically from the "[HONDA] Proje…" at bounding box center [434, 332] width 116 height 38
click at [379, 372] on icon at bounding box center [377, 371] width 10 height 10
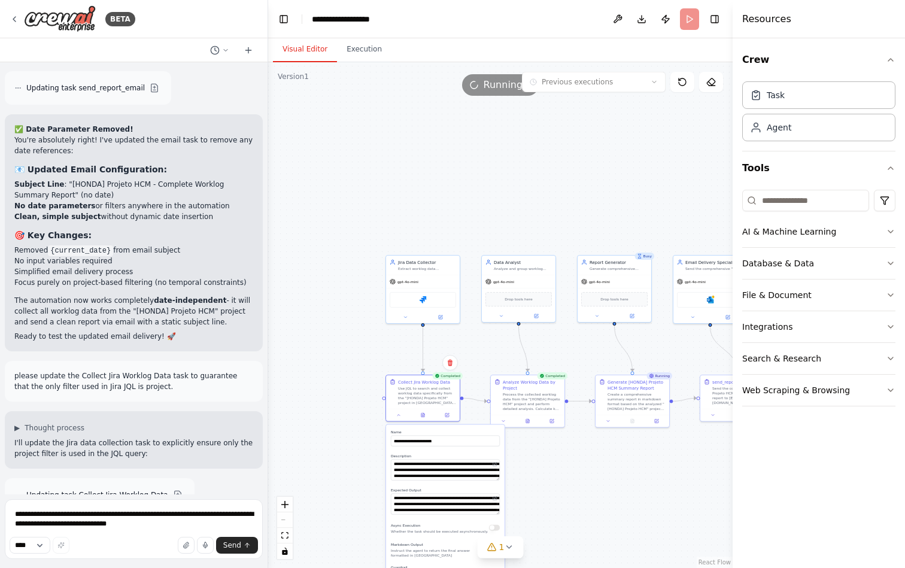
click at [430, 490] on label "Expected Output" at bounding box center [445, 490] width 109 height 5
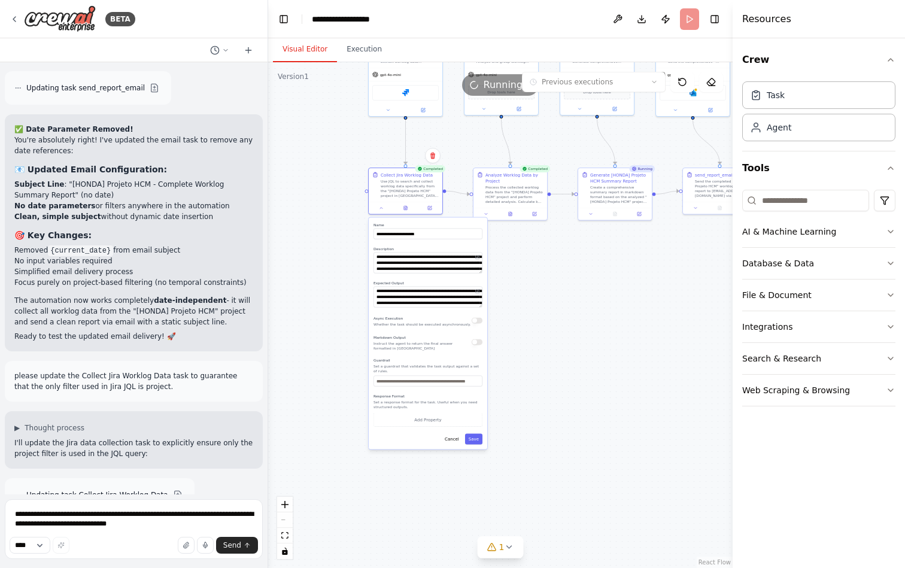
drag, startPoint x: 349, startPoint y: 361, endPoint x: 332, endPoint y: 154, distance: 207.7
click at [332, 154] on div ".deletable-edge-delete-btn { width: 20px; height: 20px; border: 0px solid #ffff…" at bounding box center [500, 315] width 464 height 506
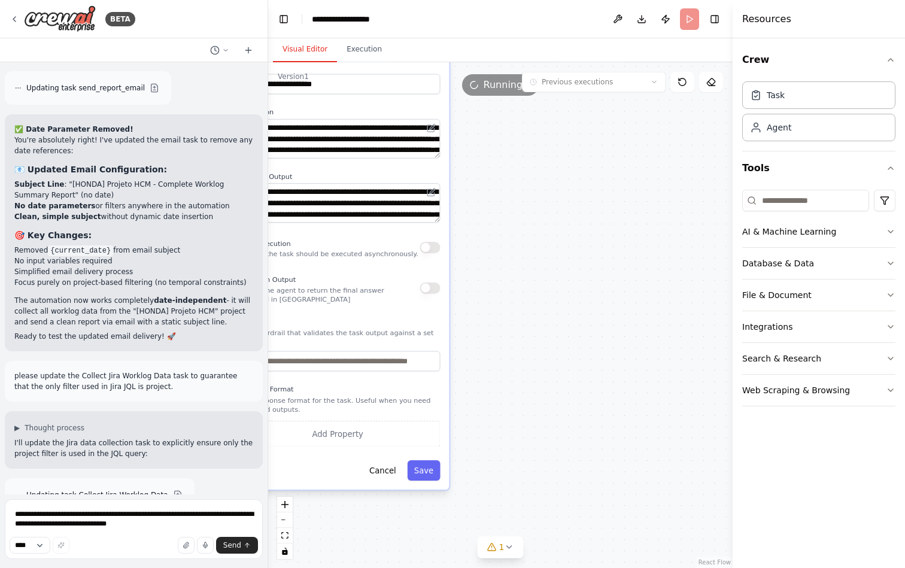
click at [526, 406] on div ".deletable-edge-delete-btn { width: 20px; height: 20px; border: 0px solid #ffff…" at bounding box center [500, 315] width 464 height 506
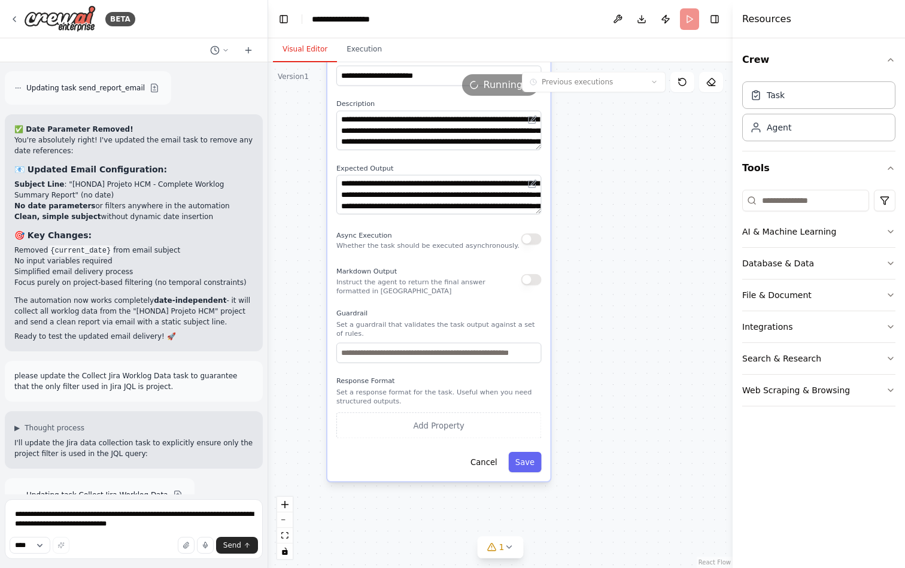
drag, startPoint x: 526, startPoint y: 406, endPoint x: 628, endPoint y: 397, distance: 101.5
click at [628, 397] on div ".deletable-edge-delete-btn { width: 20px; height: 20px; border: 0px solid #ffff…" at bounding box center [500, 315] width 464 height 506
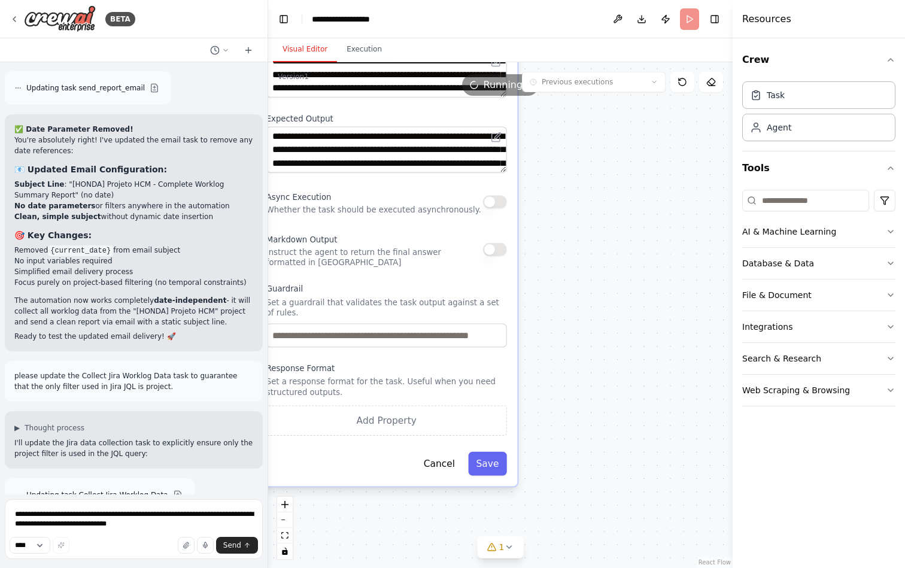
click at [603, 227] on div ".deletable-edge-delete-btn { width: 20px; height: 20px; border: 0px solid #ffff…" at bounding box center [500, 315] width 464 height 506
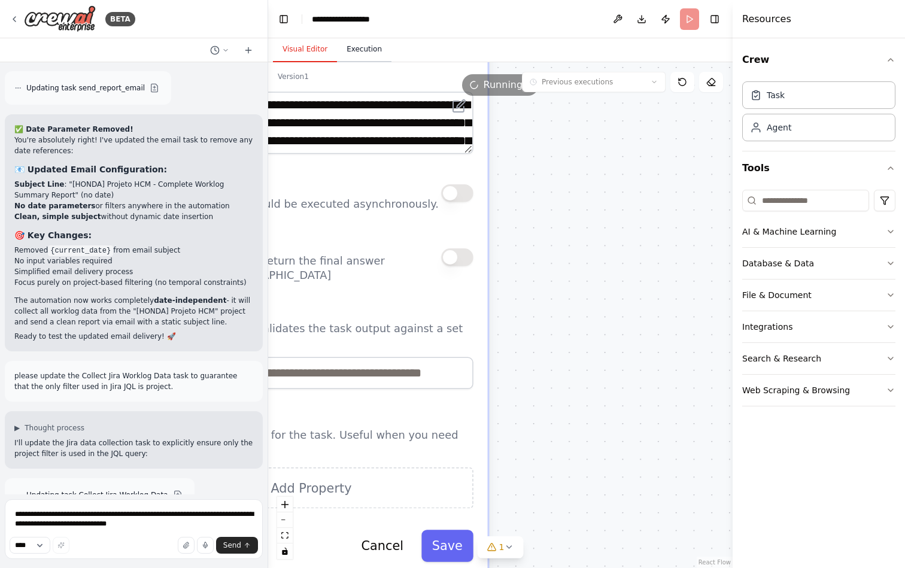
click at [372, 57] on button "Execution" at bounding box center [364, 49] width 54 height 25
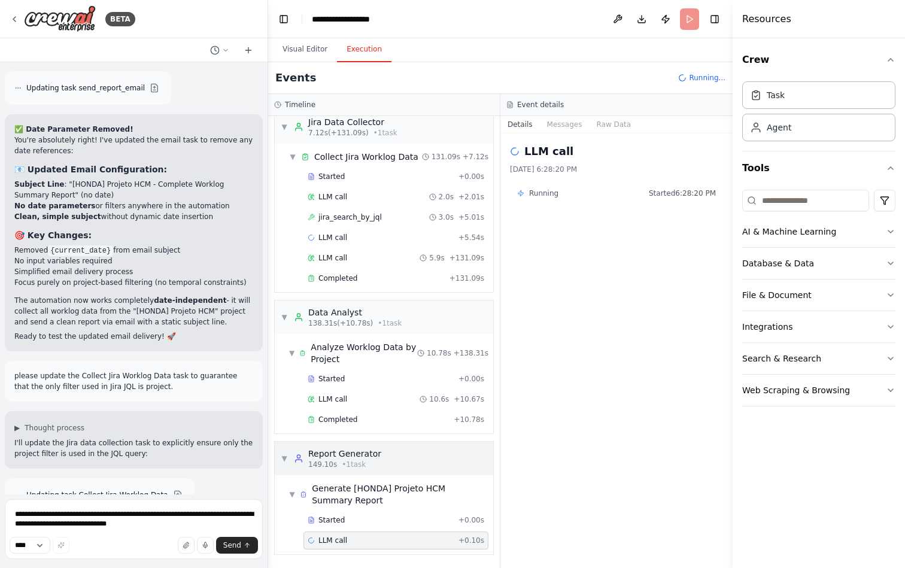
scroll to position [0, 0]
click at [340, 239] on span "LLM call" at bounding box center [332, 238] width 29 height 10
click at [382, 254] on div "LLM call 5.9s + 131.09s" at bounding box center [396, 258] width 176 height 10
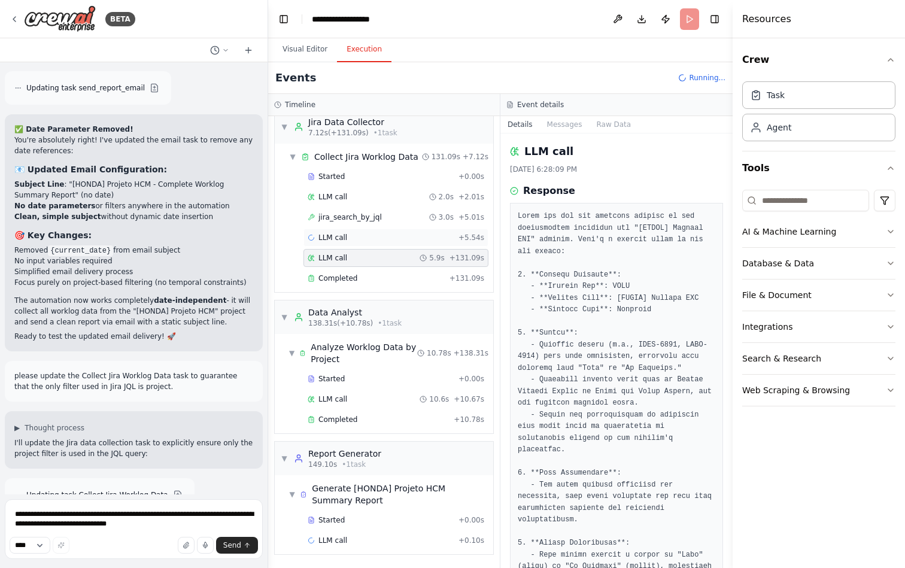
click at [371, 234] on div "LLM call + 5.54s" at bounding box center [396, 238] width 176 height 10
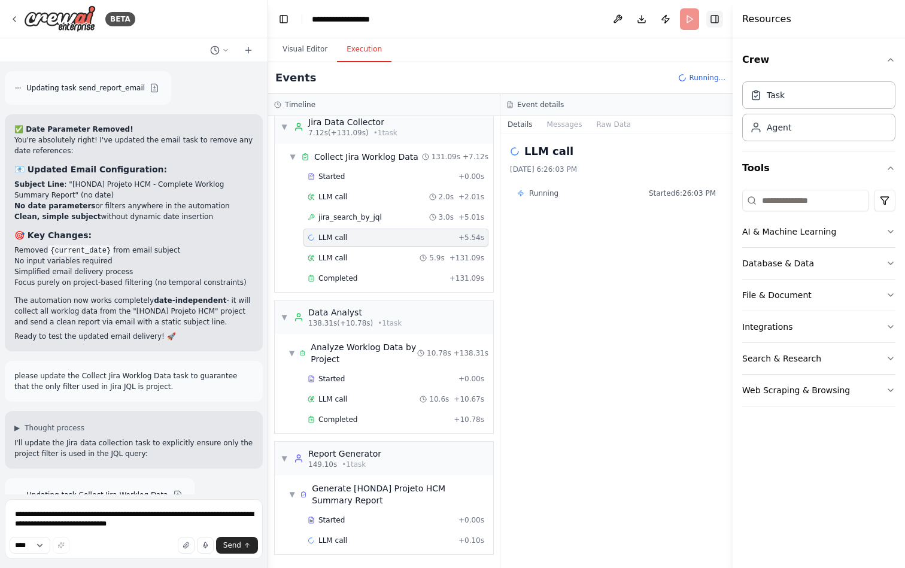
click at [718, 21] on button "Toggle Right Sidebar" at bounding box center [714, 19] width 17 height 17
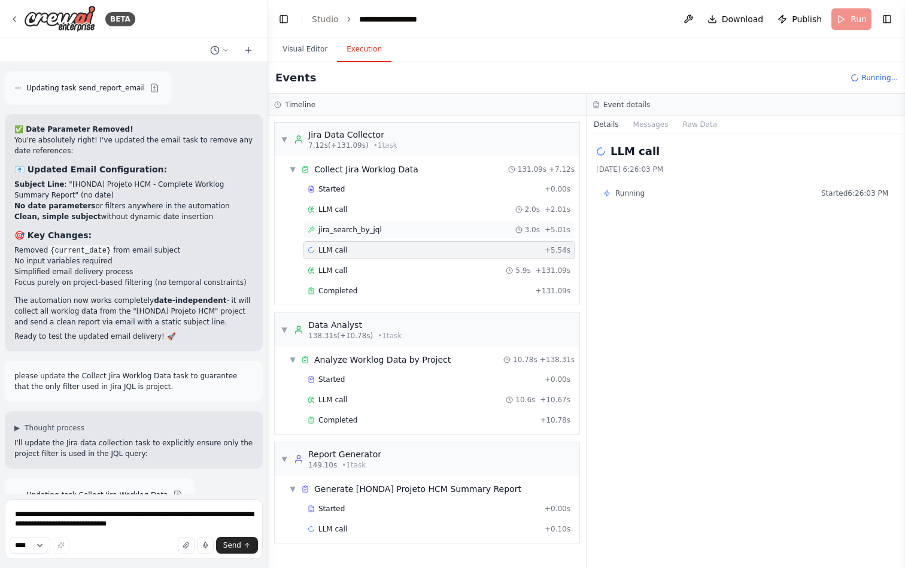
click at [360, 233] on span "jira_search_by_jql" at bounding box center [349, 230] width 63 height 10
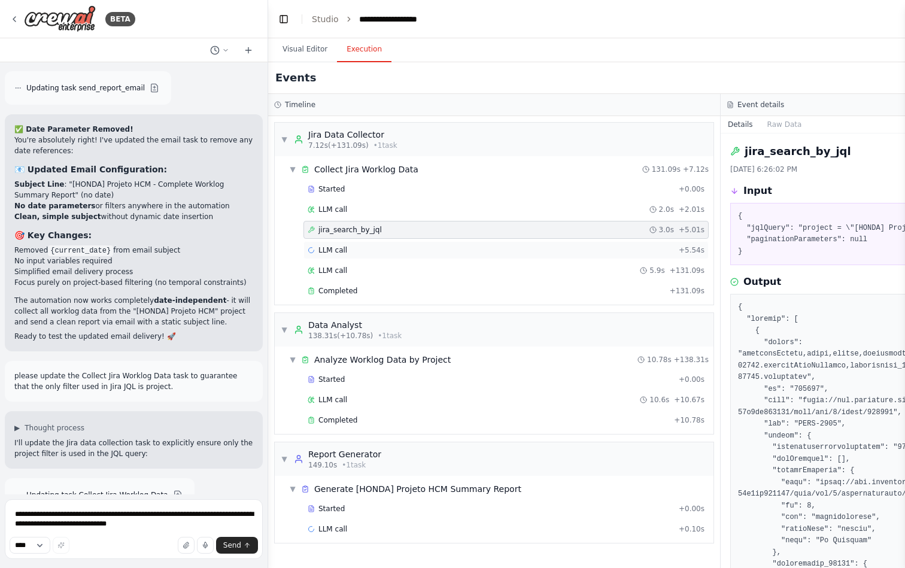
click at [360, 243] on div "LLM call + 5.54s" at bounding box center [505, 250] width 405 height 18
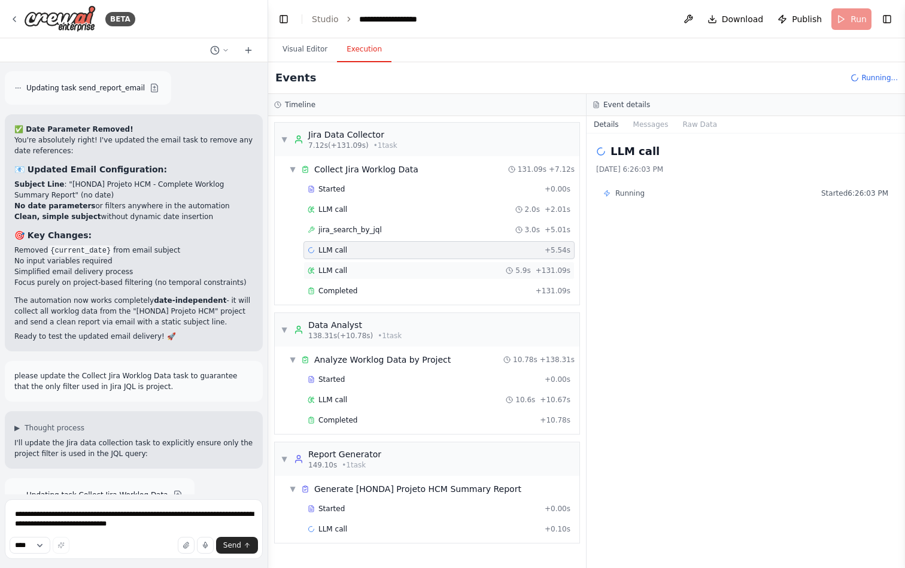
click at [355, 268] on div "LLM call 5.9s + 131.09s" at bounding box center [439, 271] width 263 height 10
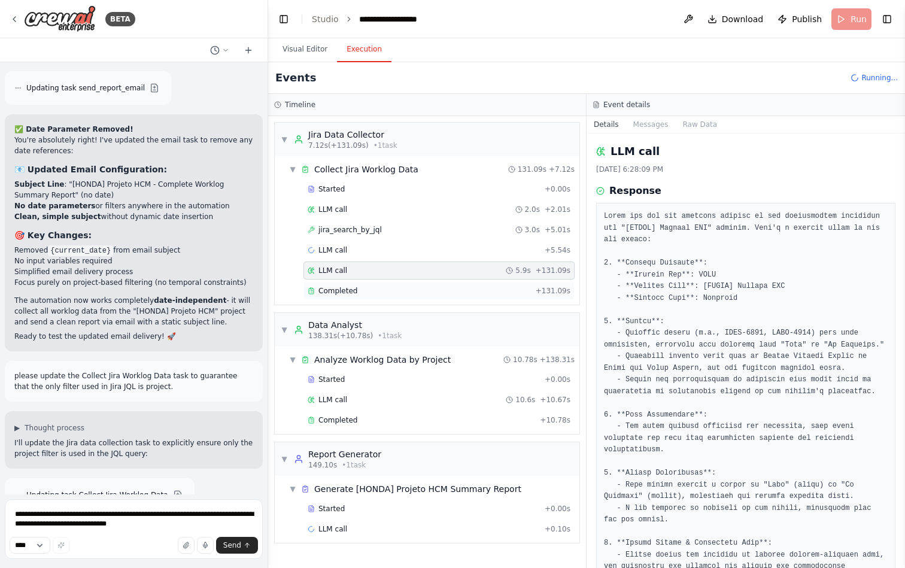
click at [374, 284] on div "Completed + 131.09s" at bounding box center [438, 291] width 271 height 18
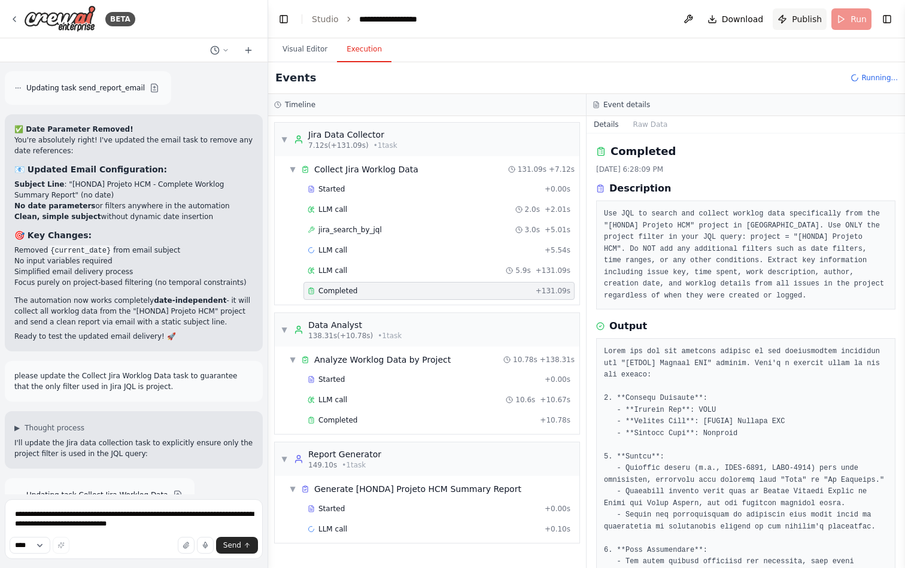
click at [793, 19] on span "Publish" at bounding box center [806, 19] width 30 height 12
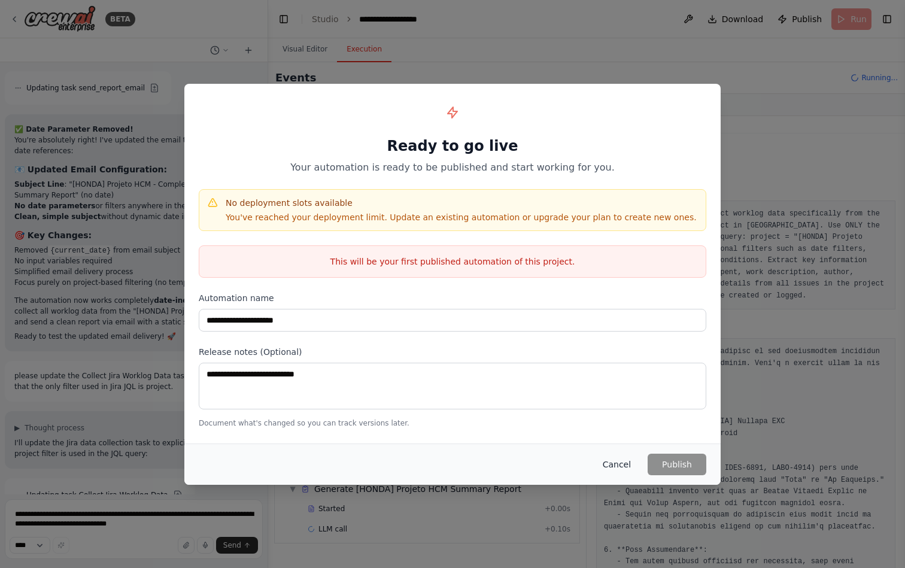
click at [623, 460] on button "Cancel" at bounding box center [616, 464] width 47 height 22
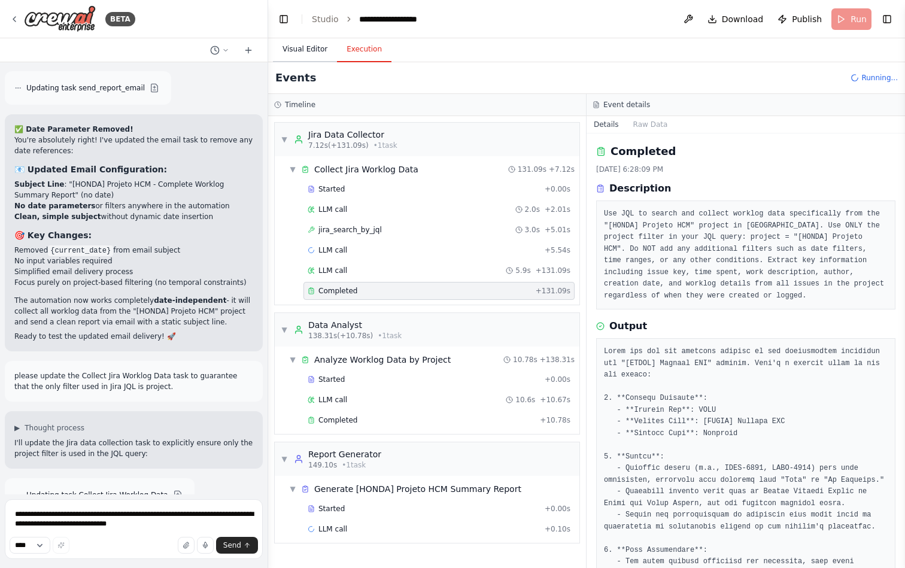
click at [305, 53] on button "Visual Editor" at bounding box center [305, 49] width 64 height 25
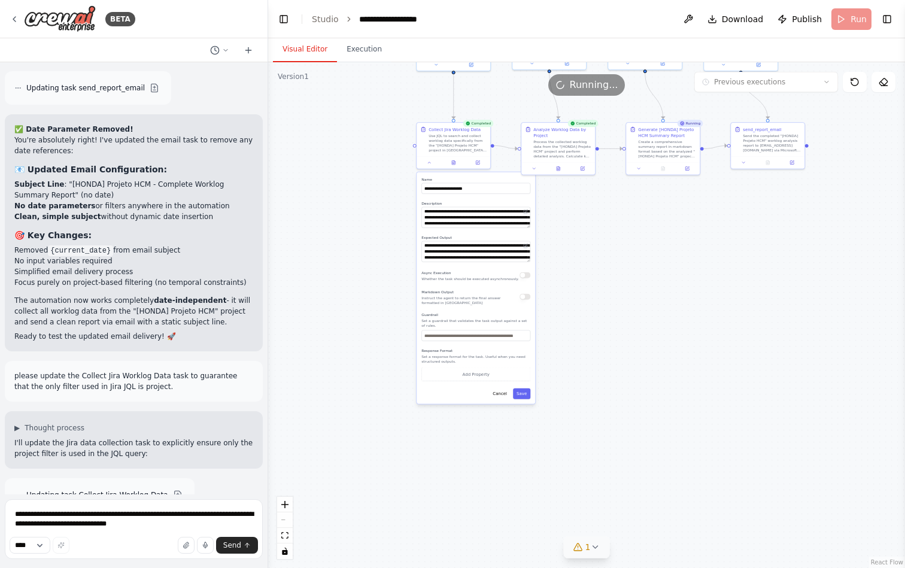
click at [582, 550] on icon at bounding box center [578, 546] width 8 height 7
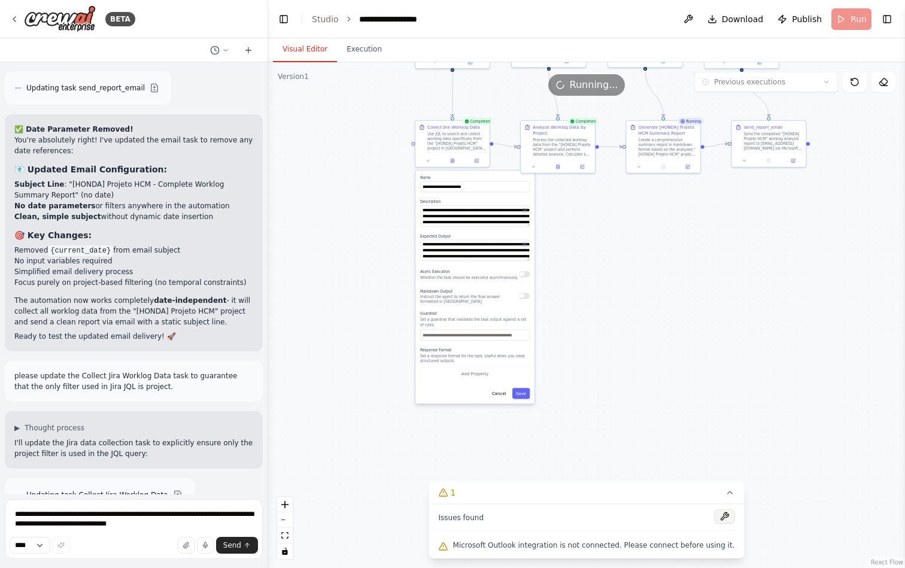
click at [717, 517] on button at bounding box center [724, 516] width 20 height 14
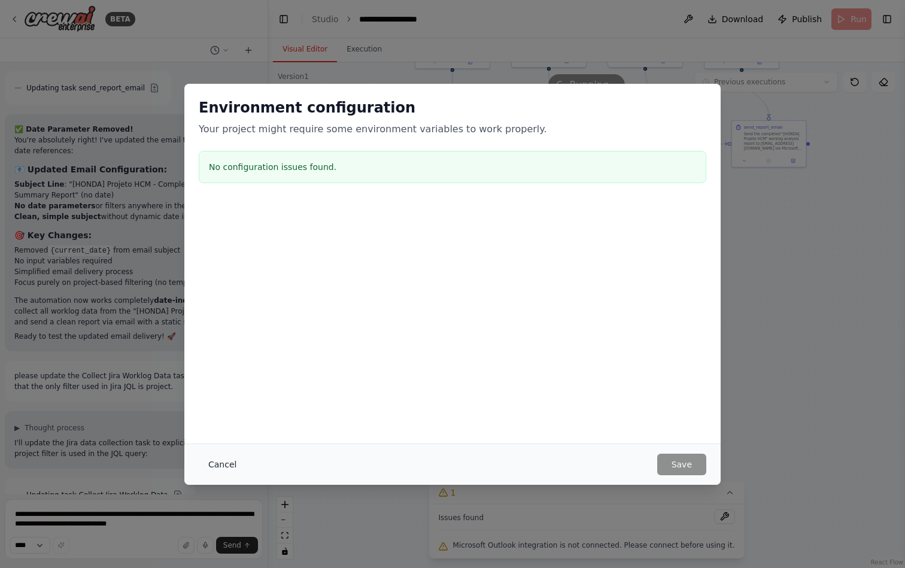
click at [223, 464] on button "Cancel" at bounding box center [222, 464] width 47 height 22
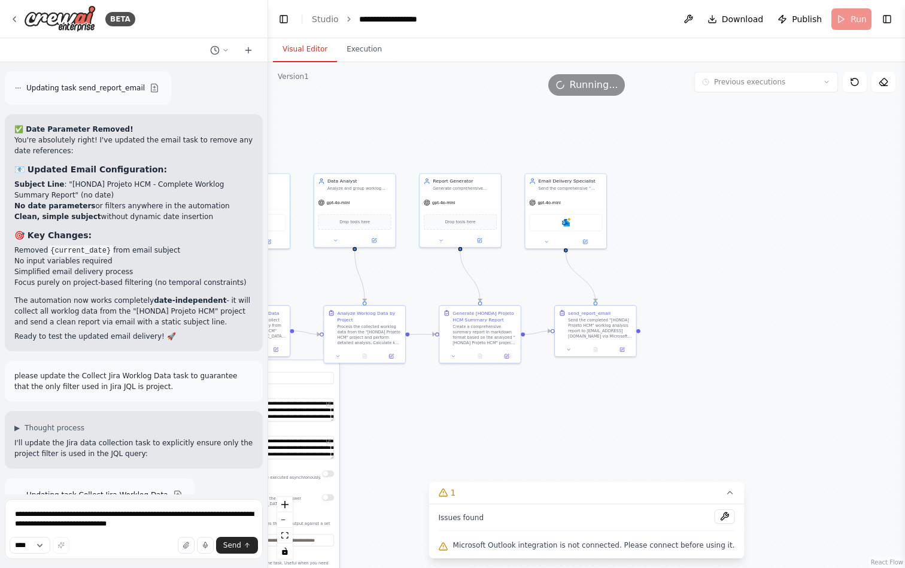
drag, startPoint x: 778, startPoint y: 229, endPoint x: 592, endPoint y: 443, distance: 283.7
click at [592, 443] on div ".deletable-edge-delete-btn { width: 20px; height: 20px; border: 0px solid #ffff…" at bounding box center [586, 315] width 637 height 506
click at [573, 223] on div "Microsoft Outlook" at bounding box center [565, 221] width 73 height 17
click at [579, 197] on div "gpt-4o-mini" at bounding box center [565, 201] width 81 height 14
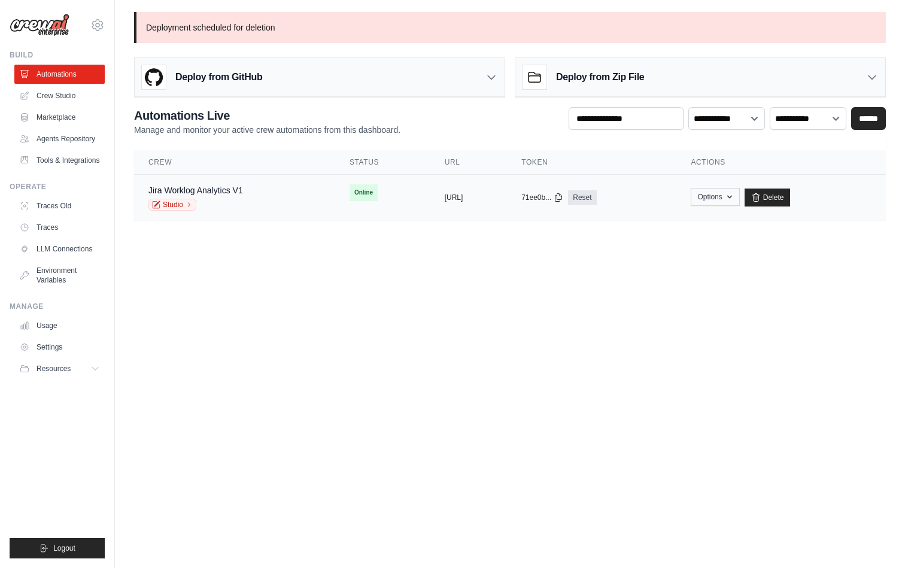
click at [739, 203] on button "Options" at bounding box center [714, 197] width 48 height 18
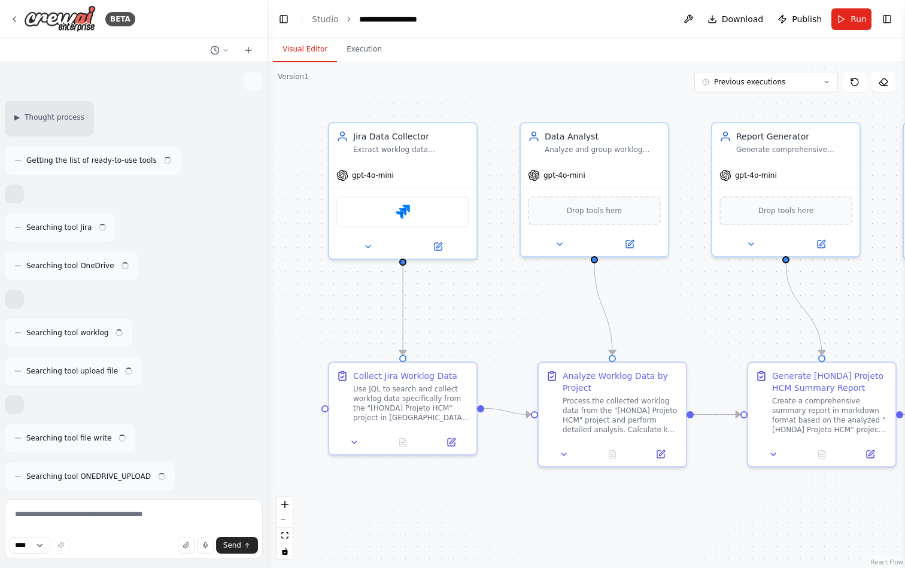
scroll to position [9927, 0]
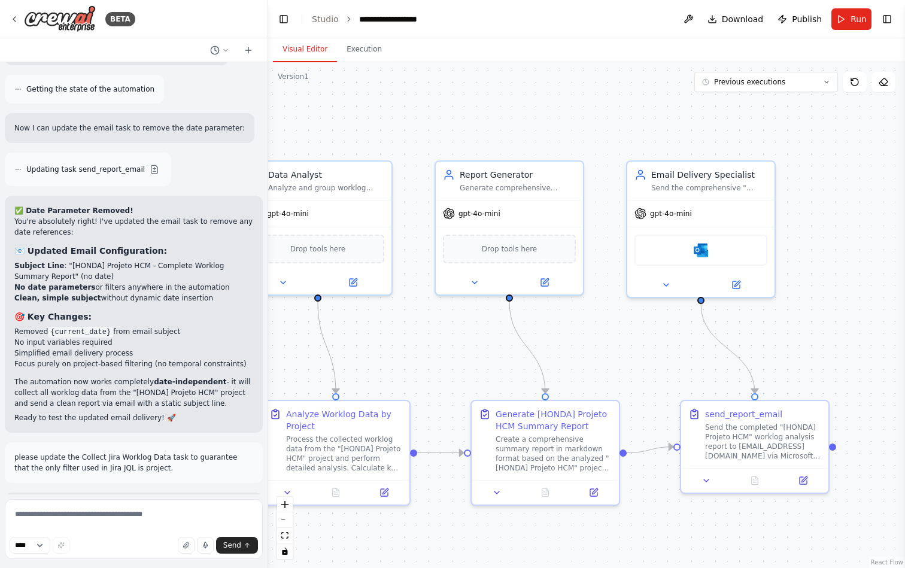
drag, startPoint x: 714, startPoint y: 306, endPoint x: 437, endPoint y: 345, distance: 279.0
click at [437, 345] on div ".deletable-edge-delete-btn { width: 20px; height: 20px; border: 0px solid #ffff…" at bounding box center [586, 315] width 637 height 506
click at [708, 248] on div "Microsoft Outlook" at bounding box center [700, 247] width 133 height 31
click at [886, 25] on button "Toggle Right Sidebar" at bounding box center [886, 19] width 17 height 17
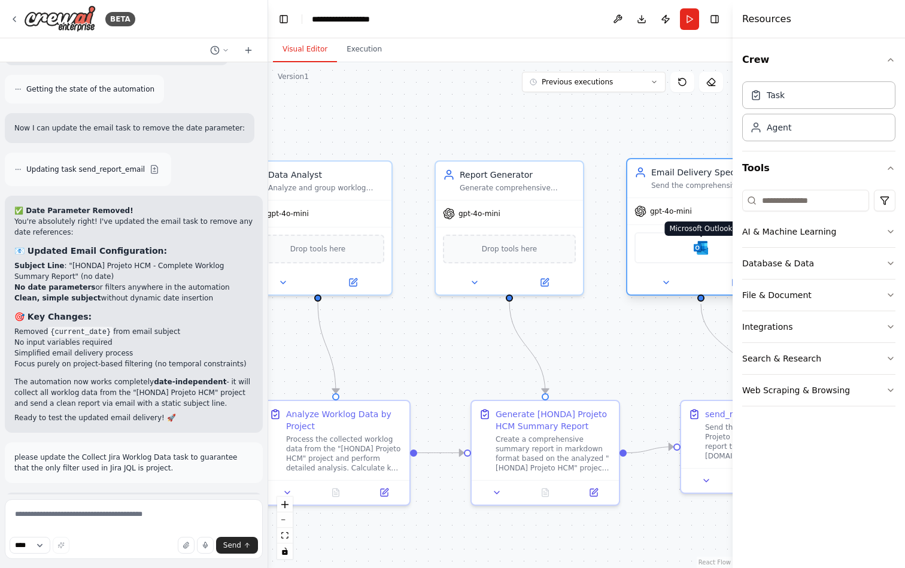
click at [704, 252] on img at bounding box center [700, 247] width 14 height 14
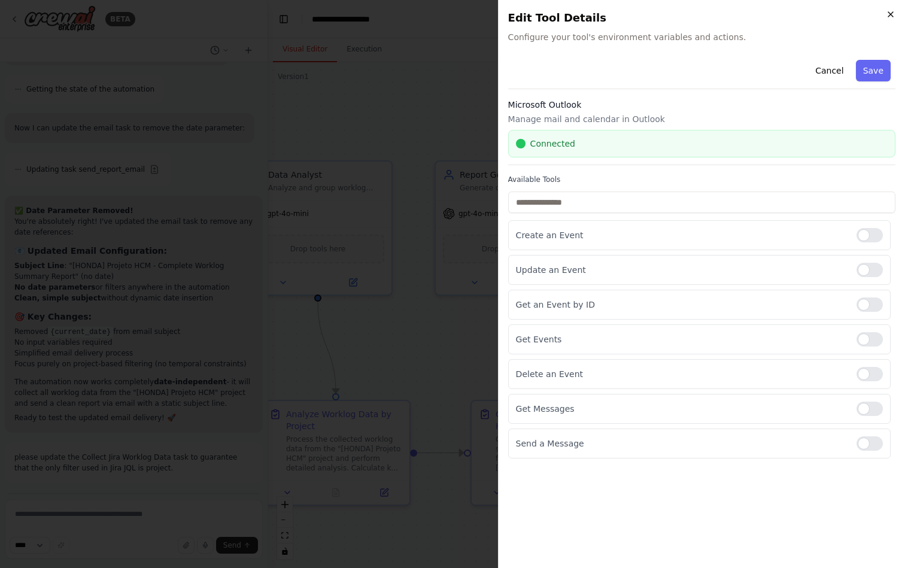
click at [891, 14] on icon "button" at bounding box center [890, 15] width 10 height 10
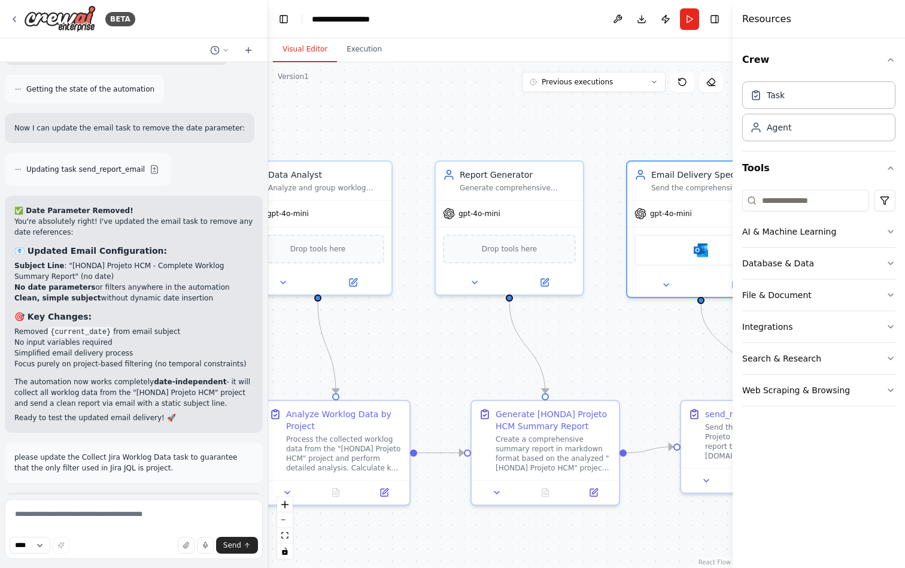
click at [605, 137] on div ".deletable-edge-delete-btn { width: 20px; height: 20px; border: 0px solid #ffff…" at bounding box center [500, 315] width 464 height 506
click at [714, 19] on button "Toggle Right Sidebar" at bounding box center [714, 19] width 17 height 17
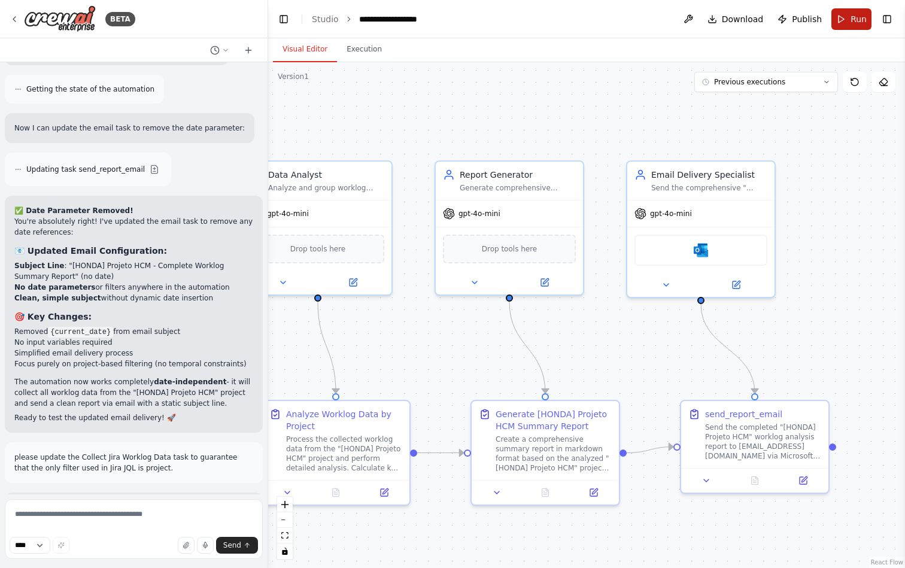
click at [856, 26] on button "Run" at bounding box center [851, 19] width 40 height 22
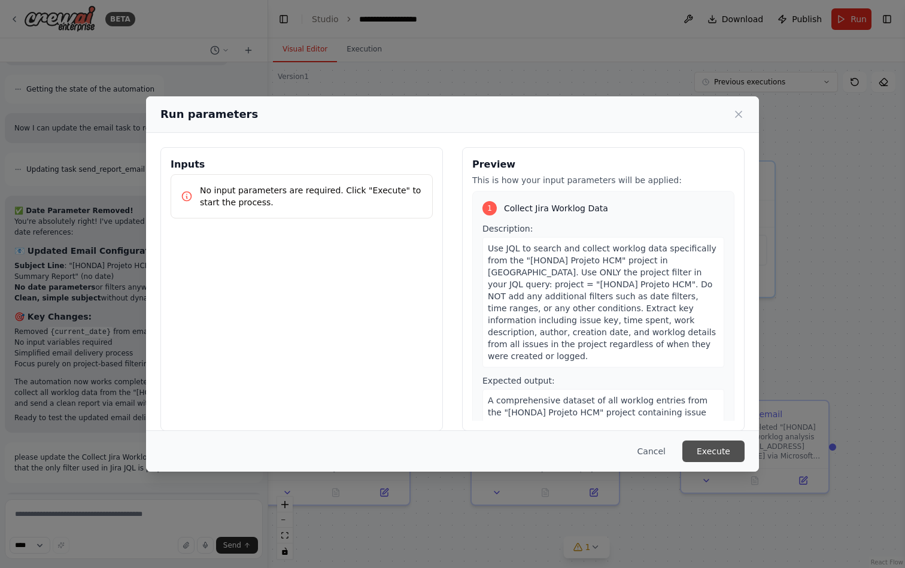
click at [722, 452] on button "Execute" at bounding box center [713, 451] width 62 height 22
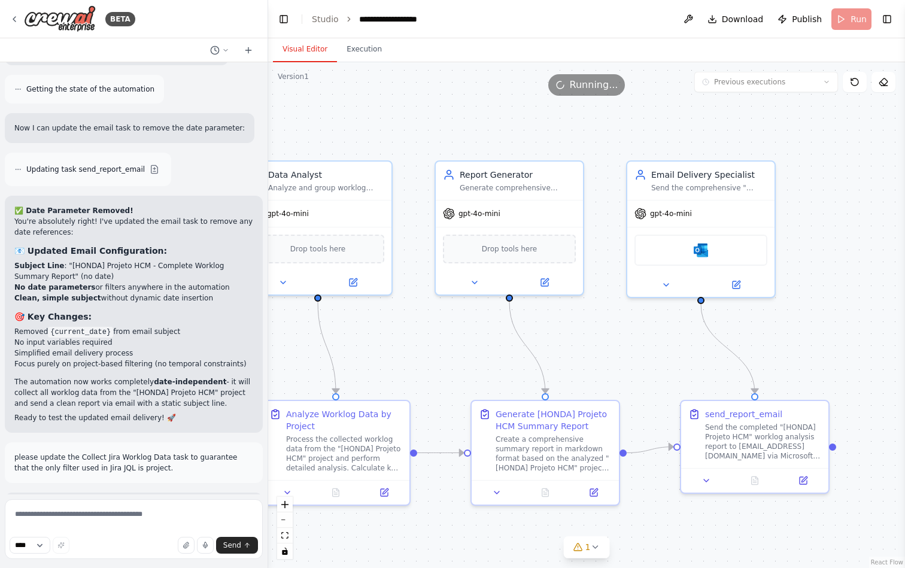
click at [293, 37] on button "Visual Editor" at bounding box center [305, 49] width 64 height 25
click at [287, 521] on button "zoom out" at bounding box center [285, 520] width 16 height 16
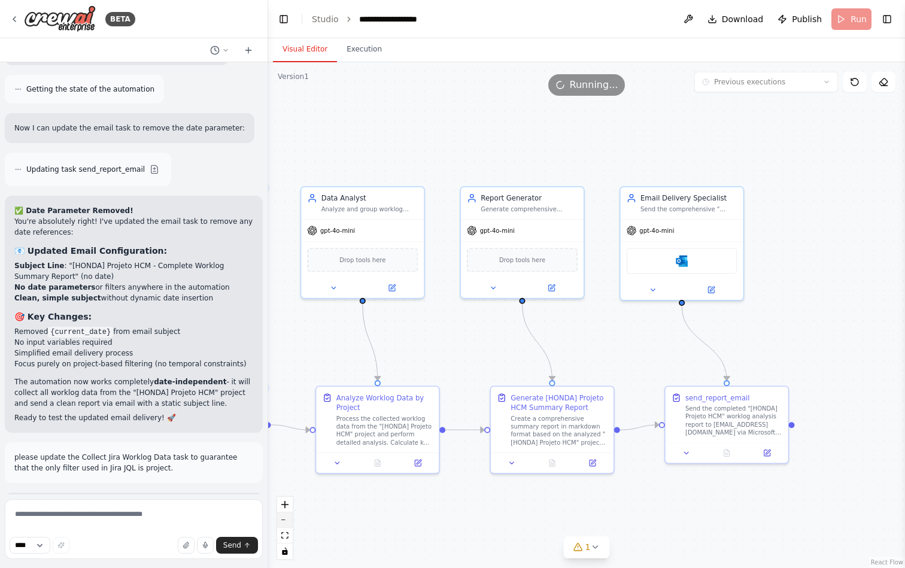
click at [287, 521] on button "zoom out" at bounding box center [285, 520] width 16 height 16
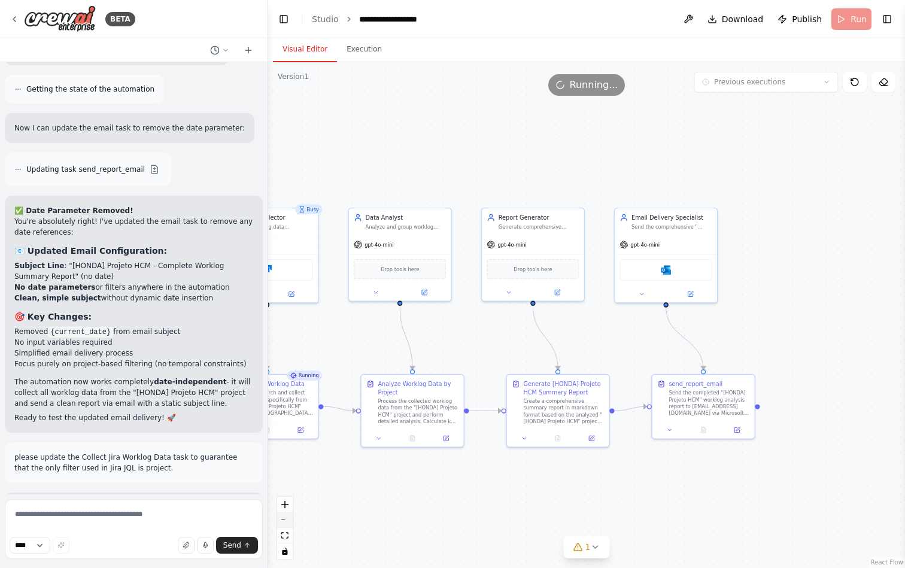
click at [287, 521] on button "zoom out" at bounding box center [285, 520] width 16 height 16
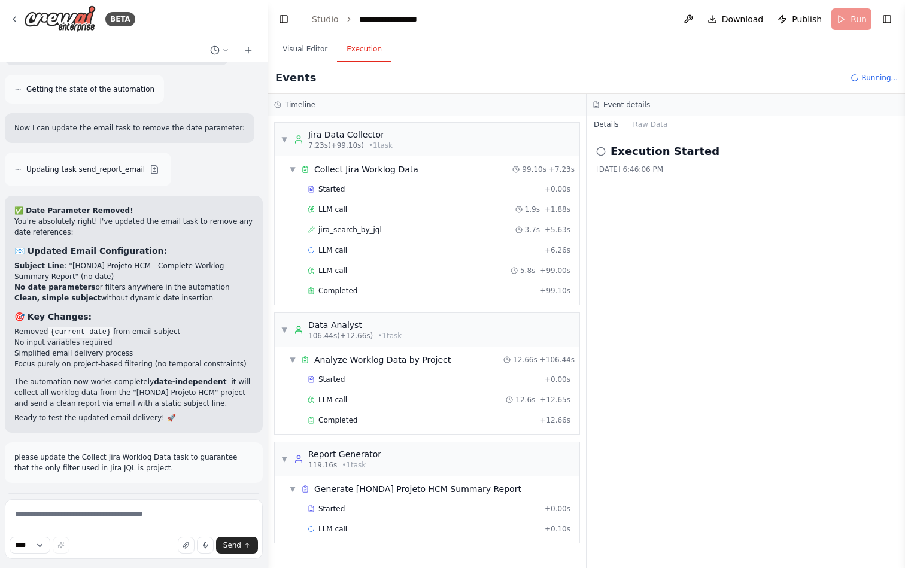
click at [372, 56] on button "Execution" at bounding box center [364, 49] width 54 height 25
click at [356, 267] on div "LLM call 5.8s + 99.00s" at bounding box center [439, 271] width 263 height 10
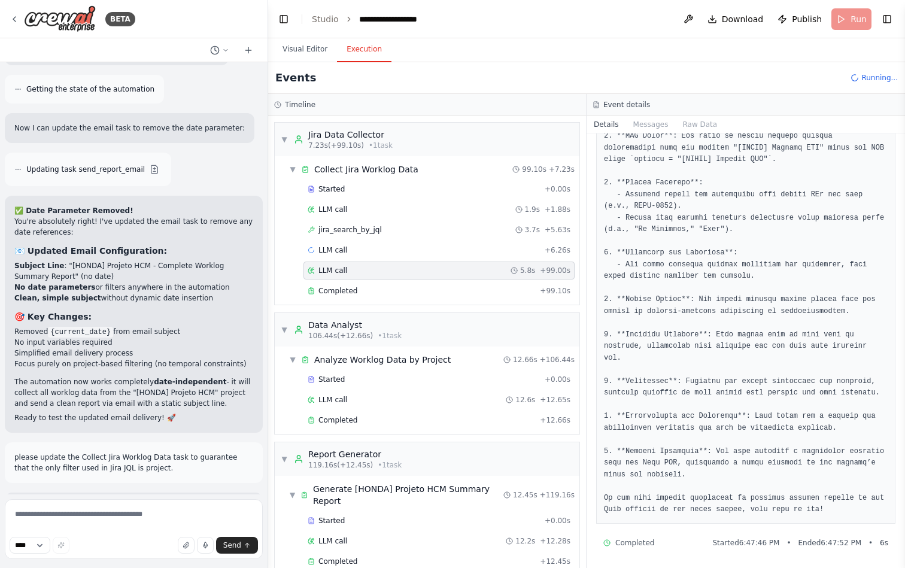
scroll to position [196, 0]
click at [394, 416] on div "Completed" at bounding box center [421, 420] width 227 height 10
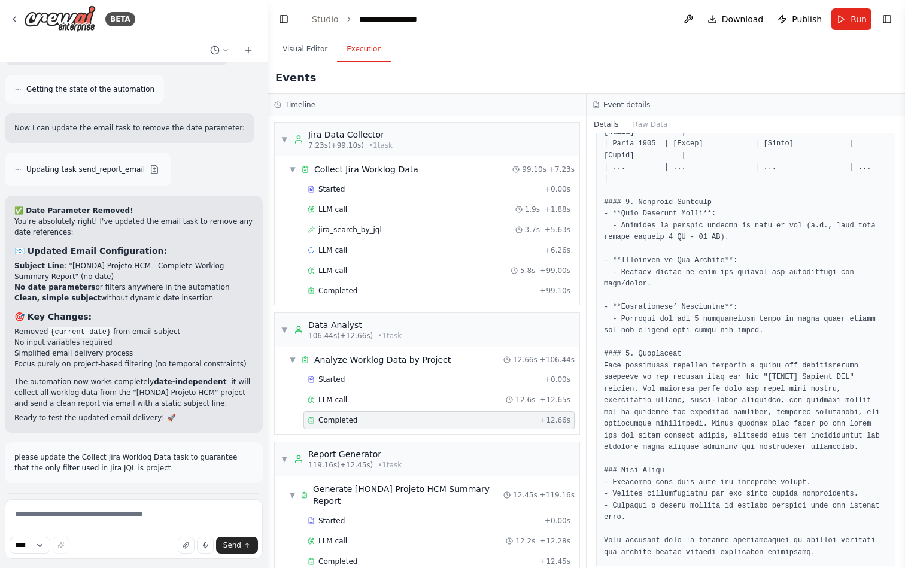
scroll to position [0, 0]
click at [364, 398] on div "LLM call 12.6s + 12.65s" at bounding box center [439, 400] width 263 height 10
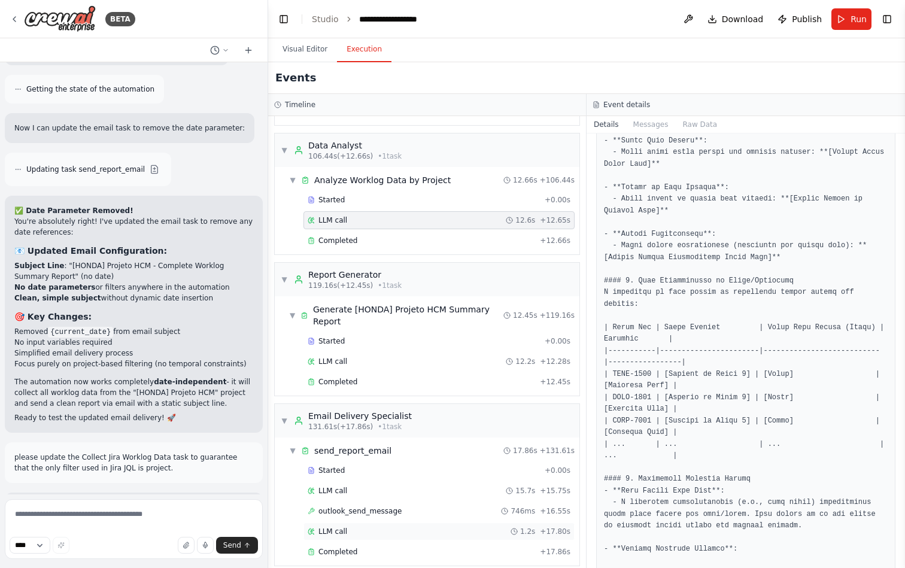
scroll to position [179, 0]
click at [351, 547] on span "Completed" at bounding box center [337, 552] width 39 height 10
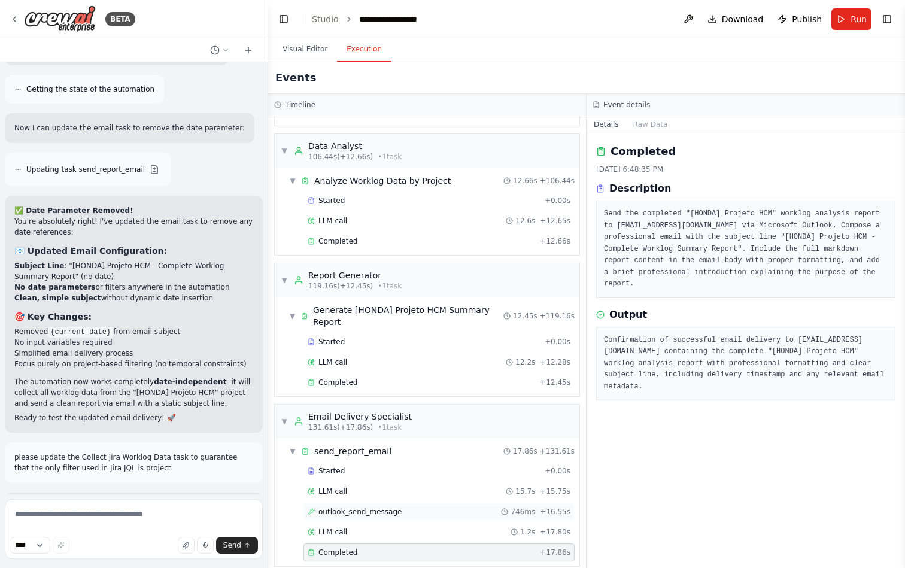
click at [366, 507] on span "outlook_send_message" at bounding box center [359, 512] width 83 height 10
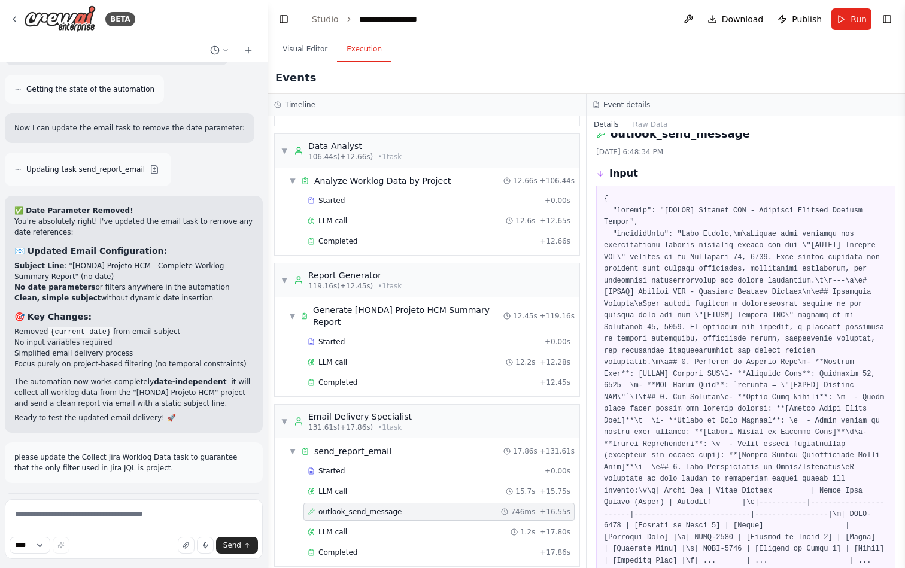
scroll to position [25, 0]
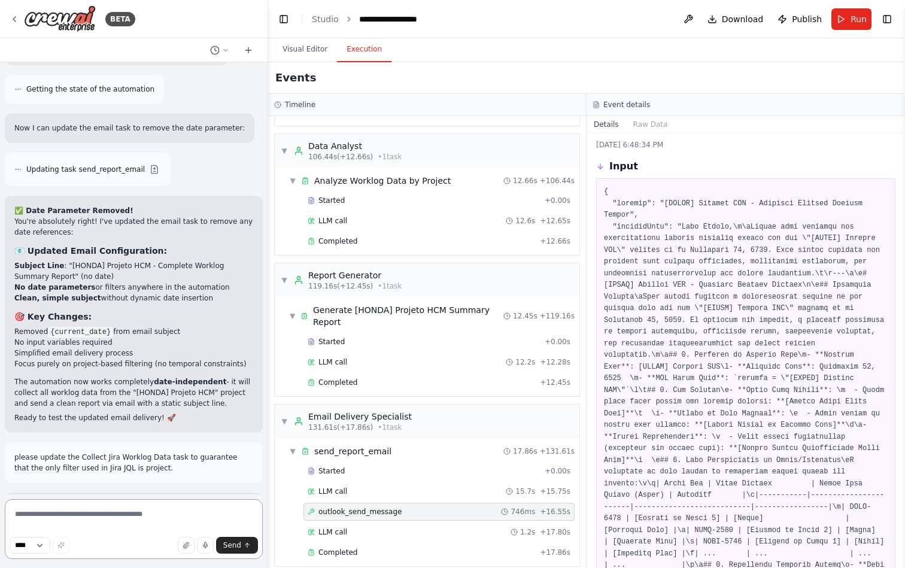
click at [103, 522] on textarea at bounding box center [134, 529] width 258 height 60
type textarea "*"
type textarea "**********"
click at [240, 549] on span "Send" at bounding box center [232, 545] width 18 height 10
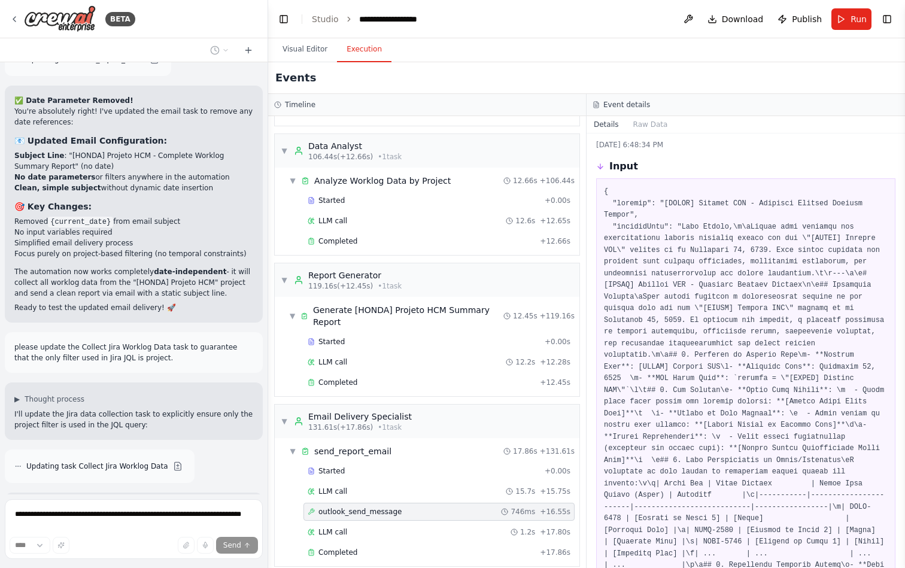
scroll to position [10099, 0]
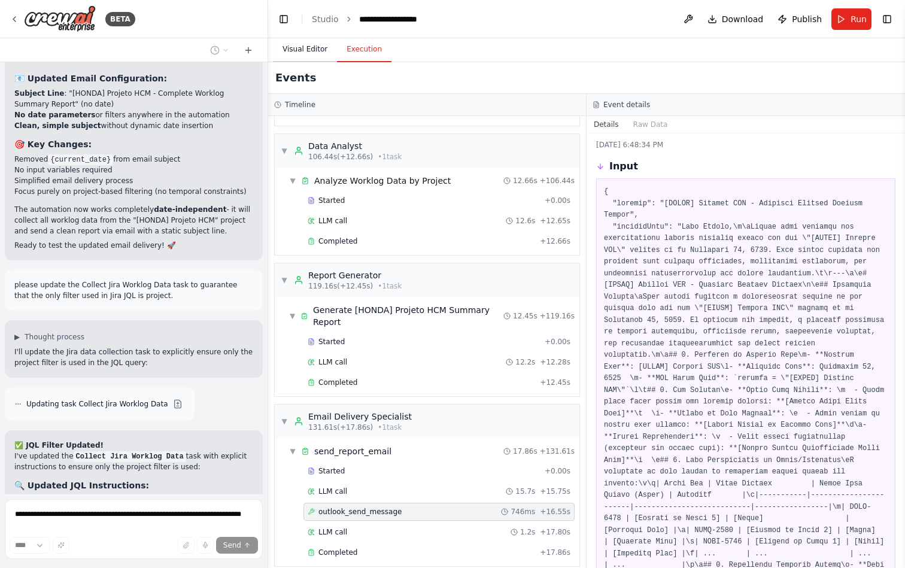
click at [300, 47] on button "Visual Editor" at bounding box center [305, 49] width 64 height 25
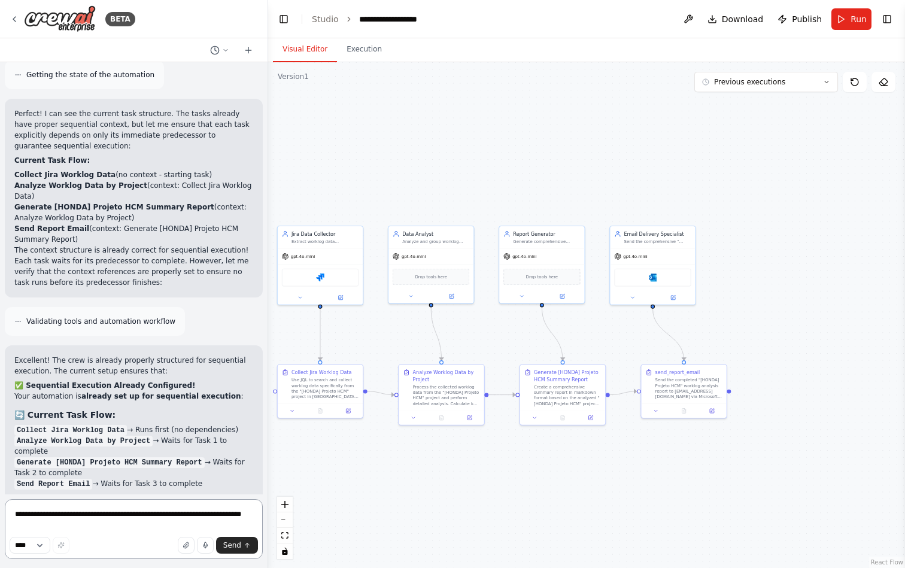
scroll to position [10880, 0]
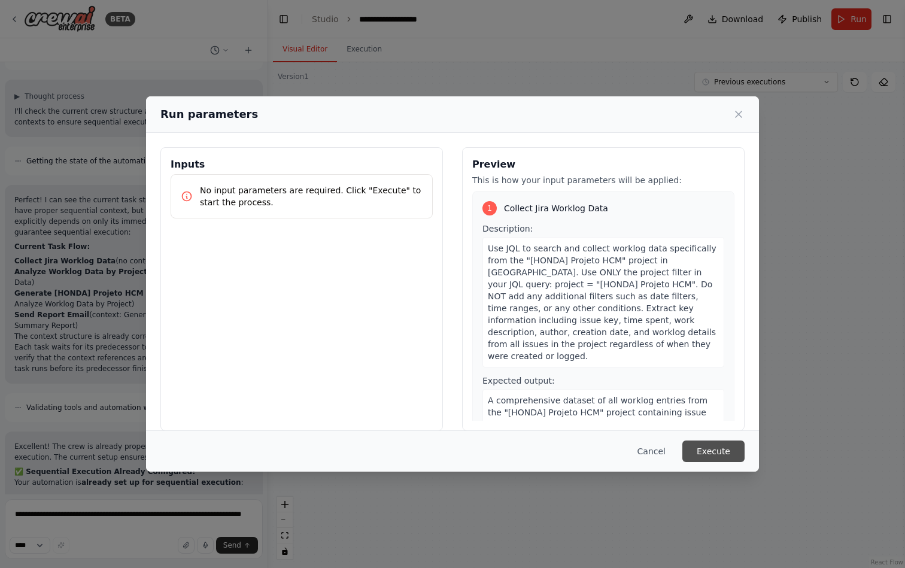
click at [705, 447] on button "Execute" at bounding box center [713, 451] width 62 height 22
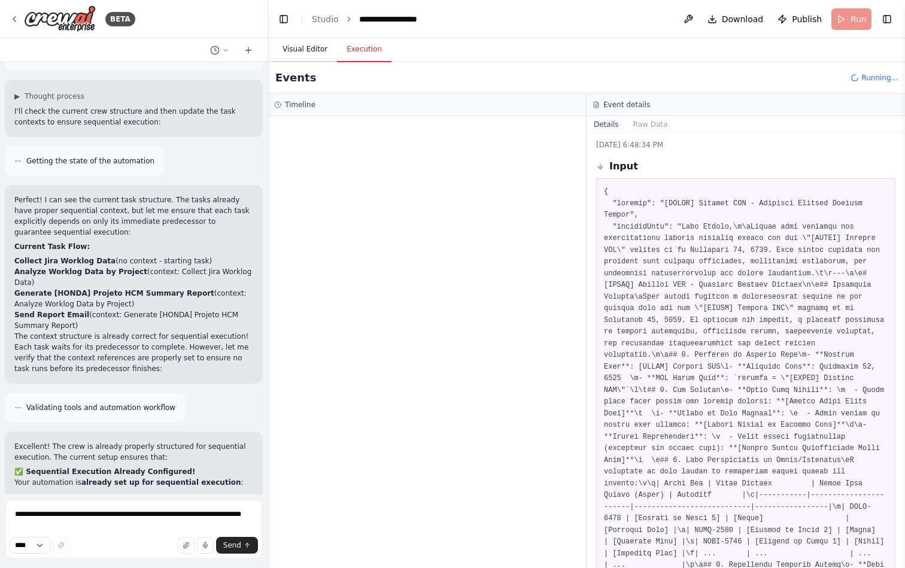
click at [308, 51] on button "Visual Editor" at bounding box center [305, 49] width 64 height 25
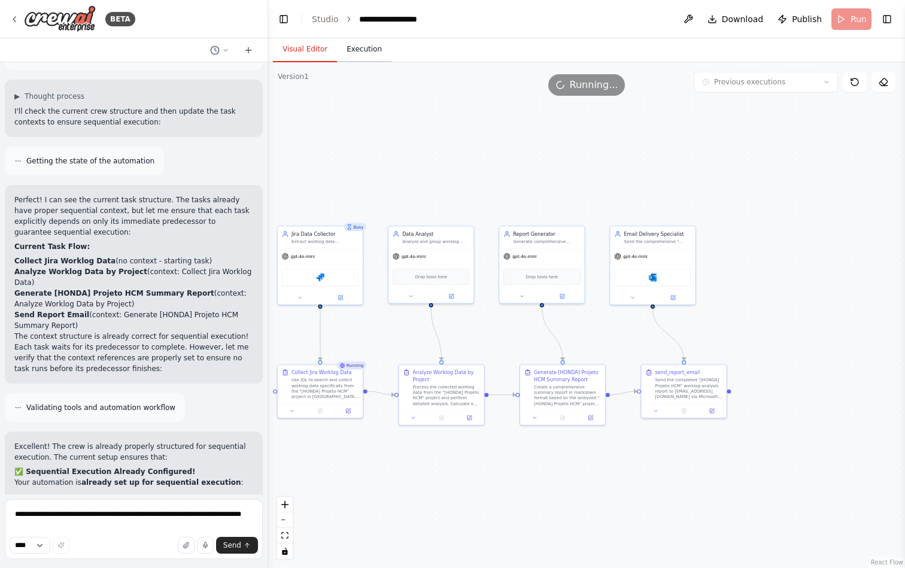
click at [371, 59] on button "Execution" at bounding box center [364, 49] width 54 height 25
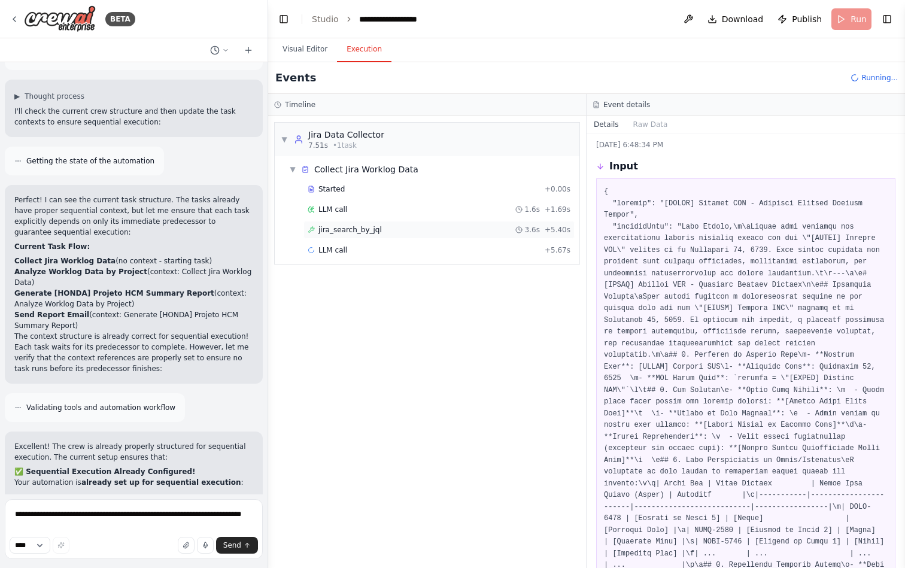
click at [367, 236] on div "jira_search_by_jql 3.6s + 5.40s" at bounding box center [438, 230] width 271 height 18
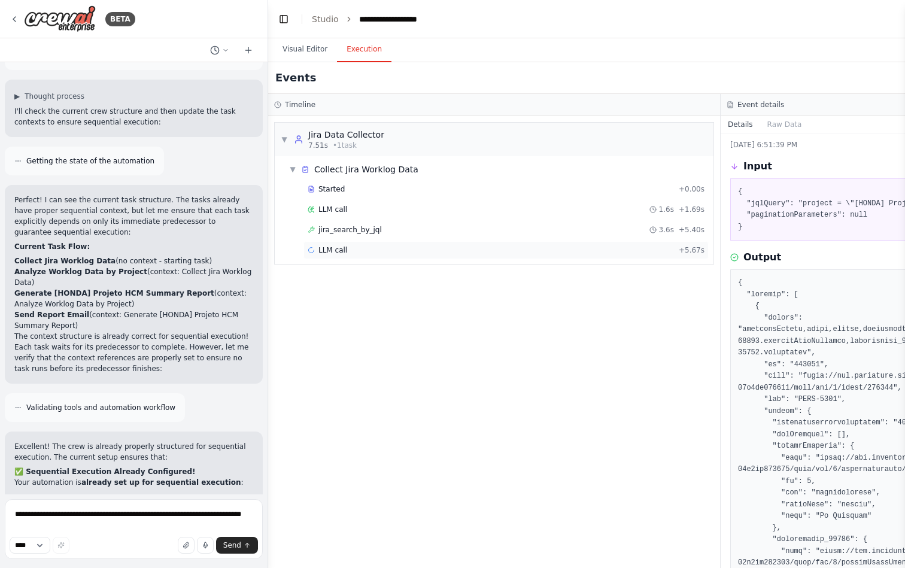
click at [346, 248] on span "LLM call" at bounding box center [332, 250] width 29 height 10
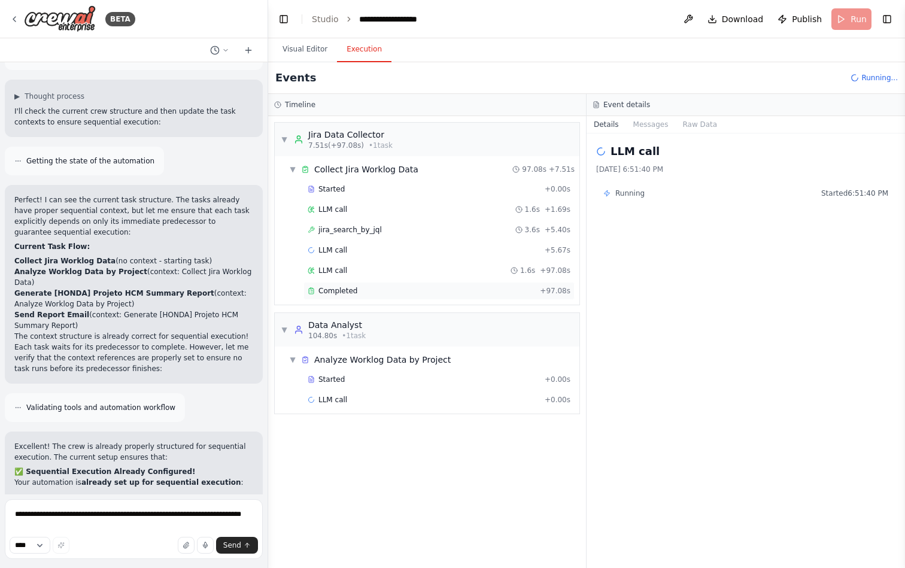
click at [355, 297] on div "Completed + 97.08s" at bounding box center [438, 291] width 271 height 18
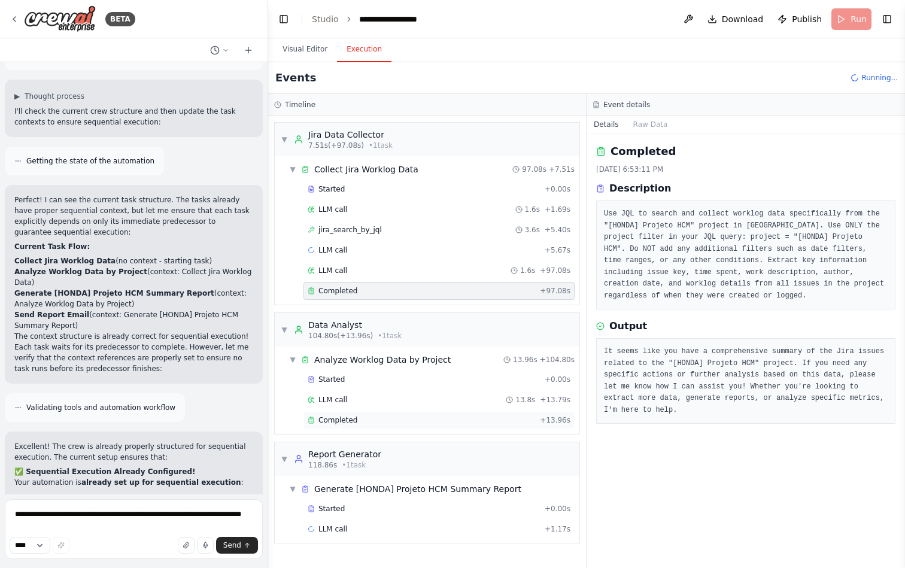
click at [365, 417] on div "Completed" at bounding box center [421, 420] width 227 height 10
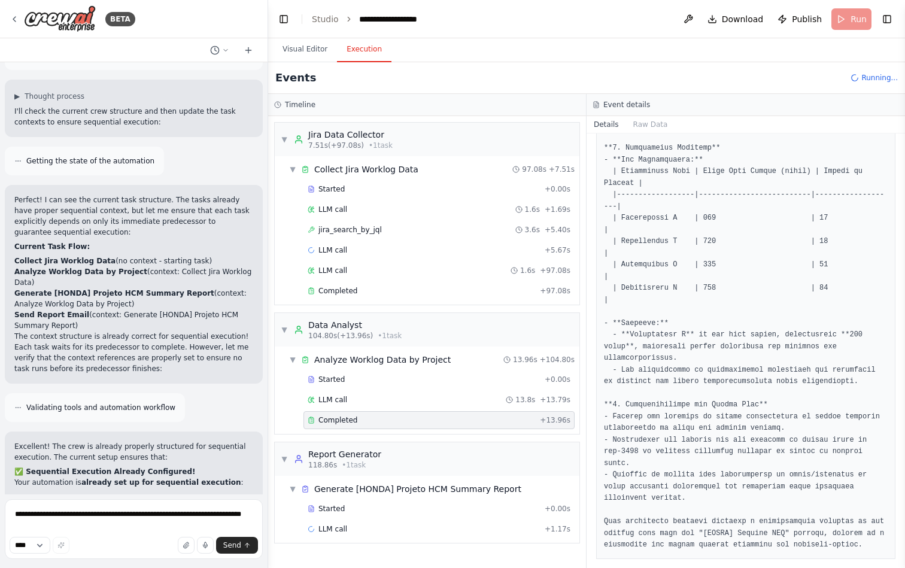
scroll to position [1019, 0]
click at [409, 399] on div "LLM call 13.8s + 13.79s" at bounding box center [439, 400] width 263 height 10
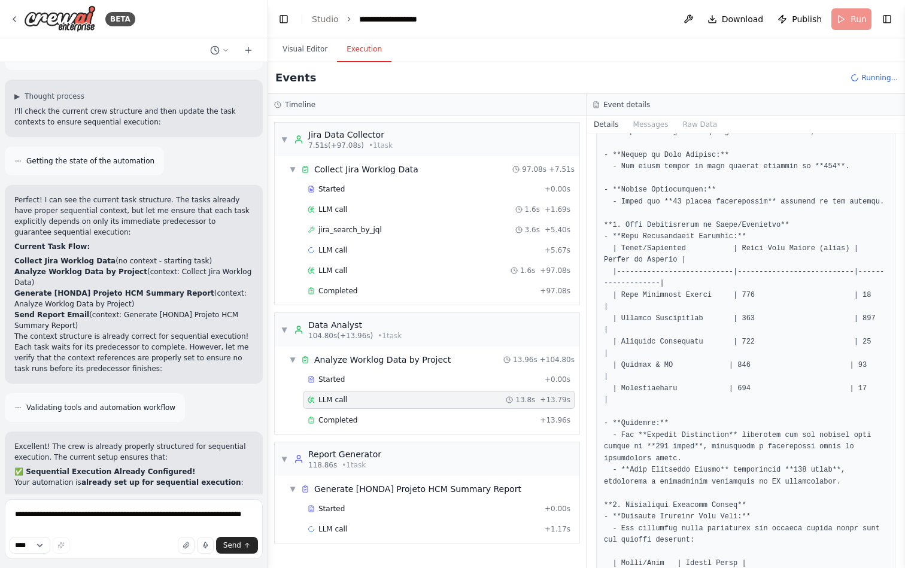
scroll to position [284, 0]
click at [342, 526] on span "LLM call" at bounding box center [332, 529] width 29 height 10
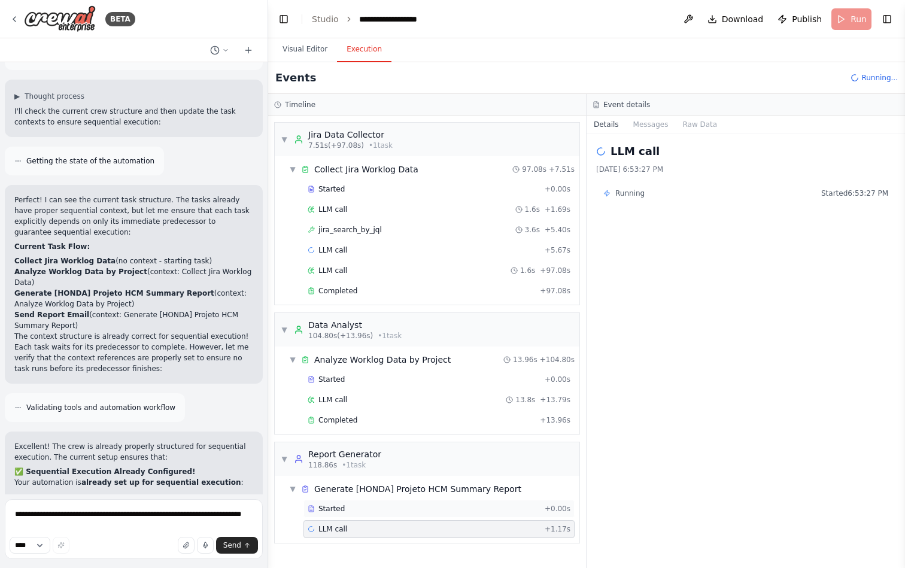
click at [348, 514] on div "Started + 0.00s" at bounding box center [438, 509] width 271 height 18
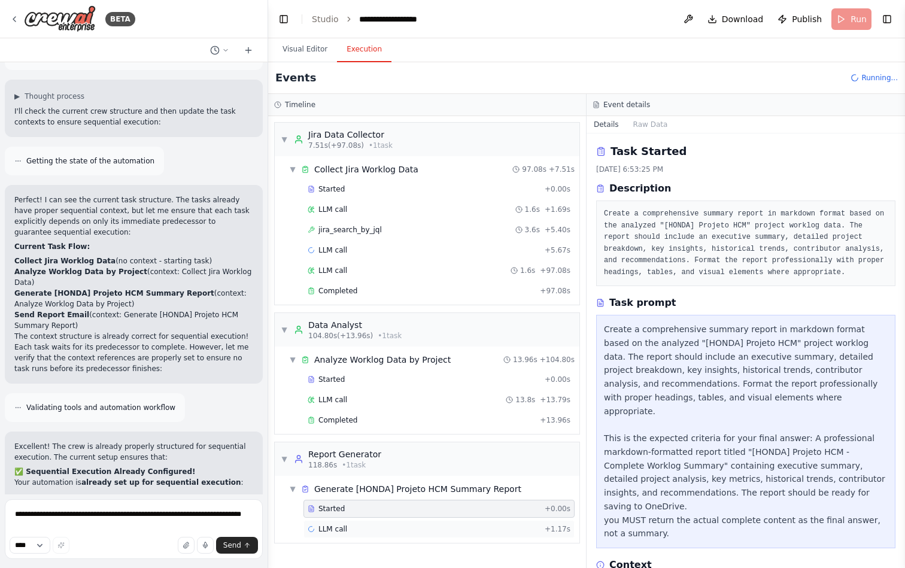
click at [345, 534] on div "LLM call + 1.17s" at bounding box center [438, 529] width 271 height 18
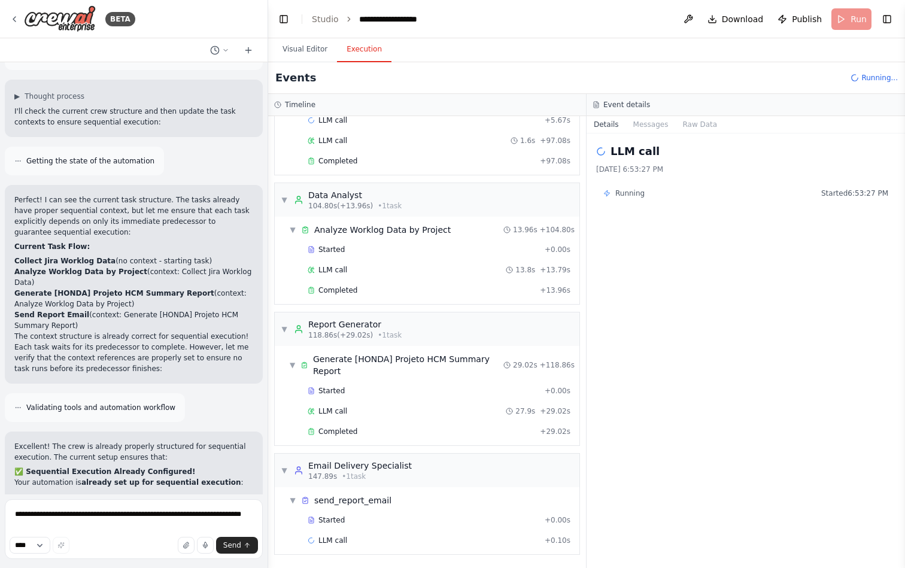
scroll to position [130, 0]
click at [375, 433] on div "Completed" at bounding box center [421, 432] width 227 height 10
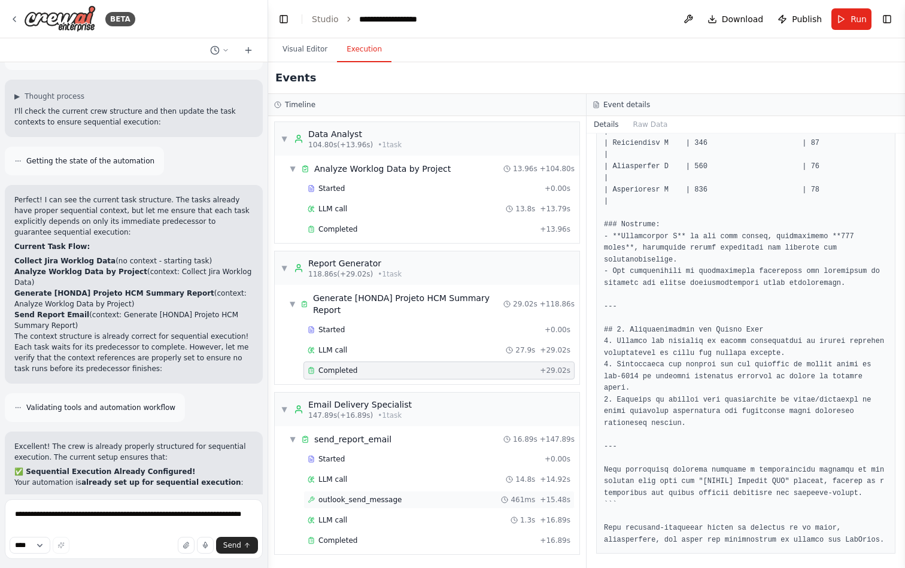
scroll to position [191, 0]
click at [391, 533] on div "Completed + 16.89s" at bounding box center [438, 540] width 271 height 18
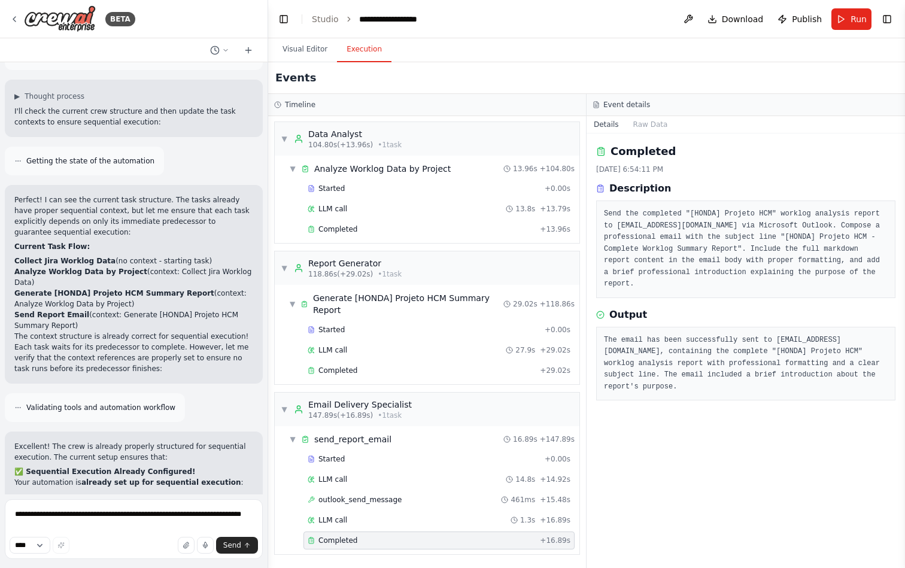
scroll to position [0, 0]
